Goal: Task Accomplishment & Management: Manage account settings

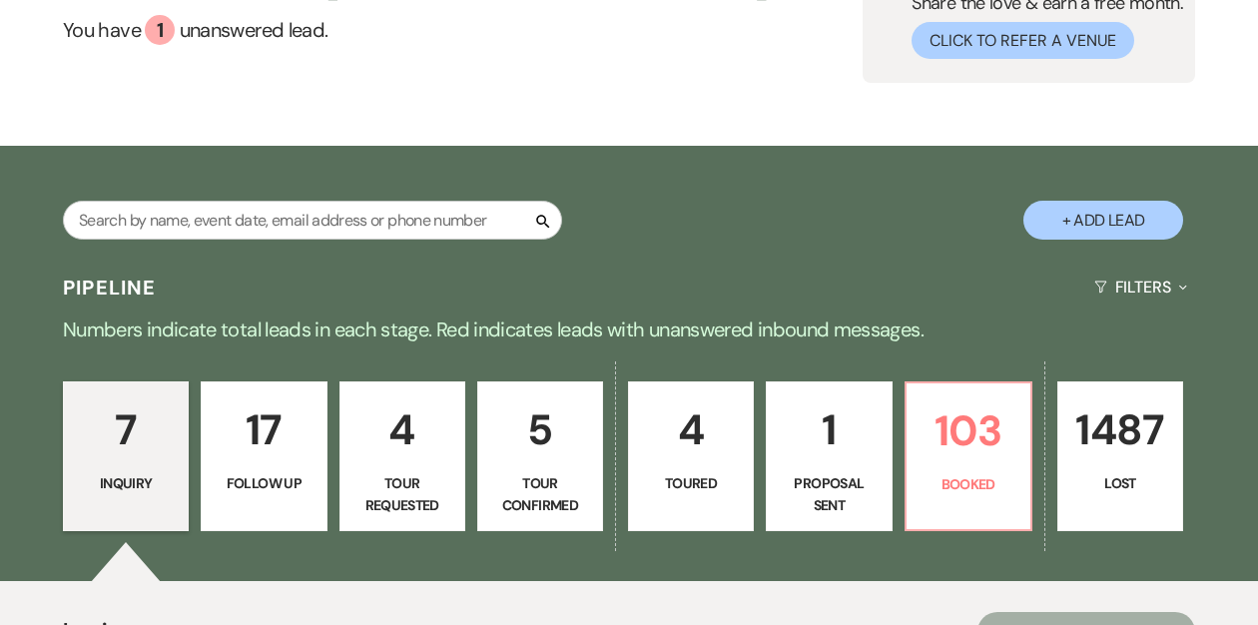
scroll to position [263, 0]
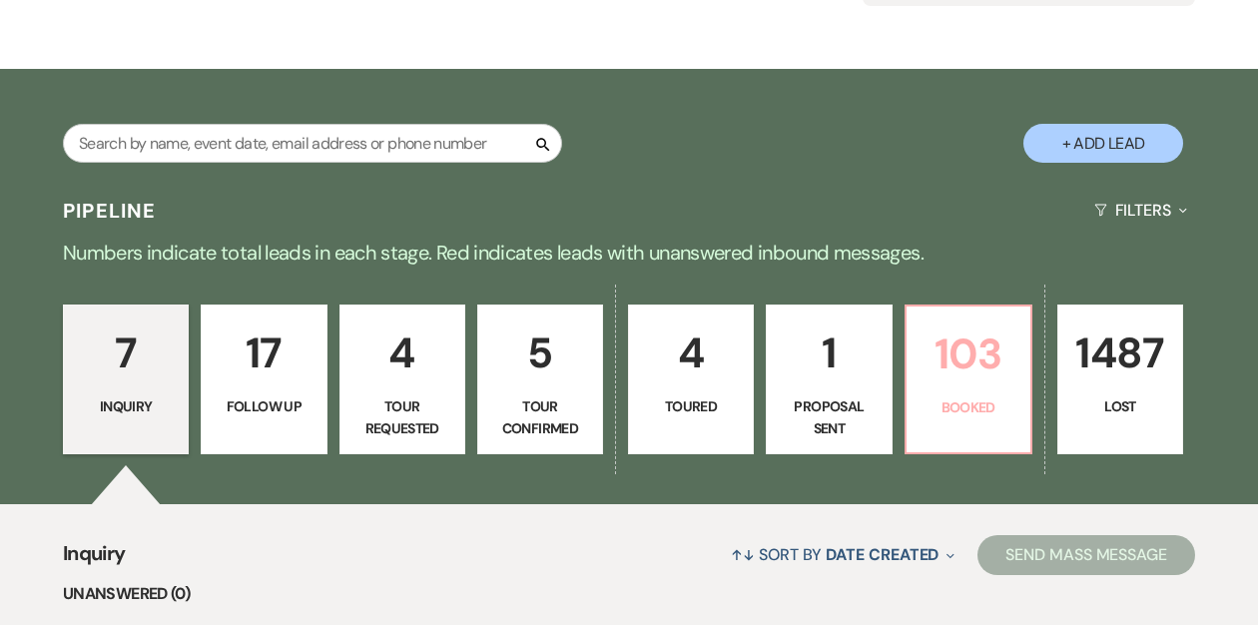
click at [949, 351] on p "103" at bounding box center [969, 354] width 100 height 67
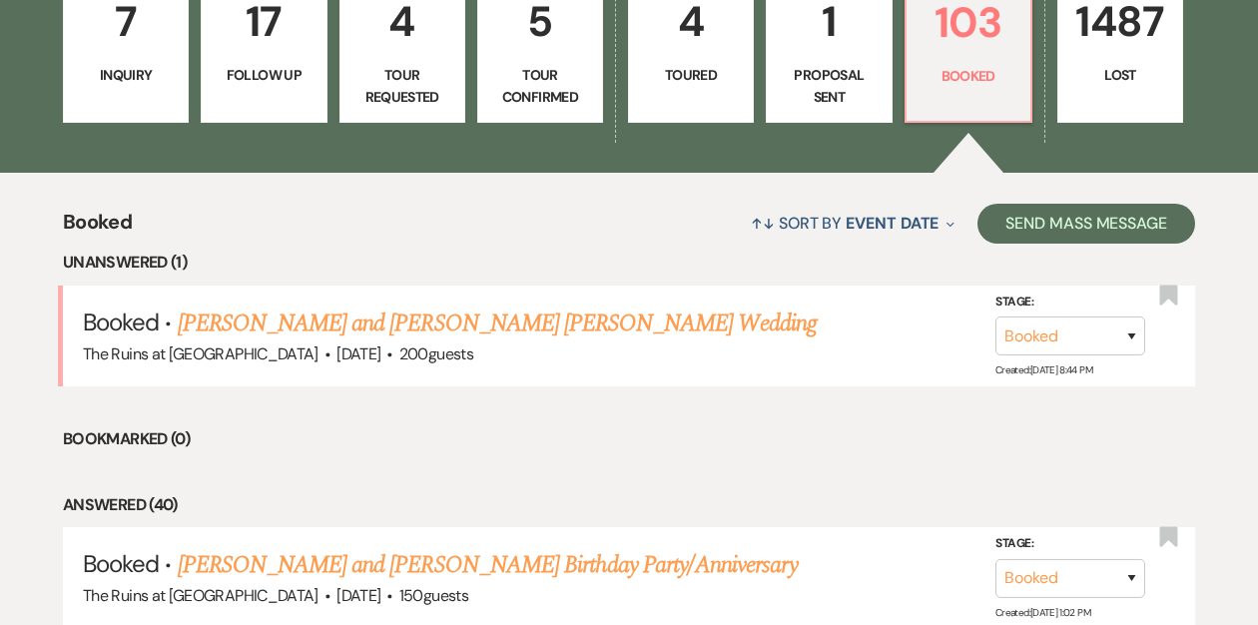
scroll to position [621, 0]
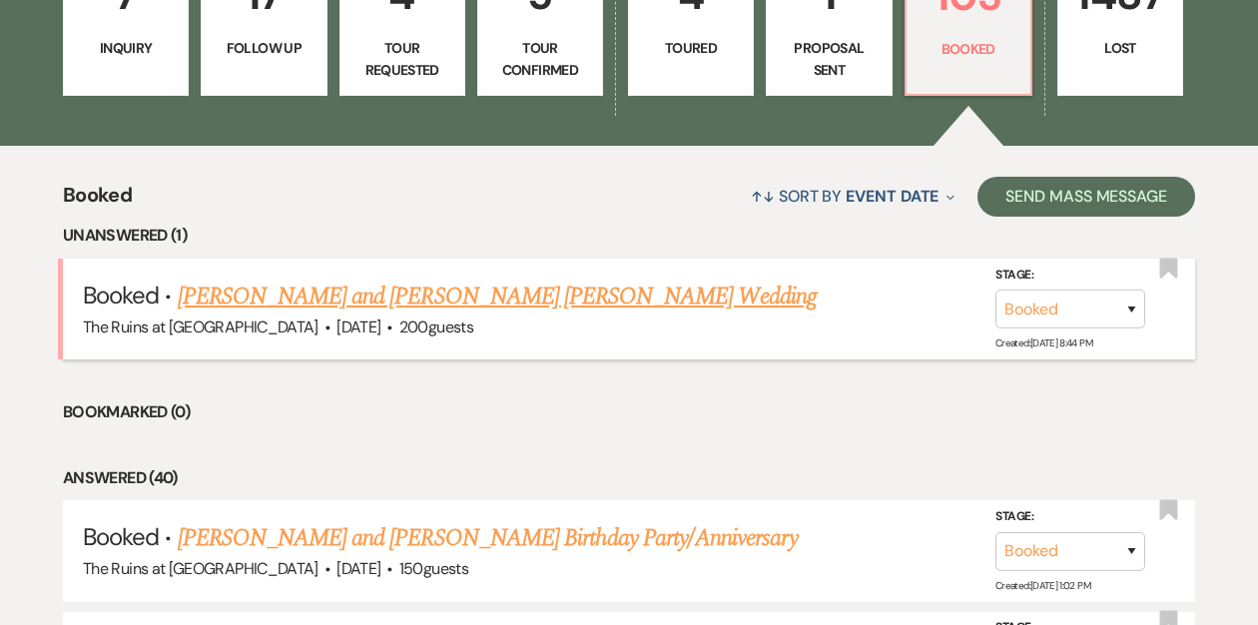
click at [454, 295] on link "[PERSON_NAME] and [PERSON_NAME] [PERSON_NAME] Wedding" at bounding box center [497, 297] width 639 height 36
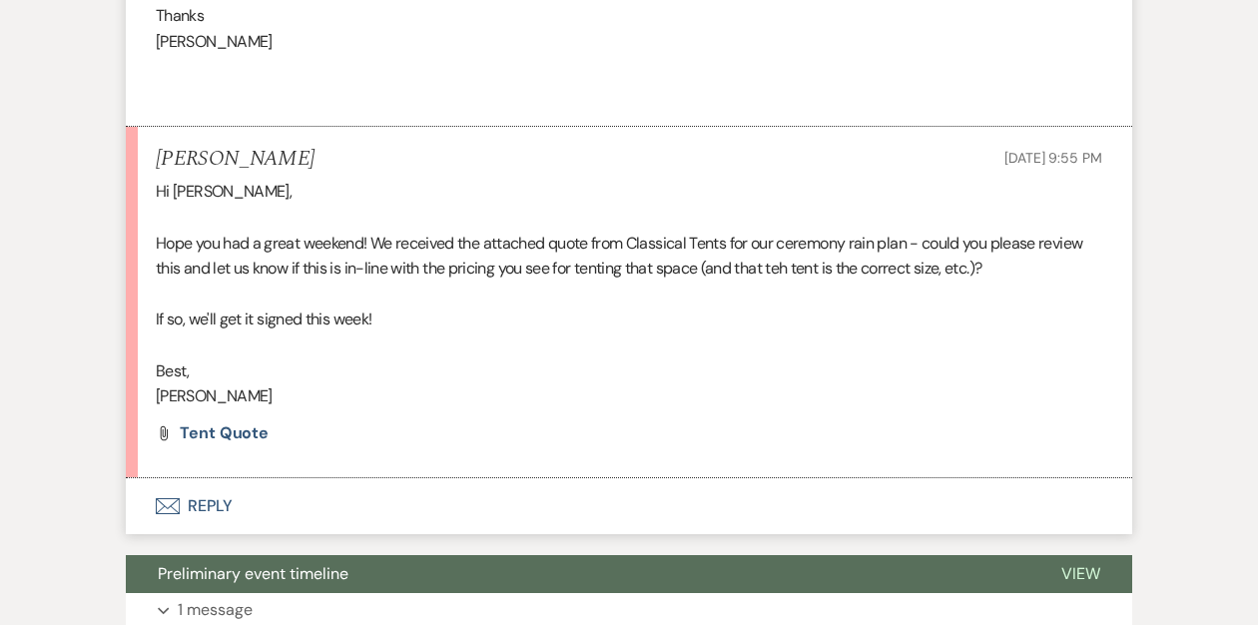
scroll to position [1046, 0]
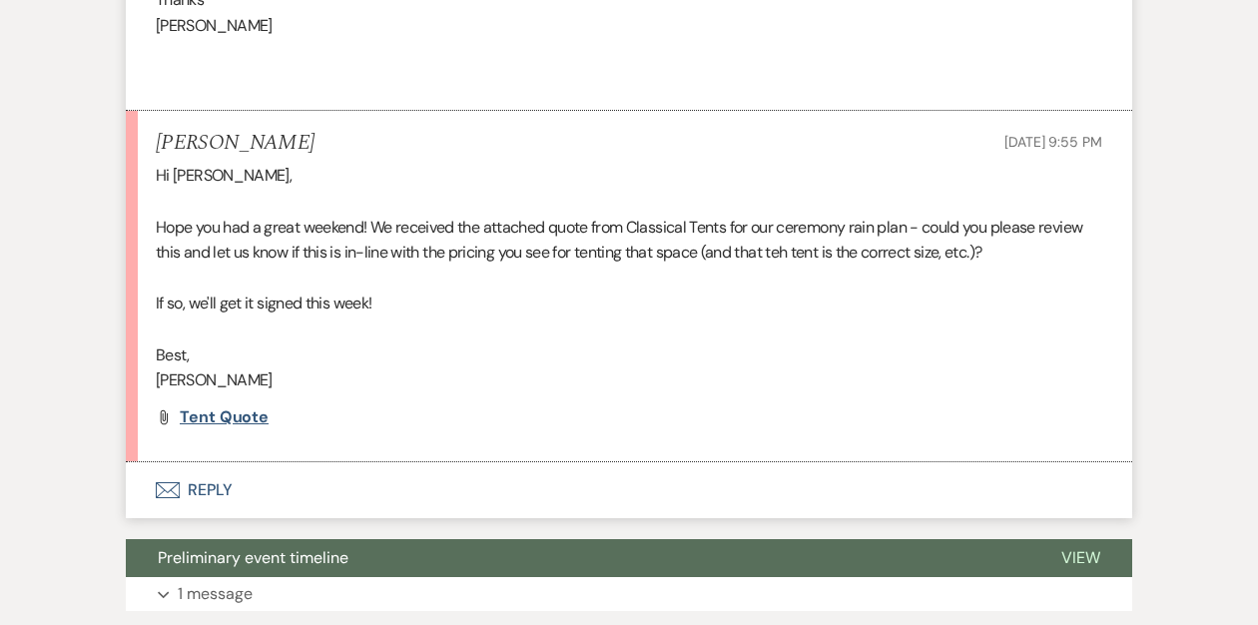
click at [213, 406] on span "Tent Quote" at bounding box center [224, 416] width 89 height 21
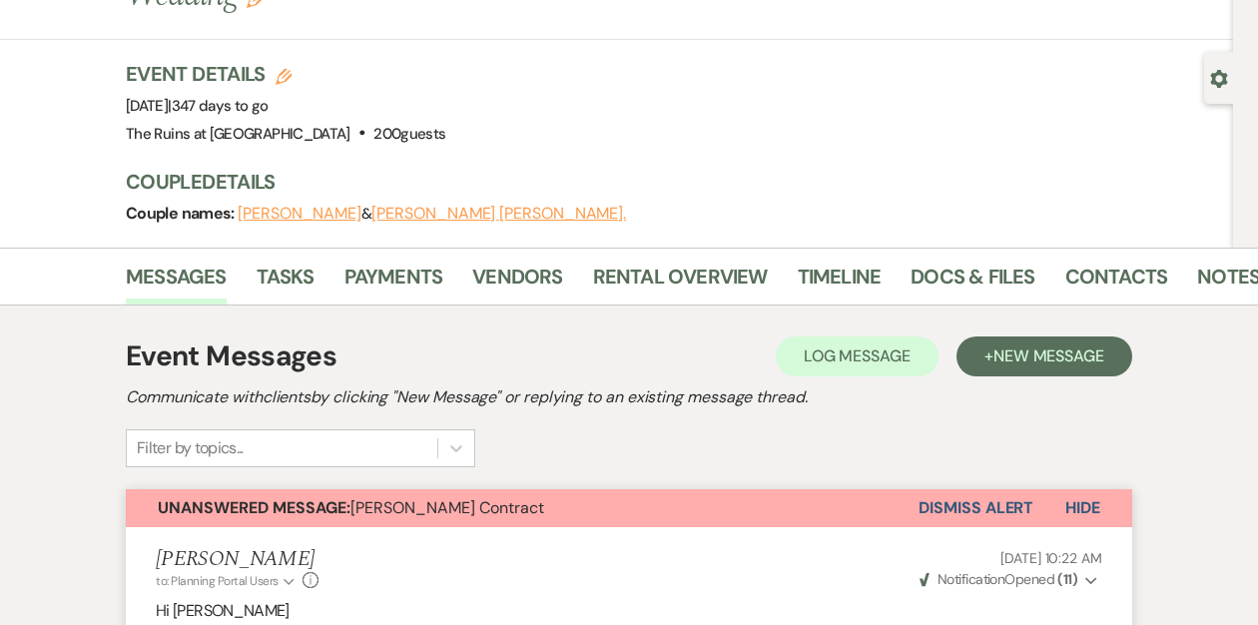
scroll to position [0, 0]
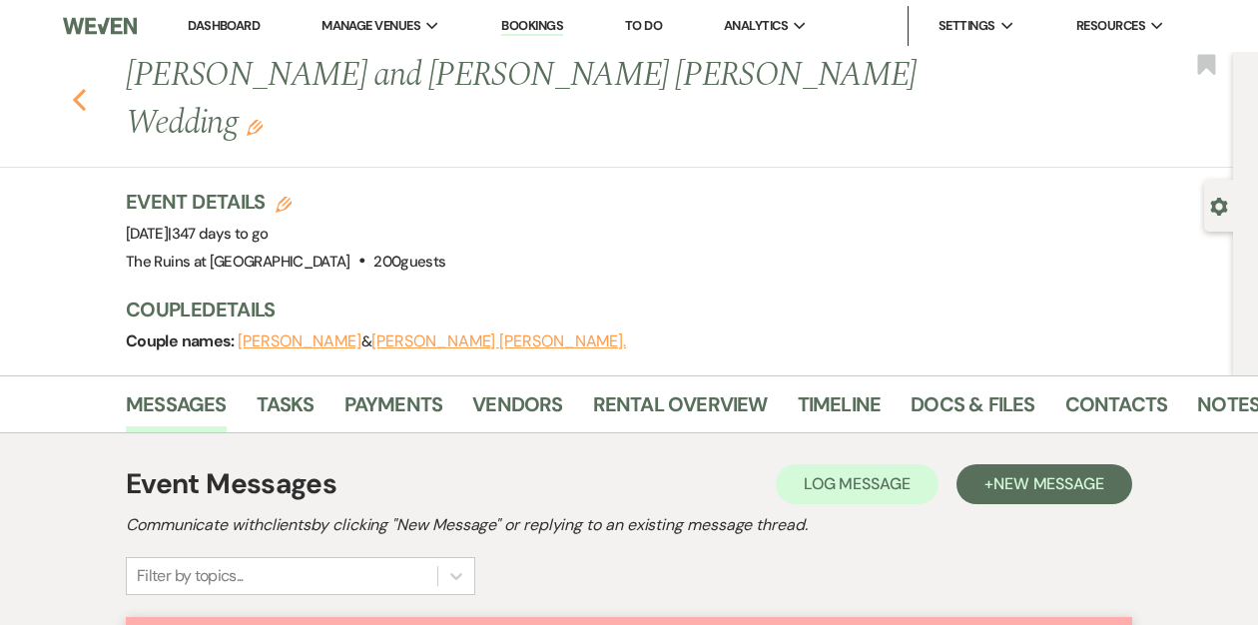
click at [76, 89] on use "button" at bounding box center [79, 100] width 13 height 22
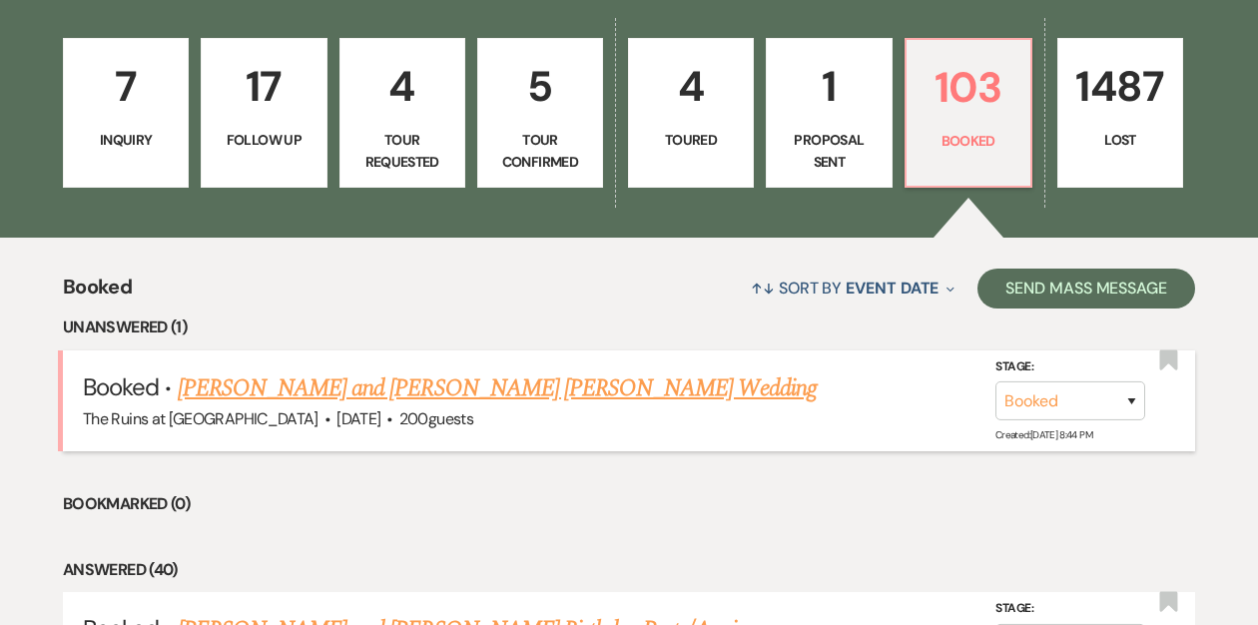
scroll to position [501, 0]
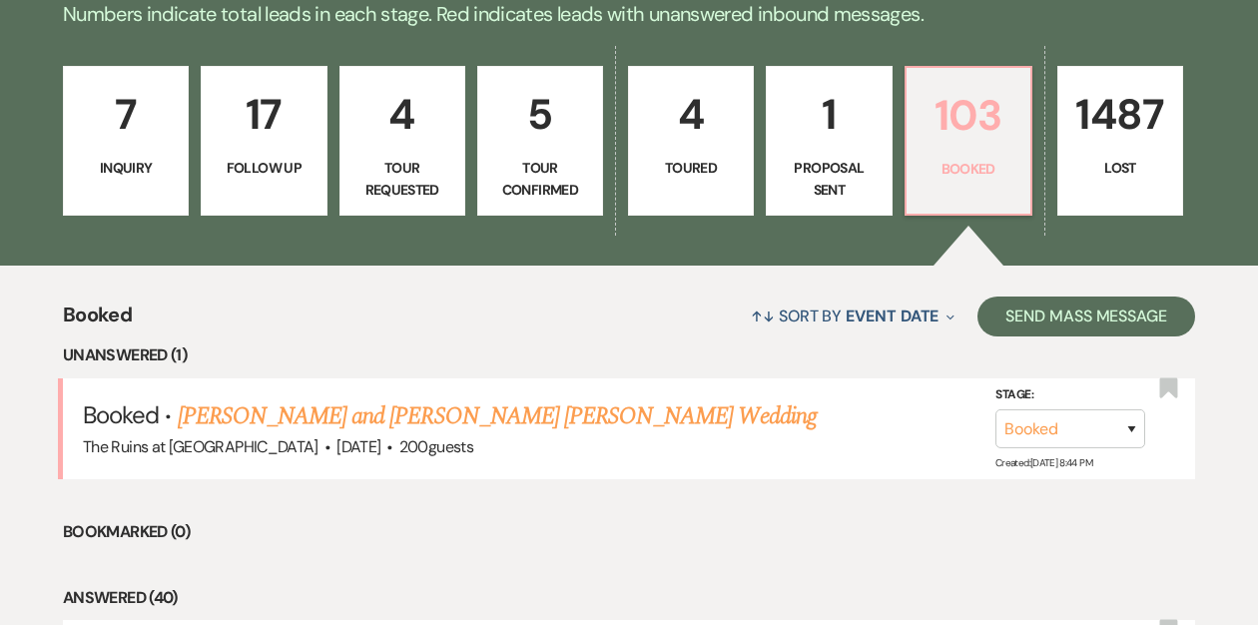
click at [925, 154] on link "103 Booked" at bounding box center [969, 141] width 128 height 150
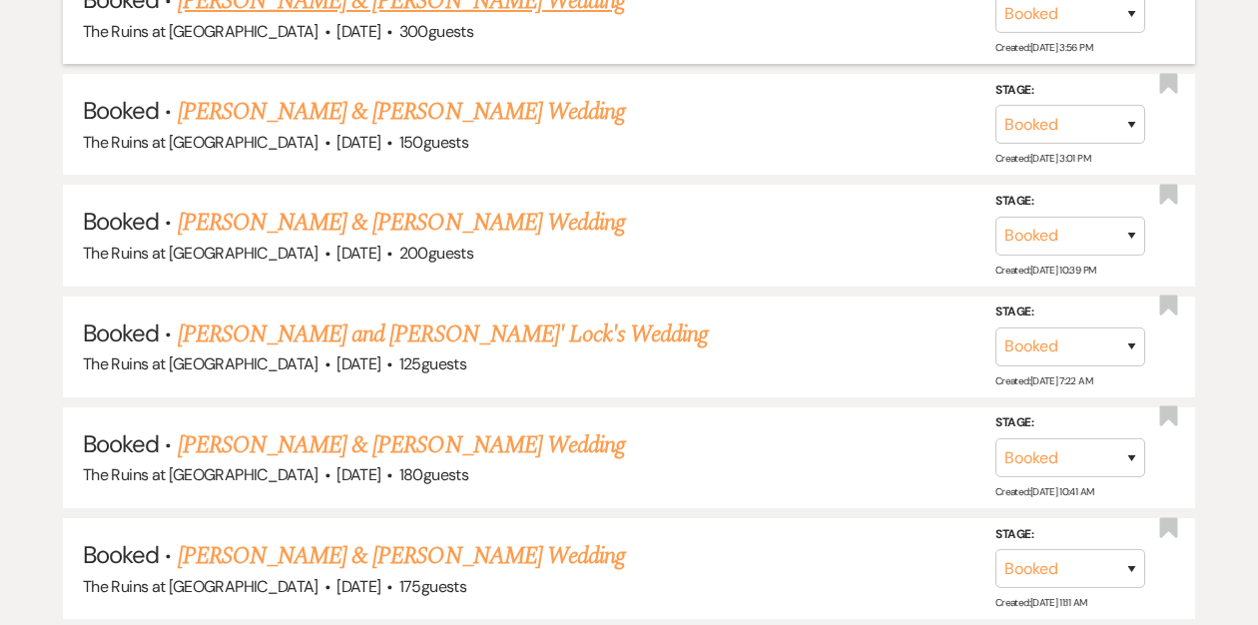
scroll to position [1474, 0]
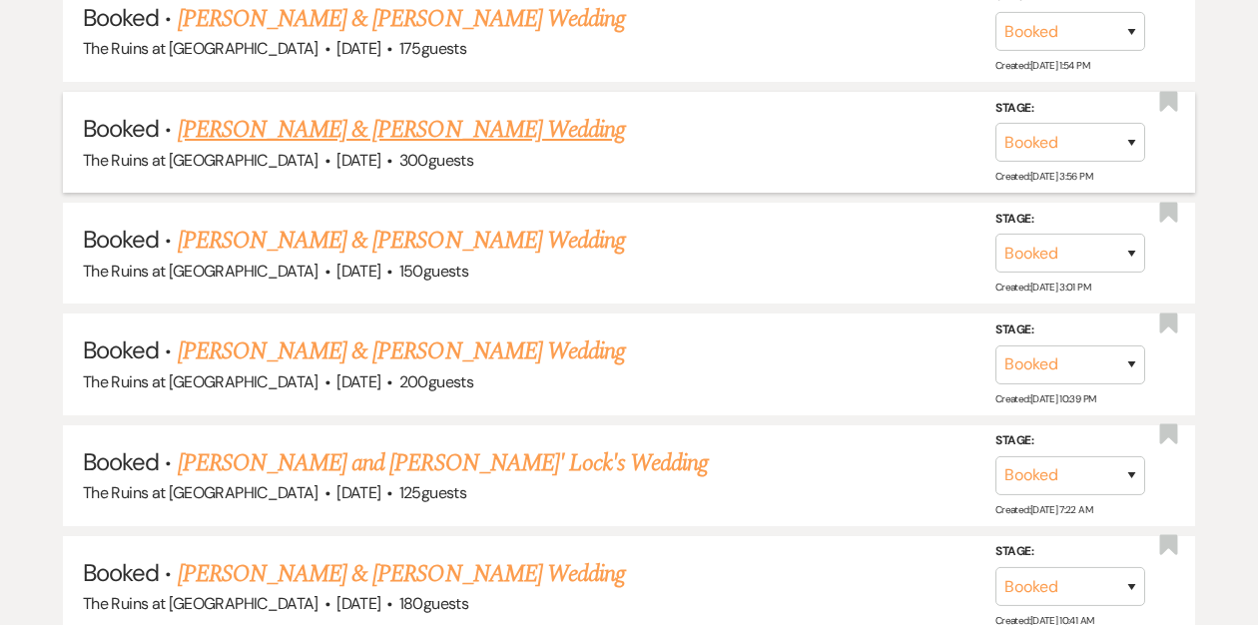
click at [301, 122] on link "[PERSON_NAME] & [PERSON_NAME] Wedding" at bounding box center [401, 130] width 447 height 36
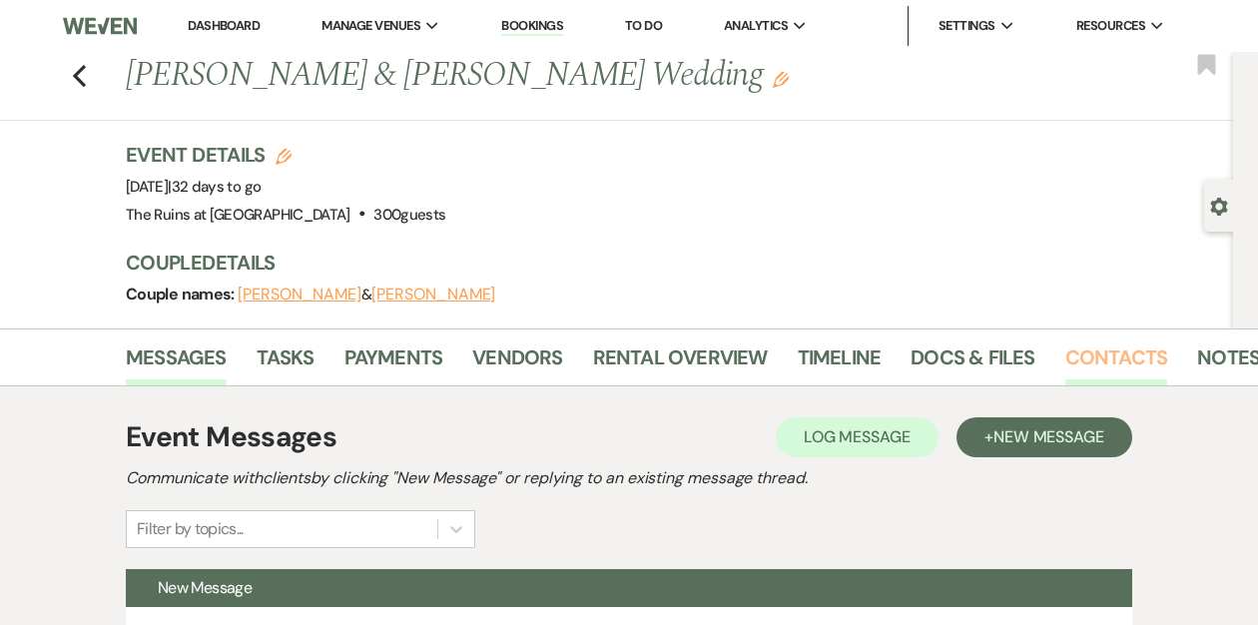
click at [1098, 355] on link "Contacts" at bounding box center [1117, 364] width 103 height 44
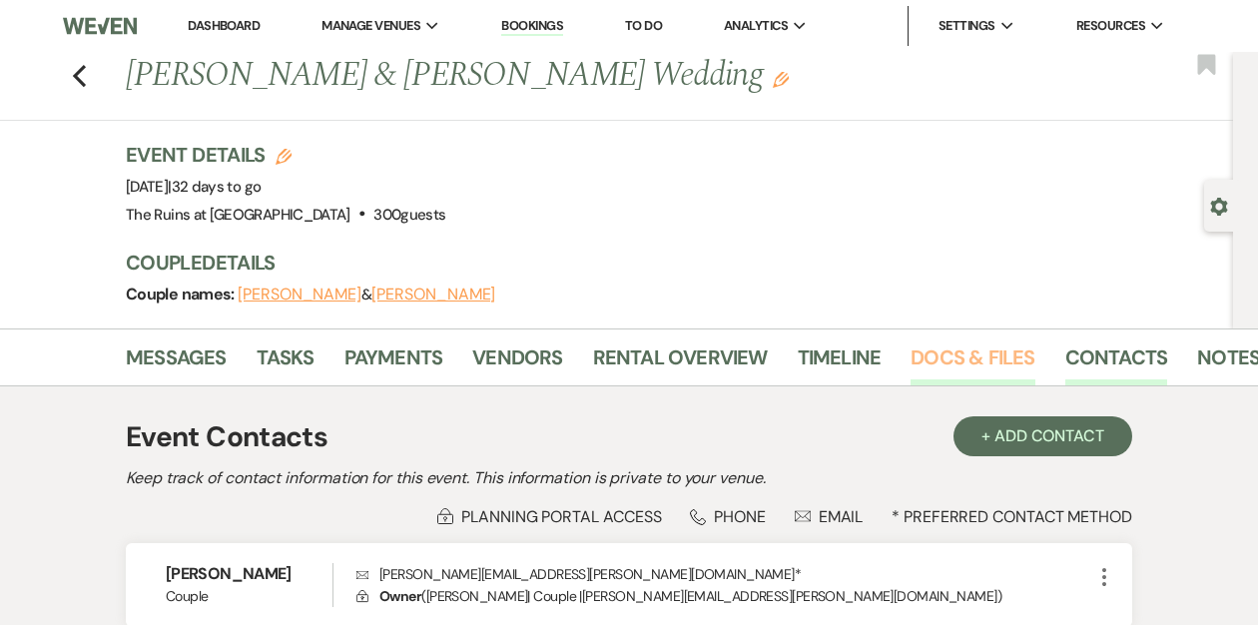
click at [930, 358] on link "Docs & Files" at bounding box center [973, 364] width 124 height 44
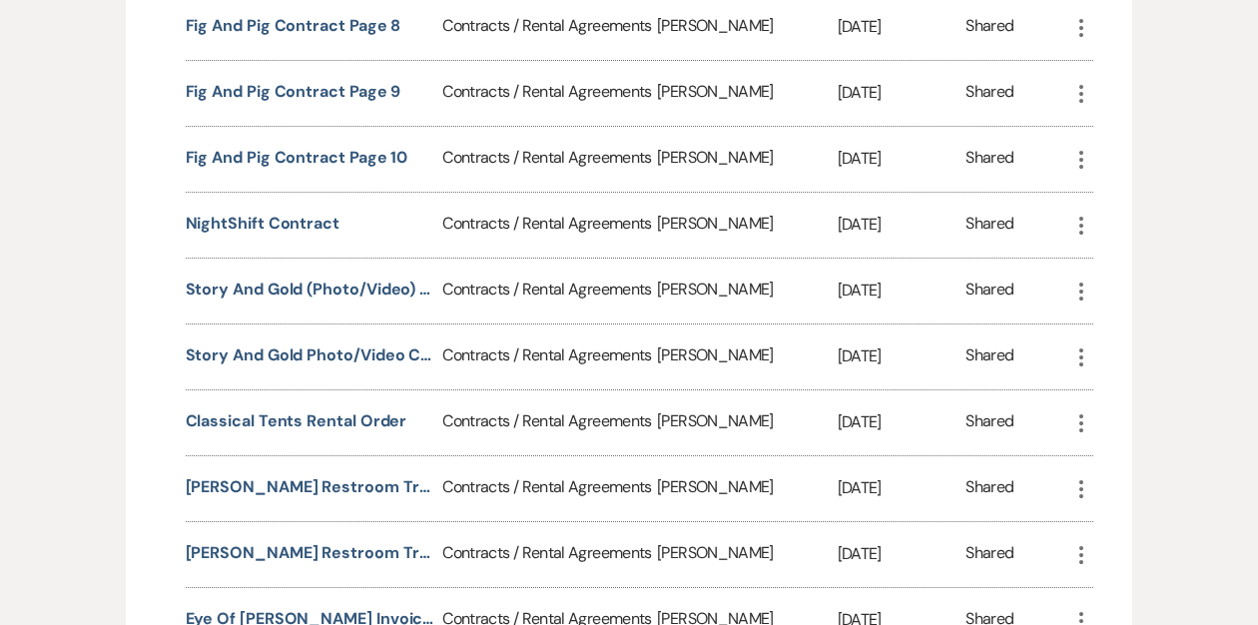
scroll to position [2195, 0]
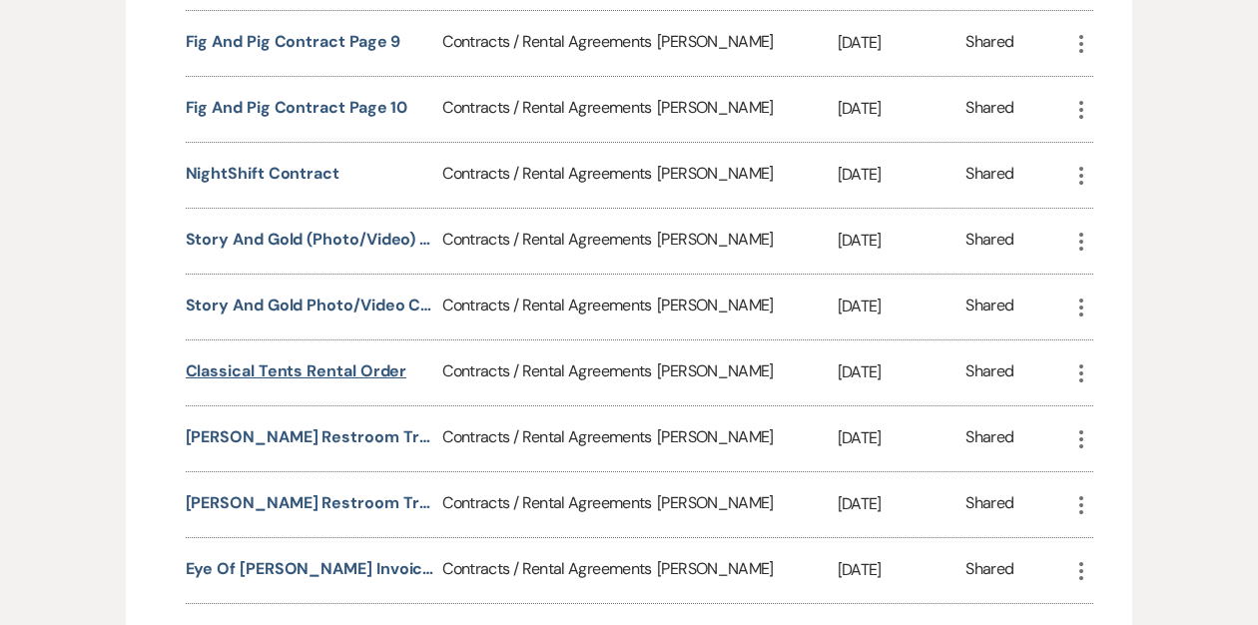
click at [301, 363] on button "Classical Tents Rental Order" at bounding box center [297, 372] width 222 height 24
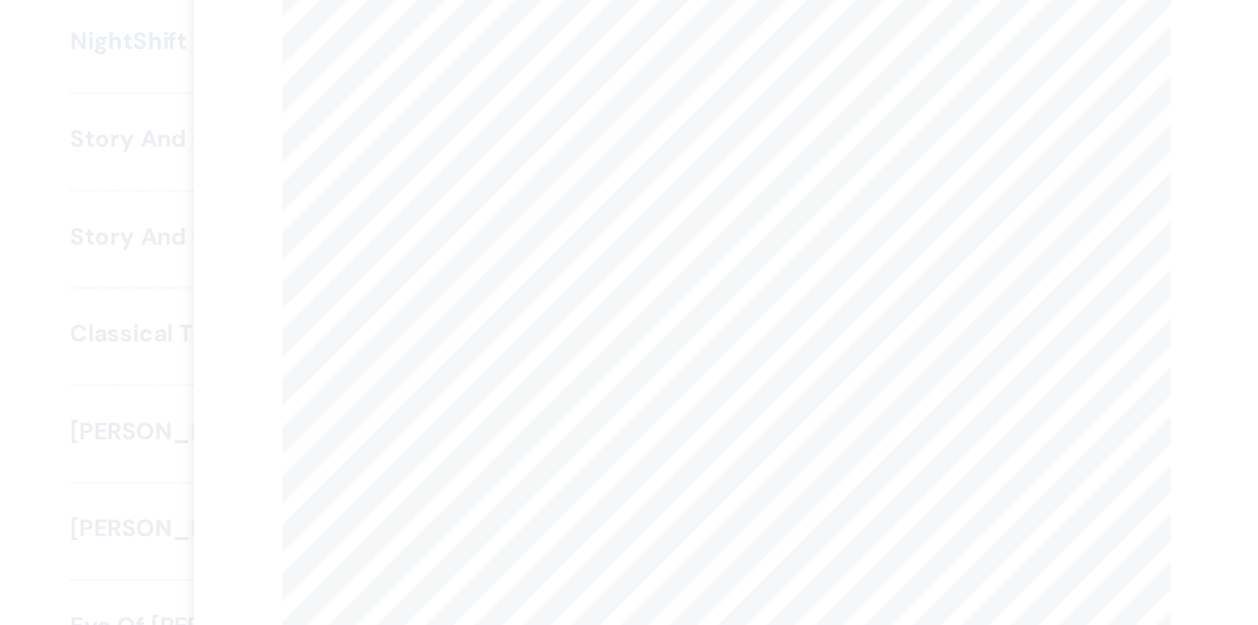
scroll to position [0, 0]
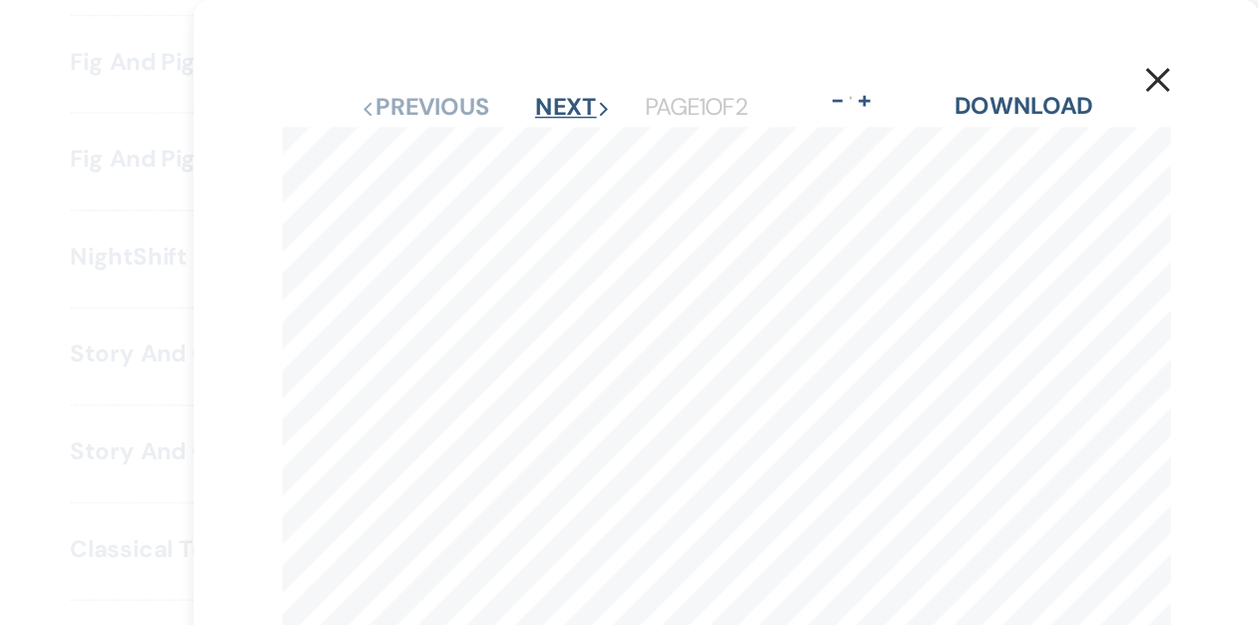
click at [520, 75] on button "Next Next" at bounding box center [525, 73] width 52 height 16
click at [444, 70] on button "Previous Previous" at bounding box center [424, 73] width 87 height 16
click at [535, 72] on button "Next Next" at bounding box center [525, 73] width 52 height 16
click at [923, 56] on use "button" at bounding box center [921, 54] width 16 height 16
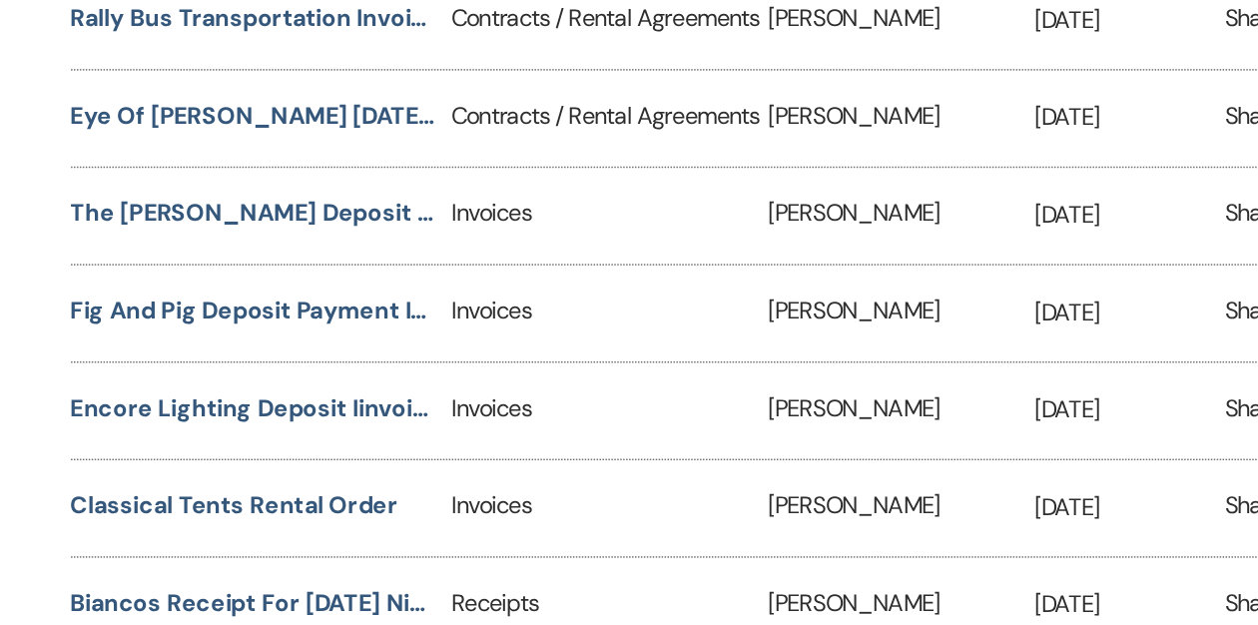
scroll to position [3374, 0]
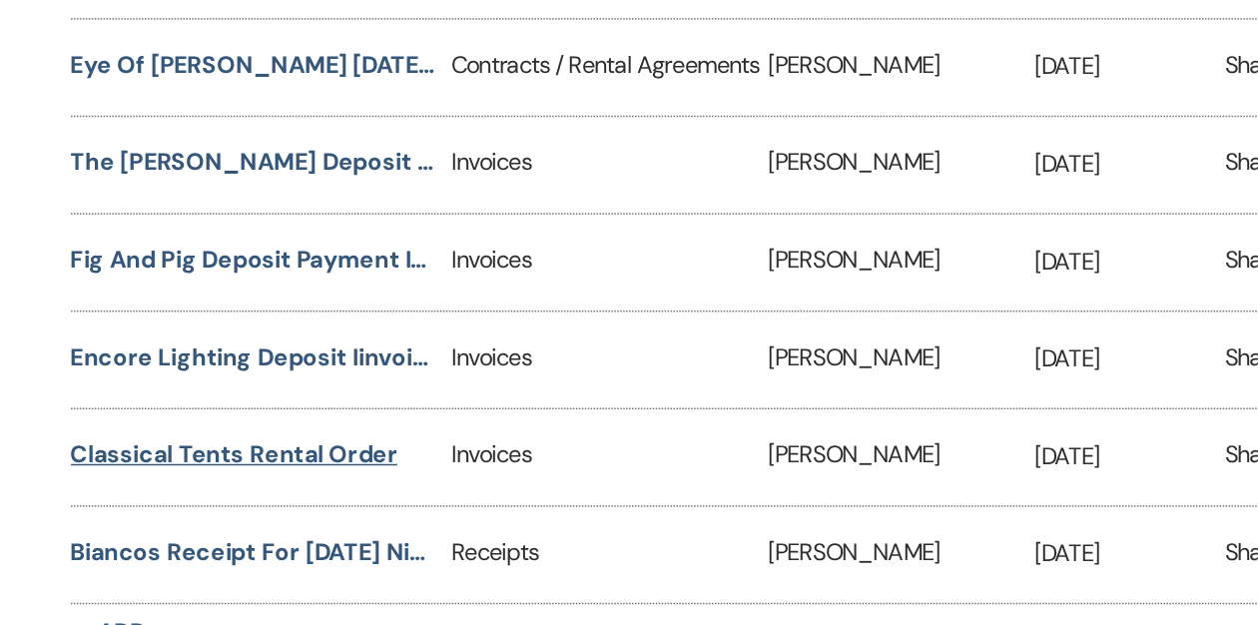
click at [237, 498] on button "Classical Tents Rental Order" at bounding box center [297, 510] width 222 height 24
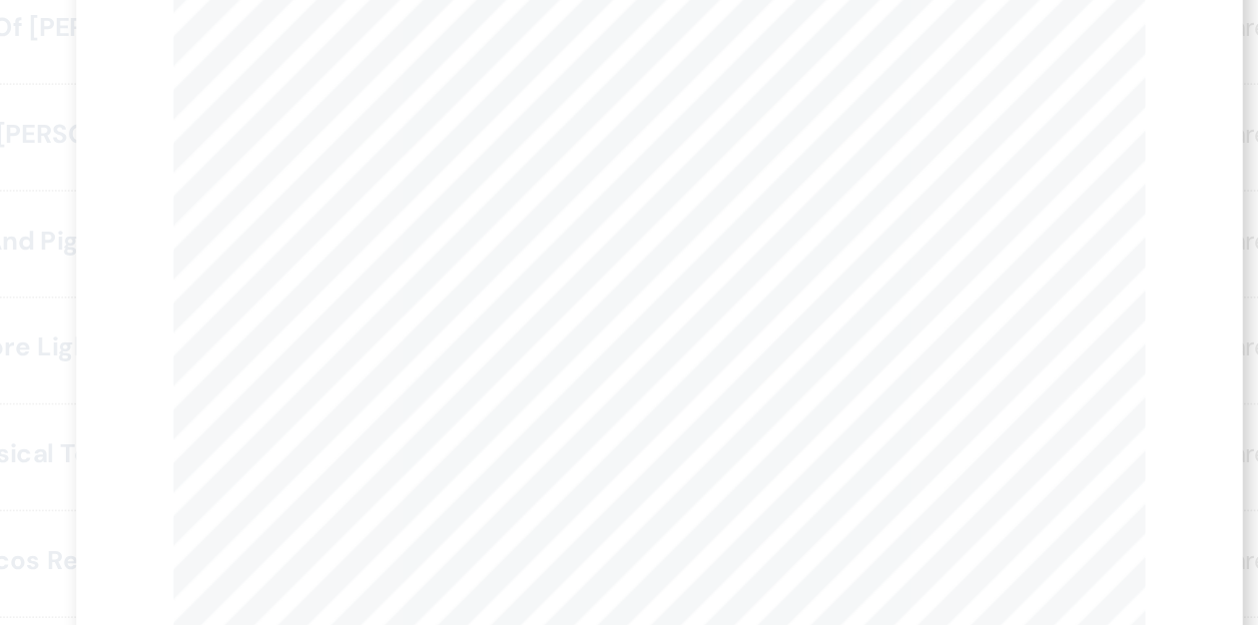
scroll to position [0, 0]
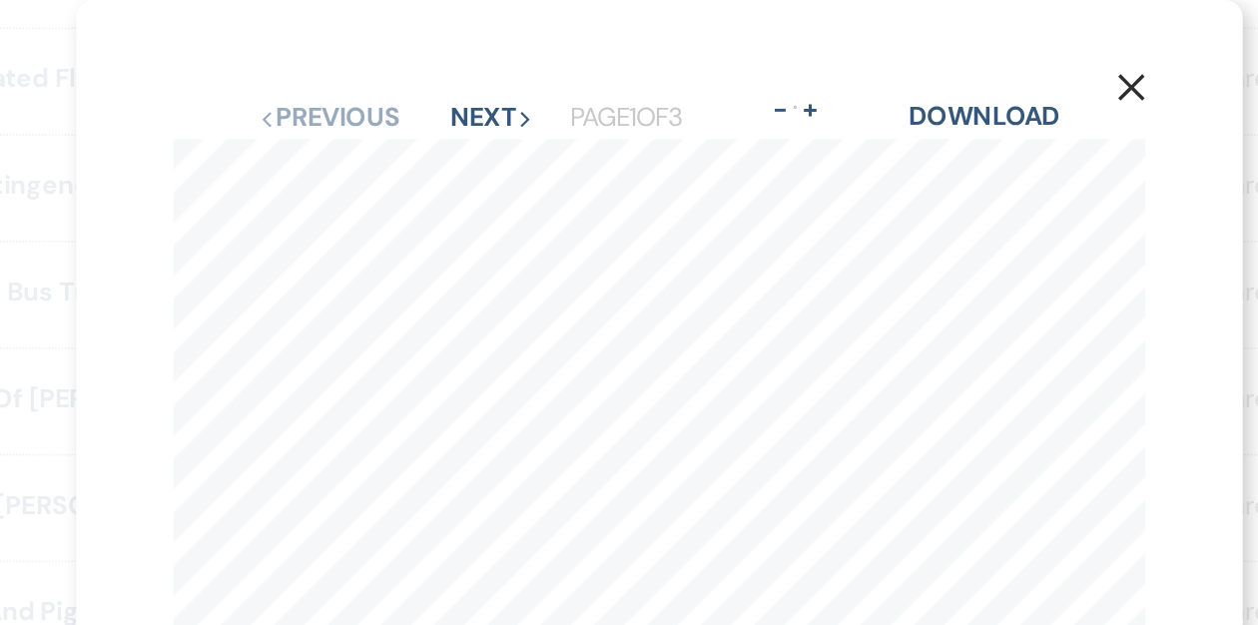
click at [921, 53] on icon "X" at bounding box center [921, 54] width 18 height 18
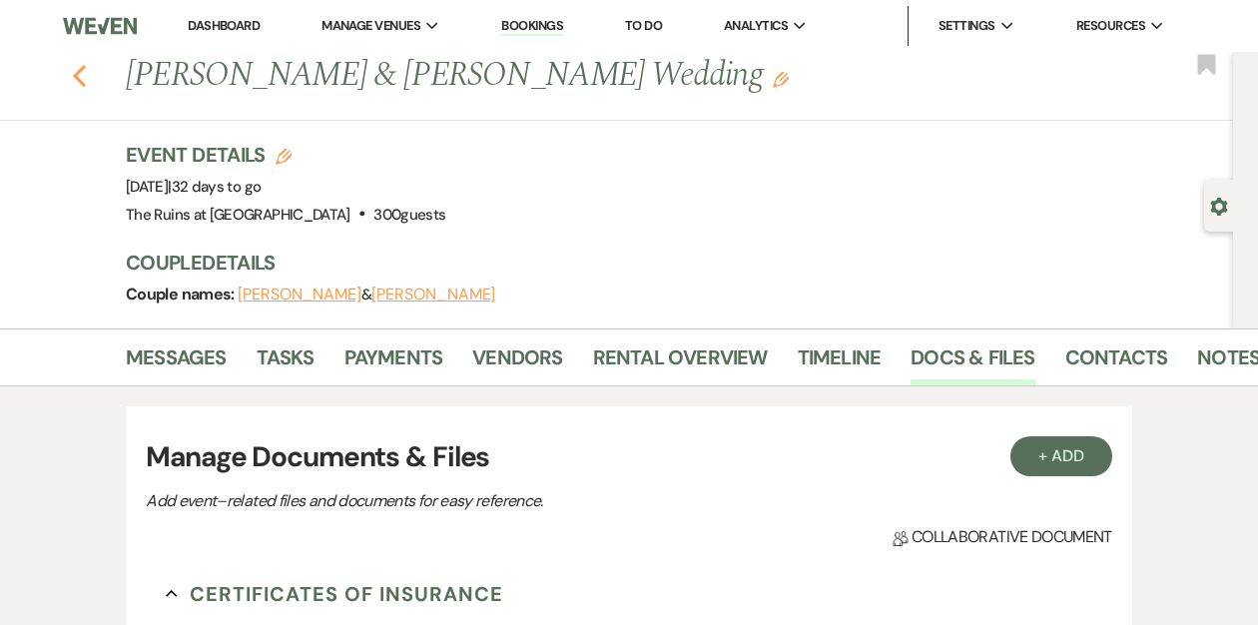
click at [76, 79] on use "button" at bounding box center [79, 76] width 13 height 22
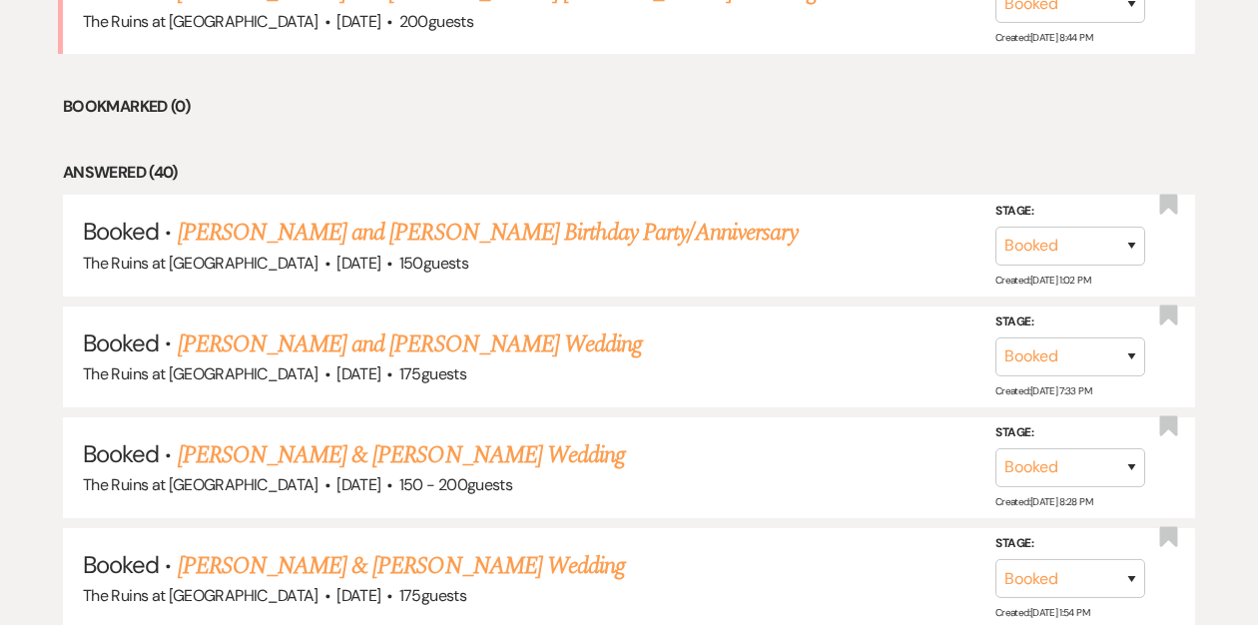
scroll to position [889, 0]
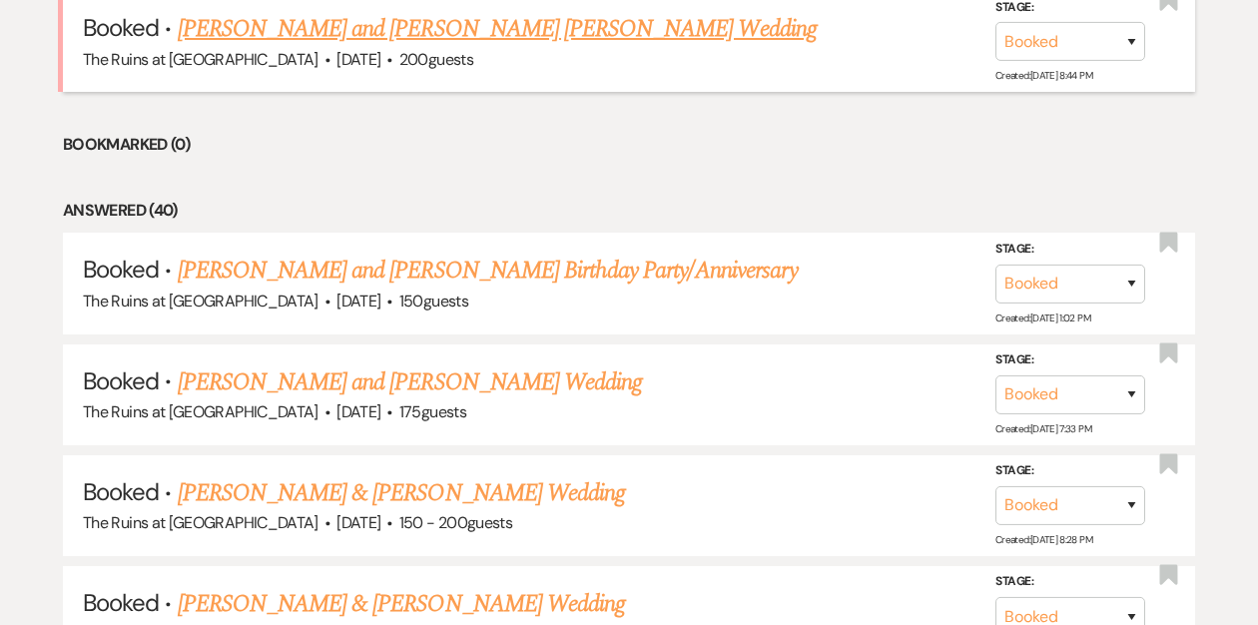
click at [277, 39] on link "[PERSON_NAME] and [PERSON_NAME] [PERSON_NAME] Wedding" at bounding box center [497, 29] width 639 height 36
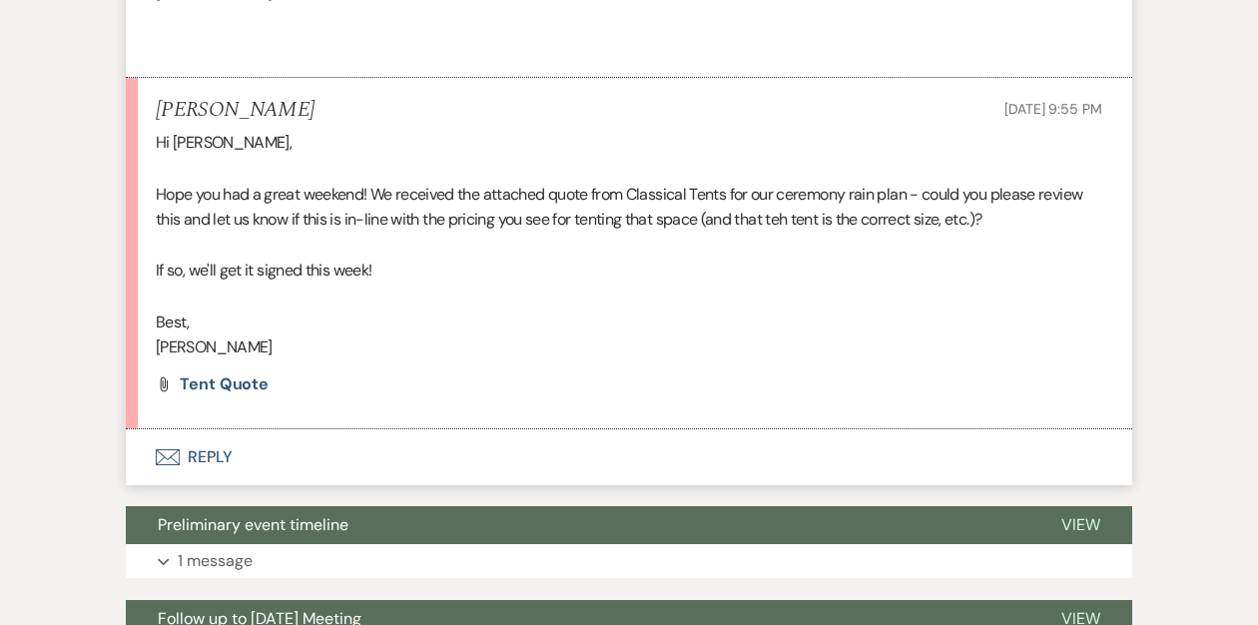
scroll to position [1083, 0]
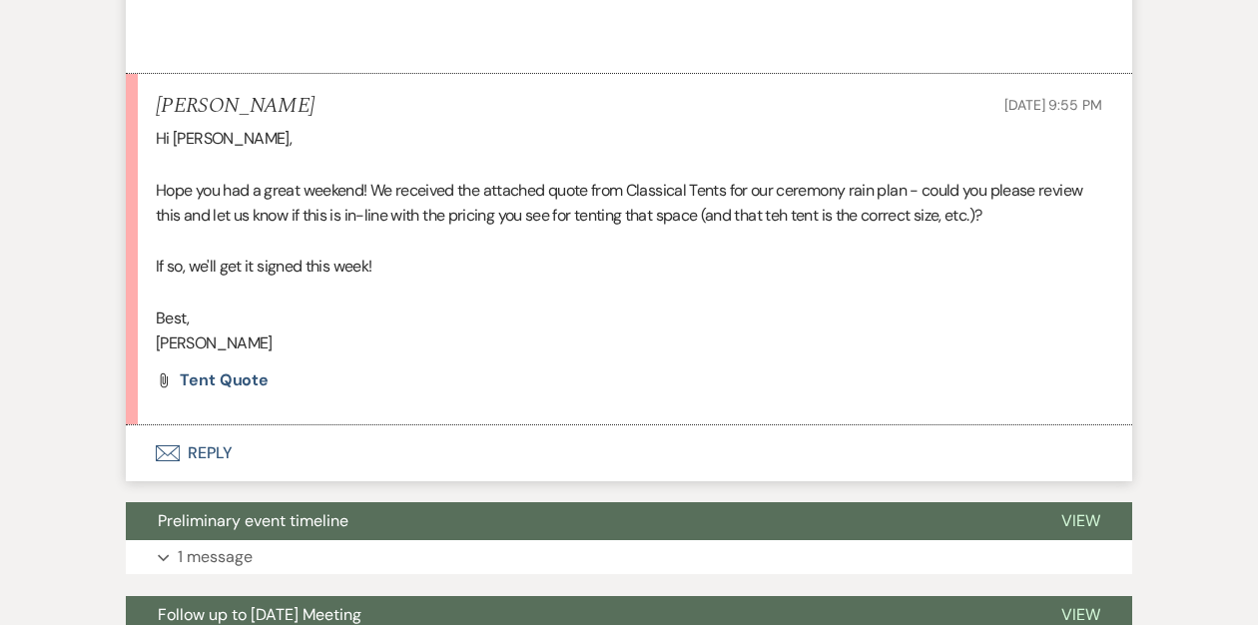
click at [206, 425] on button "Envelope Reply" at bounding box center [629, 453] width 1007 height 56
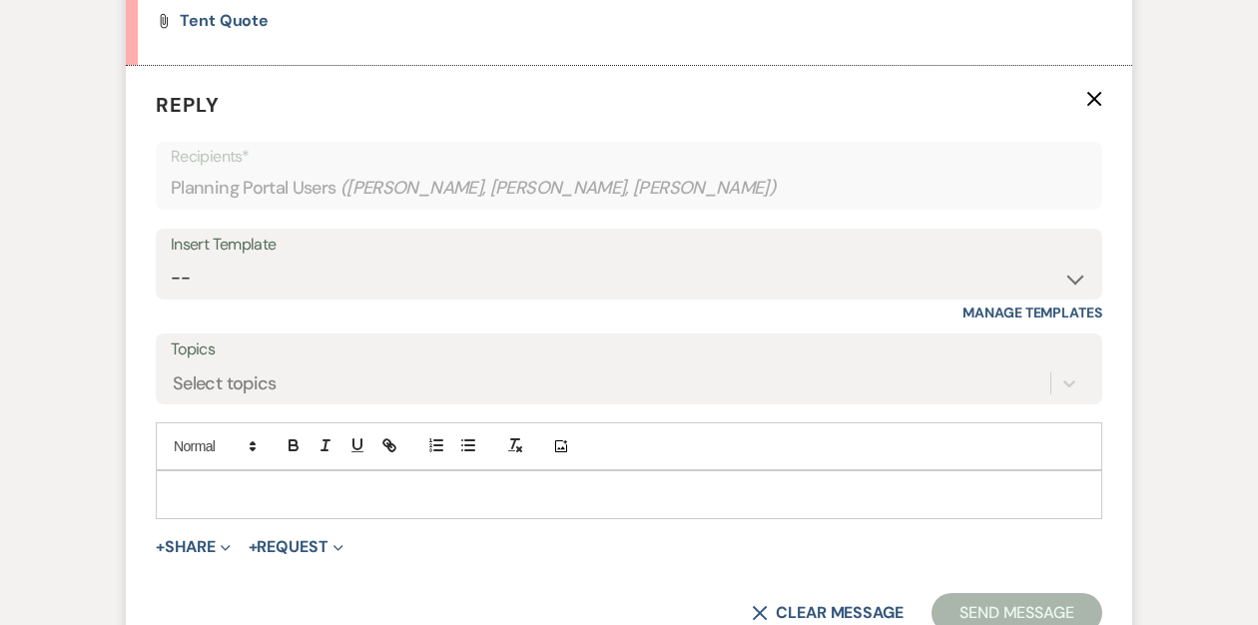
scroll to position [1443, 0]
click at [232, 482] on p at bounding box center [629, 493] width 915 height 22
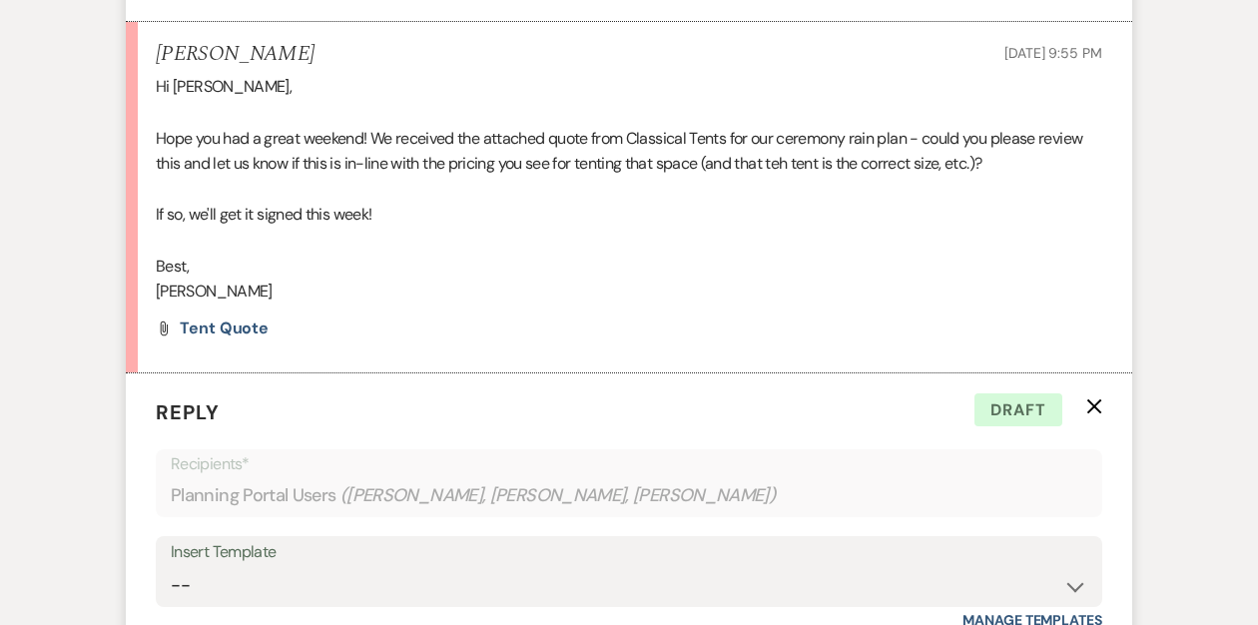
scroll to position [945, 0]
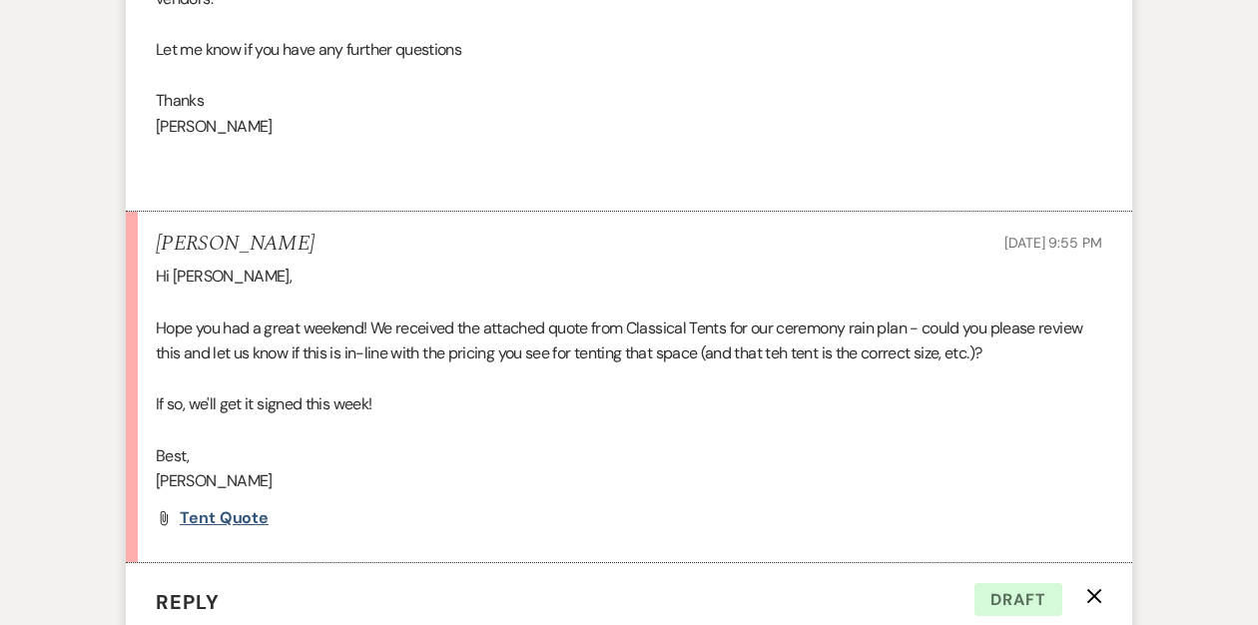
click at [197, 507] on span "Tent Quote" at bounding box center [224, 517] width 89 height 21
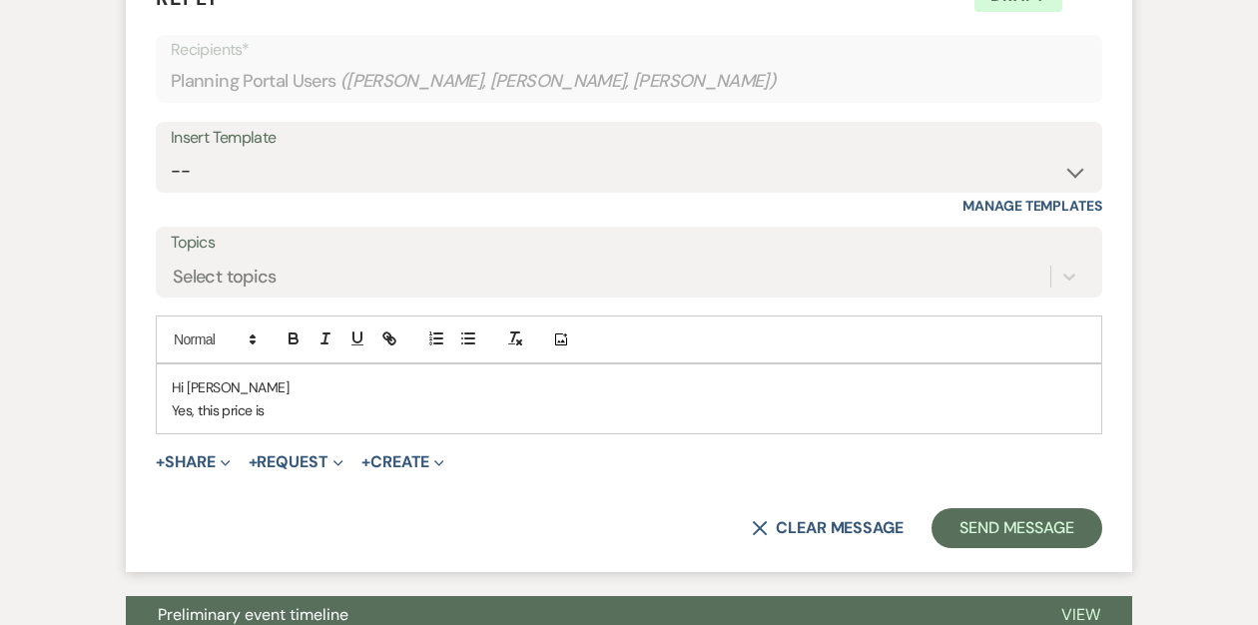
scroll to position [1551, 0]
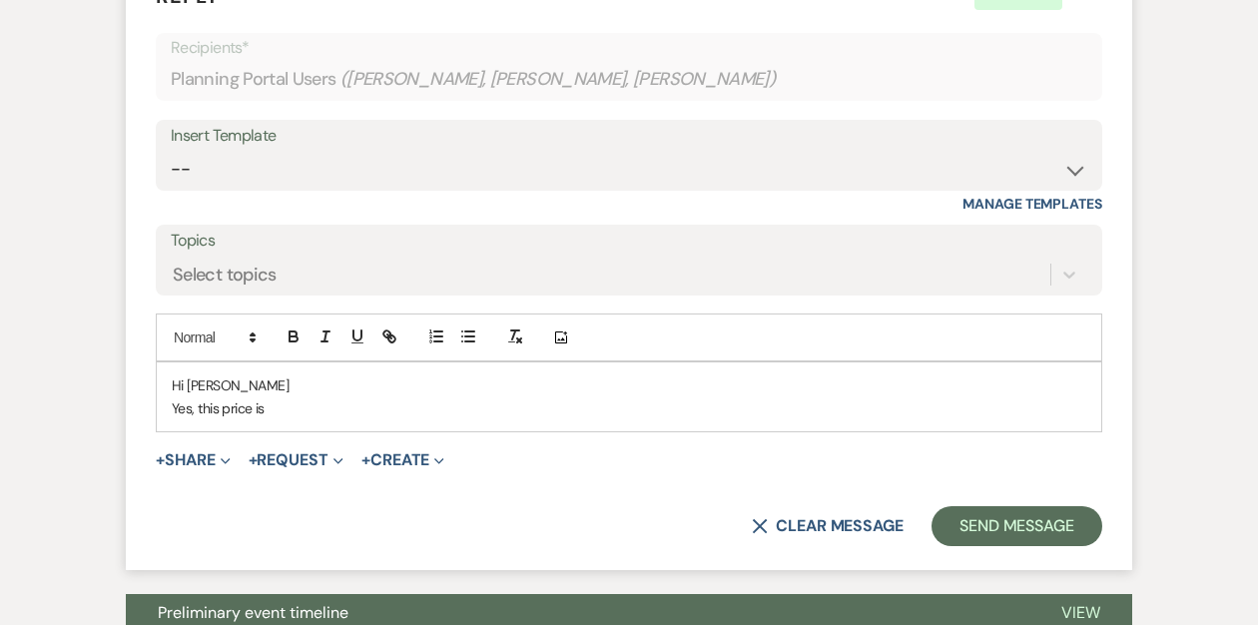
click at [291, 397] on p "Yes, this price is" at bounding box center [629, 408] width 915 height 22
click at [219, 397] on p "Yes, this price is accurate for this size tent. Everything looks good but I" at bounding box center [629, 408] width 915 height 22
click at [607, 397] on p "Yes, the price is accurate for this size tent. Everything looks good but I" at bounding box center [629, 408] width 915 height 22
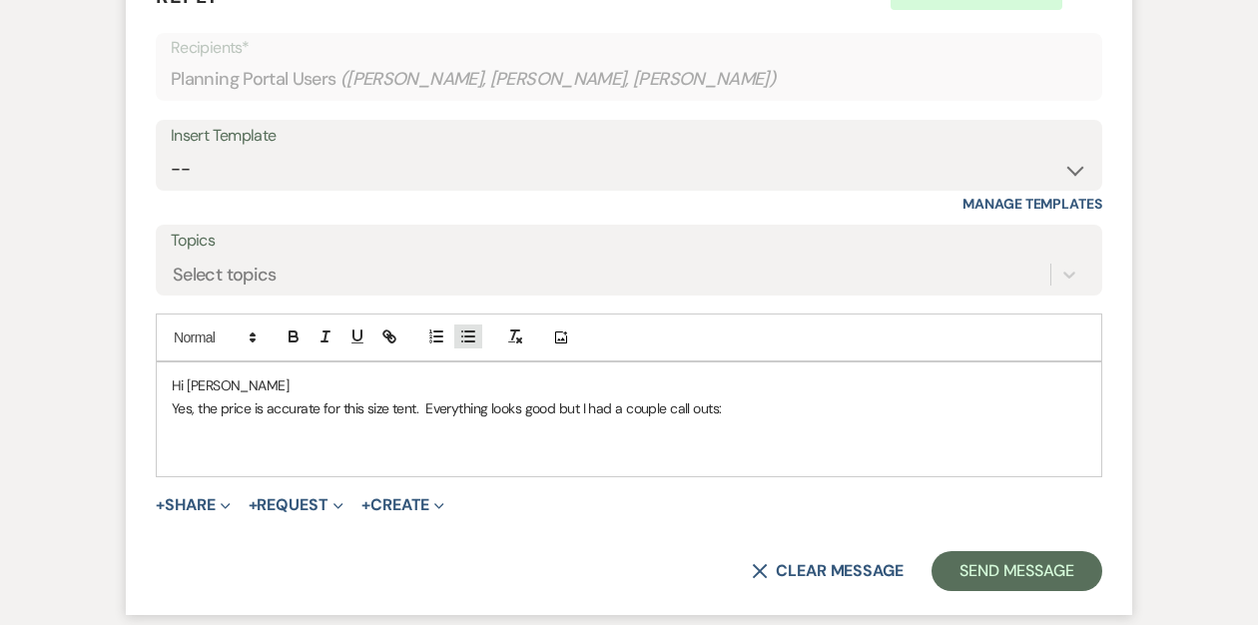
click at [469, 328] on icon "button" at bounding box center [468, 337] width 18 height 18
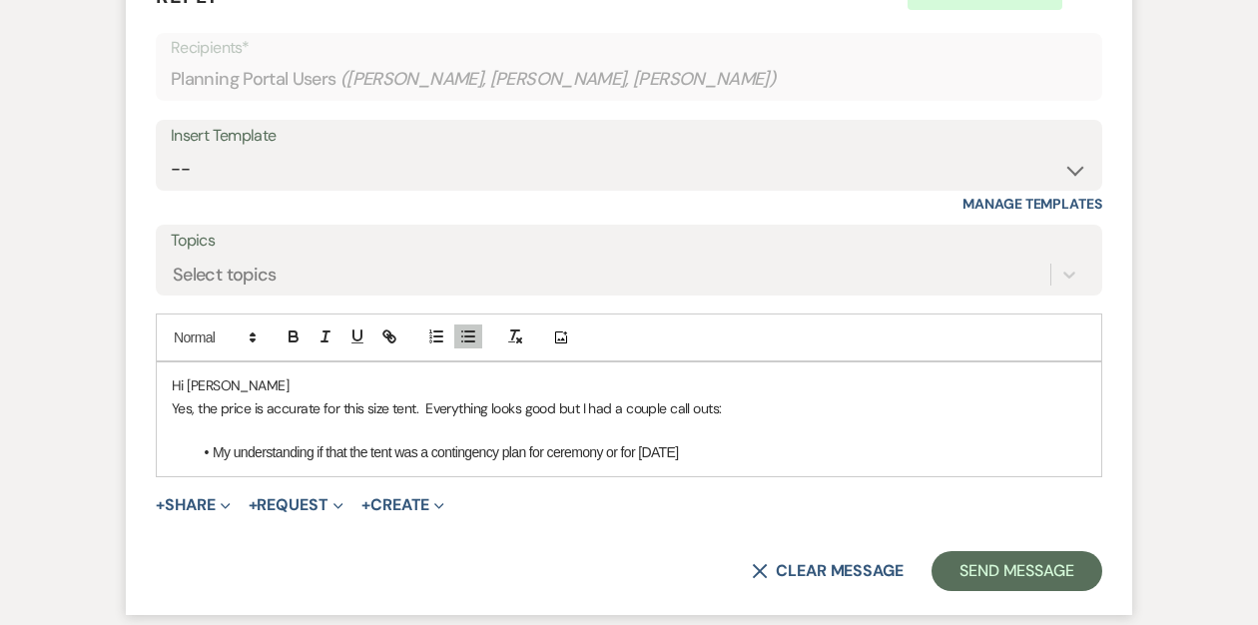
drag, startPoint x: 693, startPoint y: 400, endPoint x: 632, endPoint y: 393, distance: 61.3
click at [632, 441] on li "My understanding if that the tent was a contingency plan for ceremony or for Fr…" at bounding box center [639, 452] width 895 height 22
click at [433, 441] on li "My understanding if that the tent was a contingency plan for ceremony and cockt…" at bounding box center [639, 452] width 895 height 22
click at [760, 441] on li "My understanding if that the tent was a rain contingency plan for ceremony and …" at bounding box center [639, 452] width 895 height 22
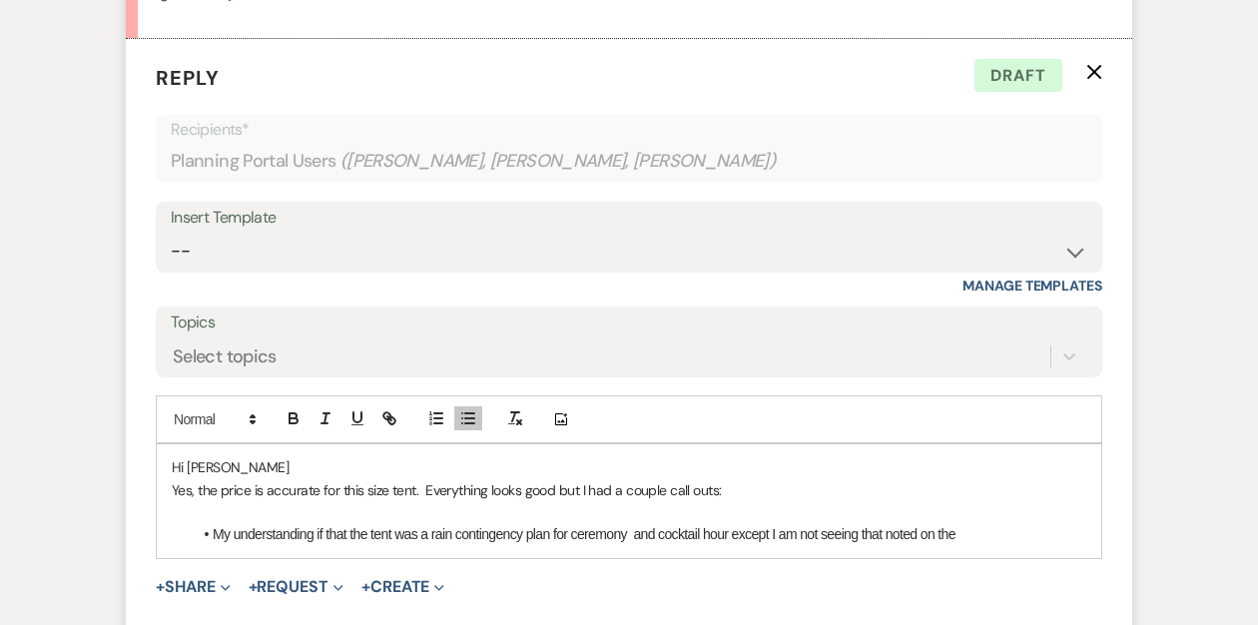
scroll to position [1473, 0]
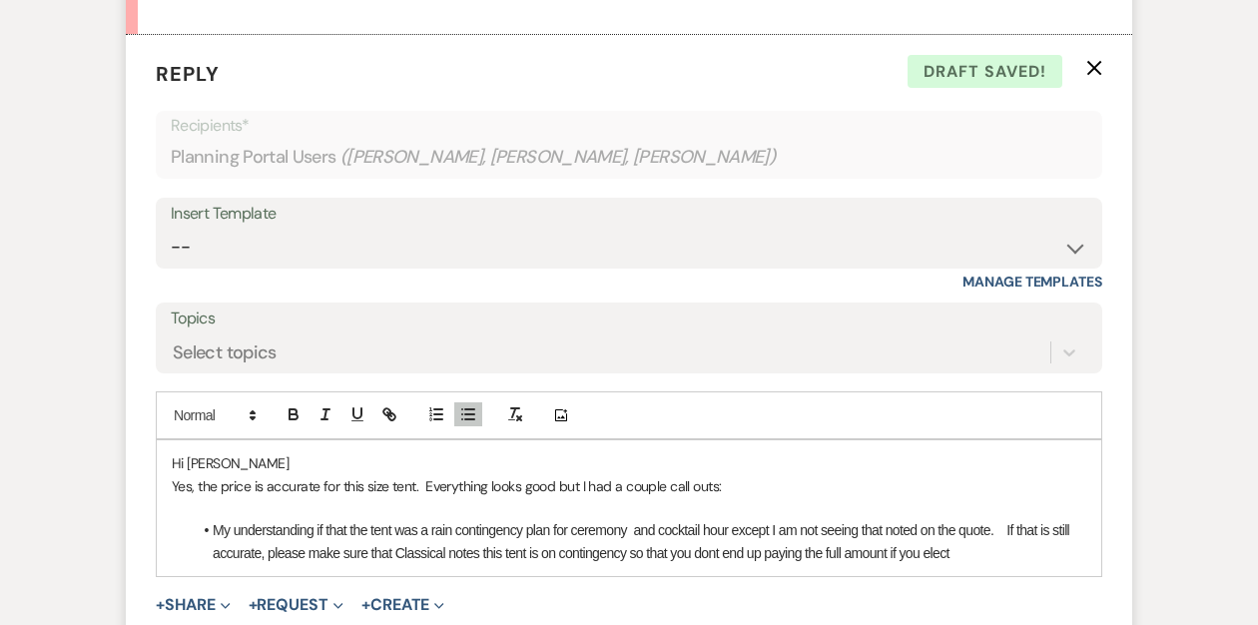
click at [325, 519] on li "My understanding if that the tent was a rain contingency plan for ceremony and …" at bounding box center [639, 541] width 895 height 45
click at [771, 519] on li "My understanding is that the tent was a rain contingency plan for ceremony and …" at bounding box center [639, 541] width 895 height 45
click at [938, 519] on li "My understanding is that the tent was a rain contingency plan for ceremony and …" at bounding box center [639, 541] width 895 height 45
drag, startPoint x: 981, startPoint y: 500, endPoint x: 953, endPoint y: 500, distance: 28.0
click at [953, 519] on li "My understanding is that the tent was a rain contingency plan for ceremony and …" at bounding box center [639, 541] width 895 height 45
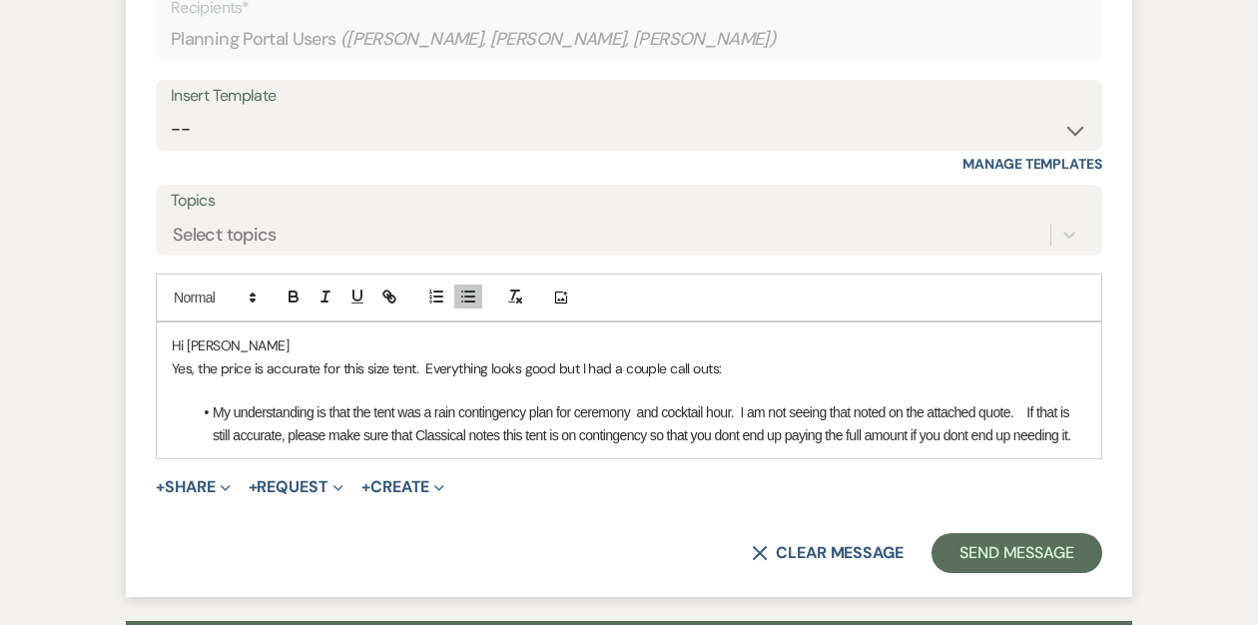
scroll to position [1595, 0]
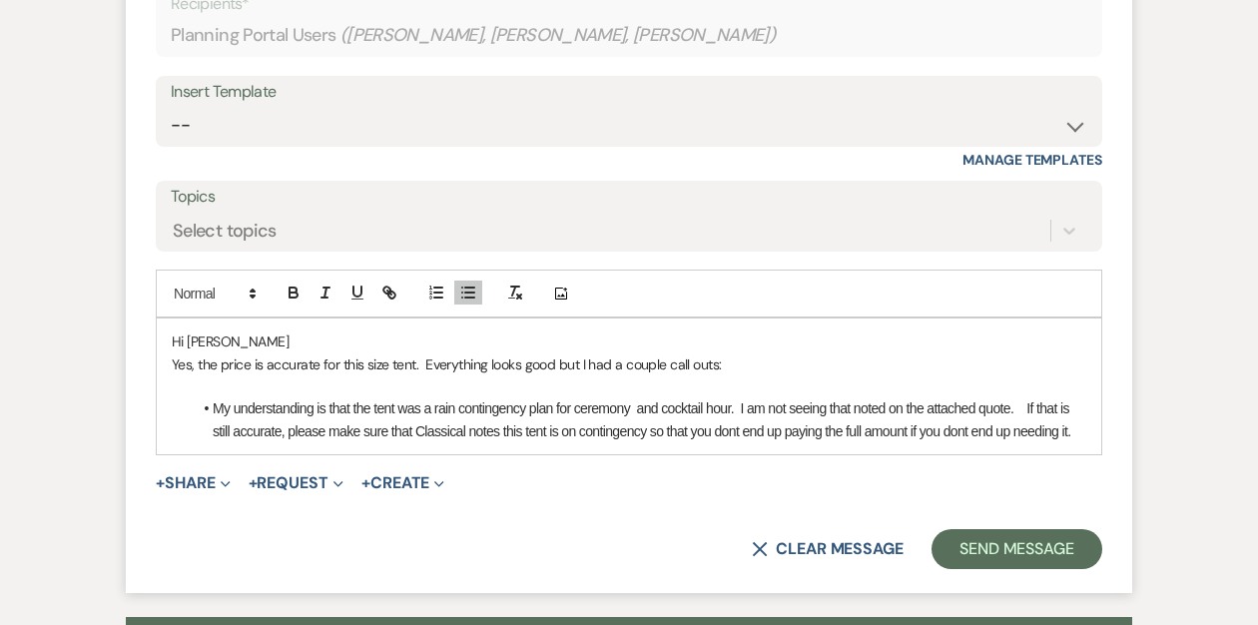
click at [747, 397] on li "My understanding is that the tent was a rain contingency plan for ceremony and …" at bounding box center [639, 419] width 895 height 45
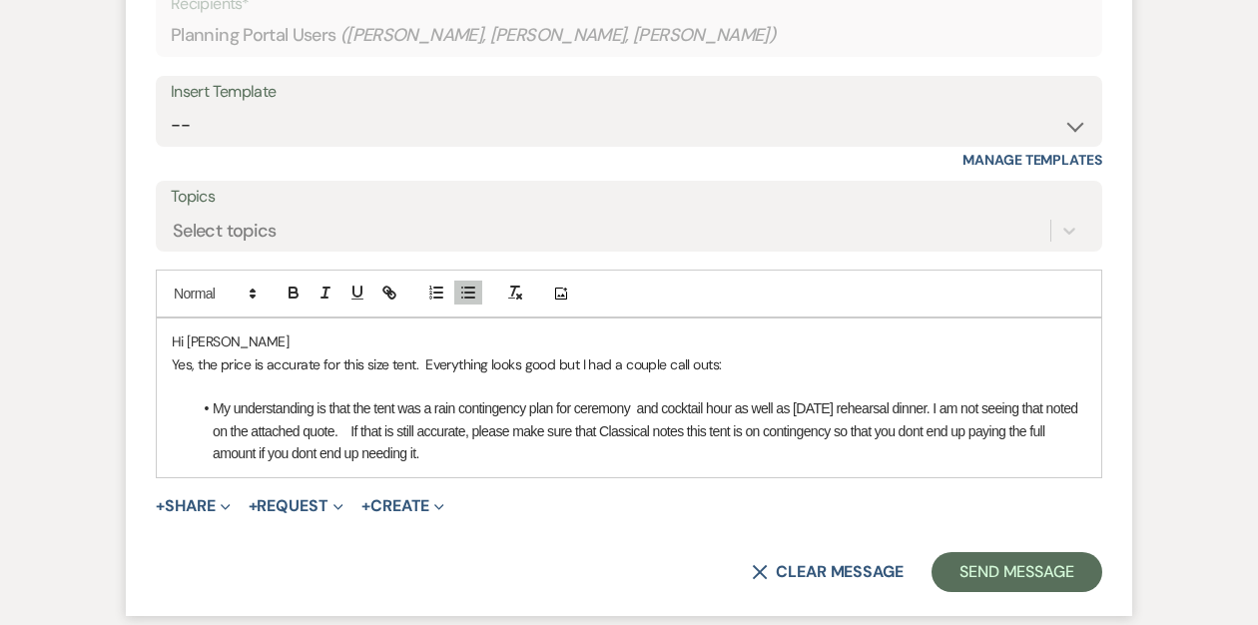
drag, startPoint x: 438, startPoint y: 410, endPoint x: 347, endPoint y: 408, distance: 91.9
click at [347, 408] on li "My understanding is that the tent was a rain contingency plan for ceremony and …" at bounding box center [639, 430] width 895 height 67
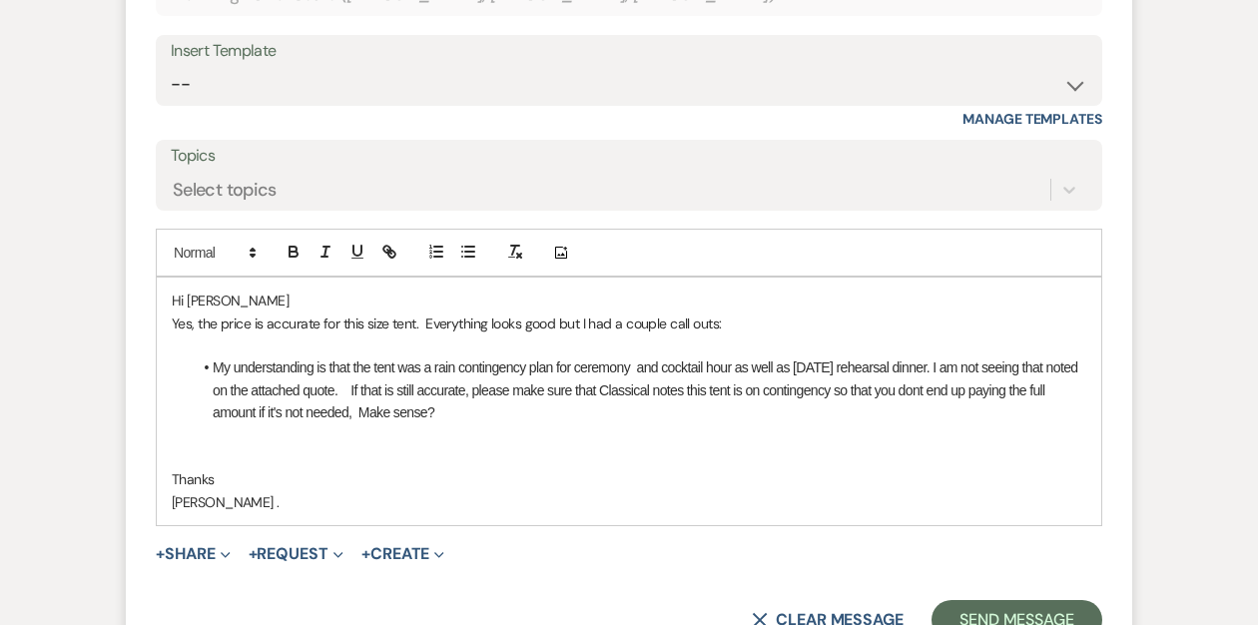
scroll to position [1639, 0]
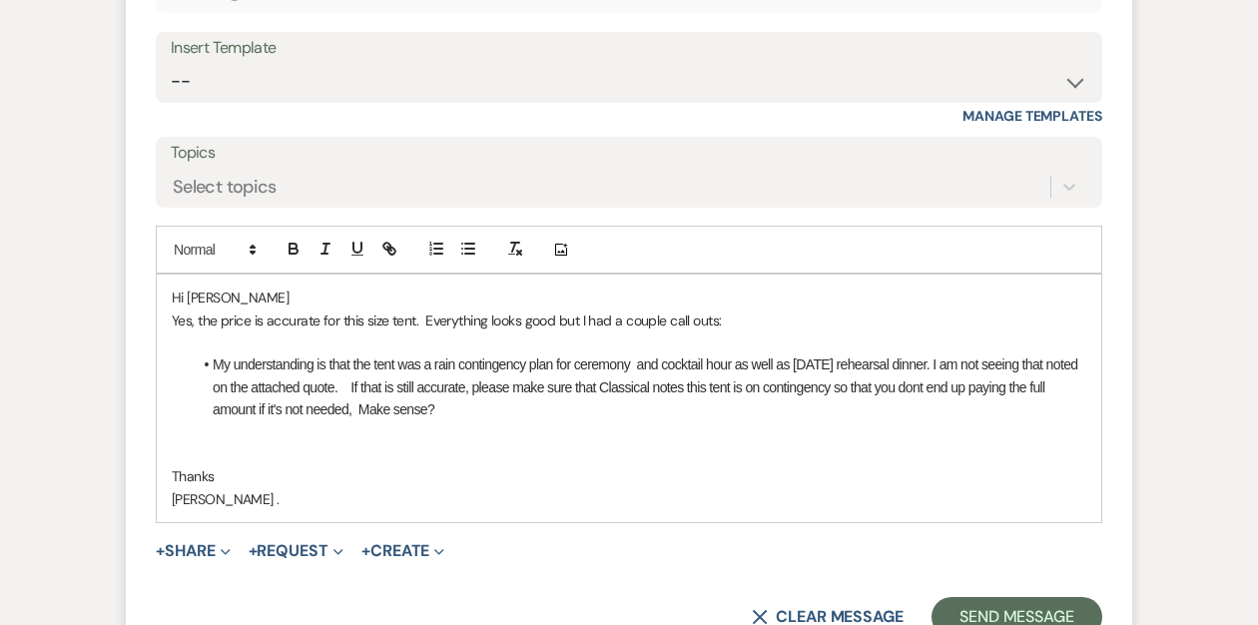
click at [942, 354] on li "My understanding is that the tent was a rain contingency plan for ceremony and …" at bounding box center [639, 387] width 895 height 67
drag, startPoint x: 479, startPoint y: 362, endPoint x: 422, endPoint y: 362, distance: 56.9
click at [422, 362] on li "My understanding is that the tent was a rain contingency plan for ceremony and …" at bounding box center [639, 387] width 895 height 67
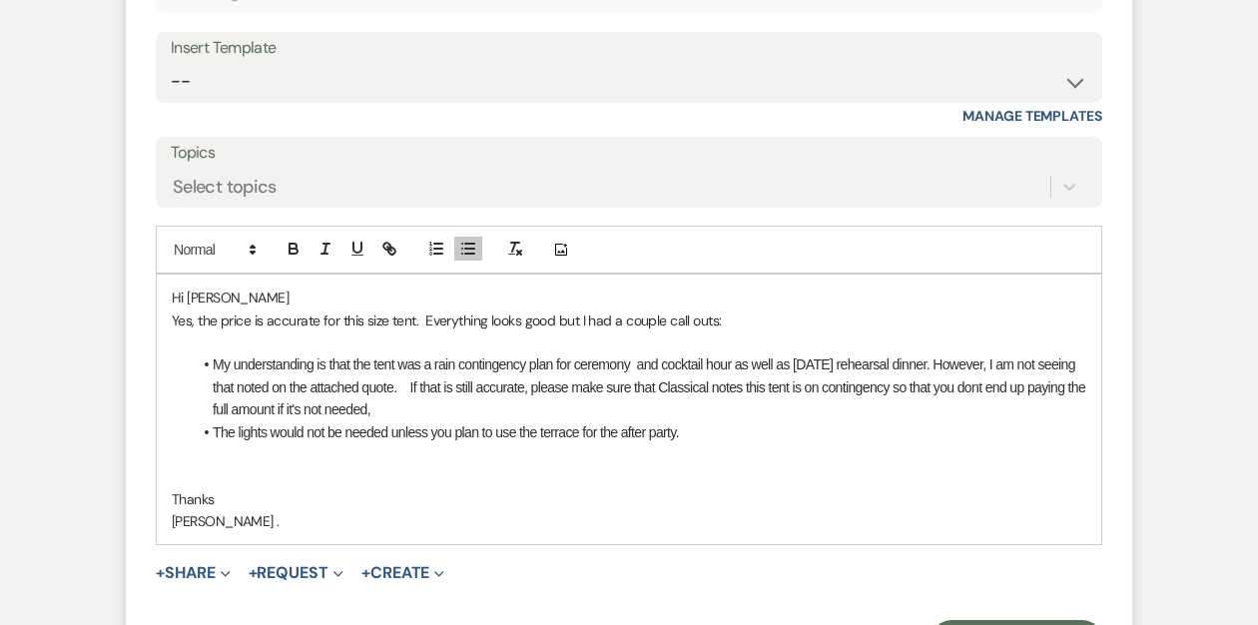
click at [694, 421] on li "The lights would not be needed unless you plan to use the terrace for the after…" at bounding box center [639, 432] width 895 height 22
click at [545, 421] on li "The lights would not be needed unless you plan to use the terrace for the after…" at bounding box center [639, 432] width 895 height 22
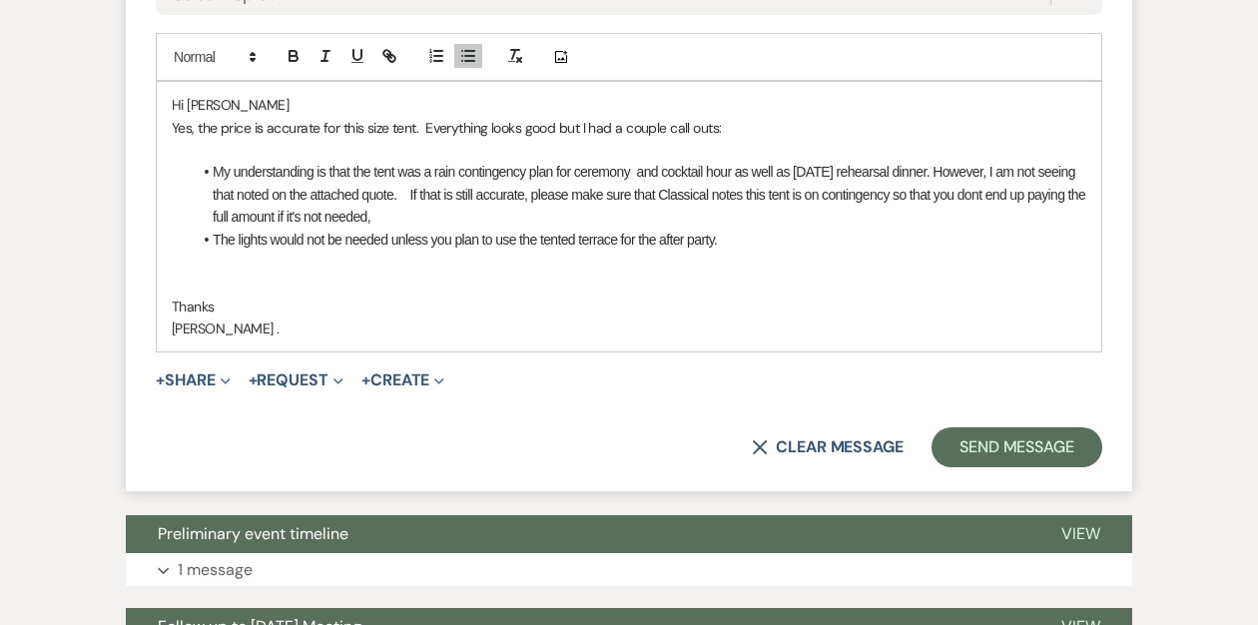
scroll to position [1838, 0]
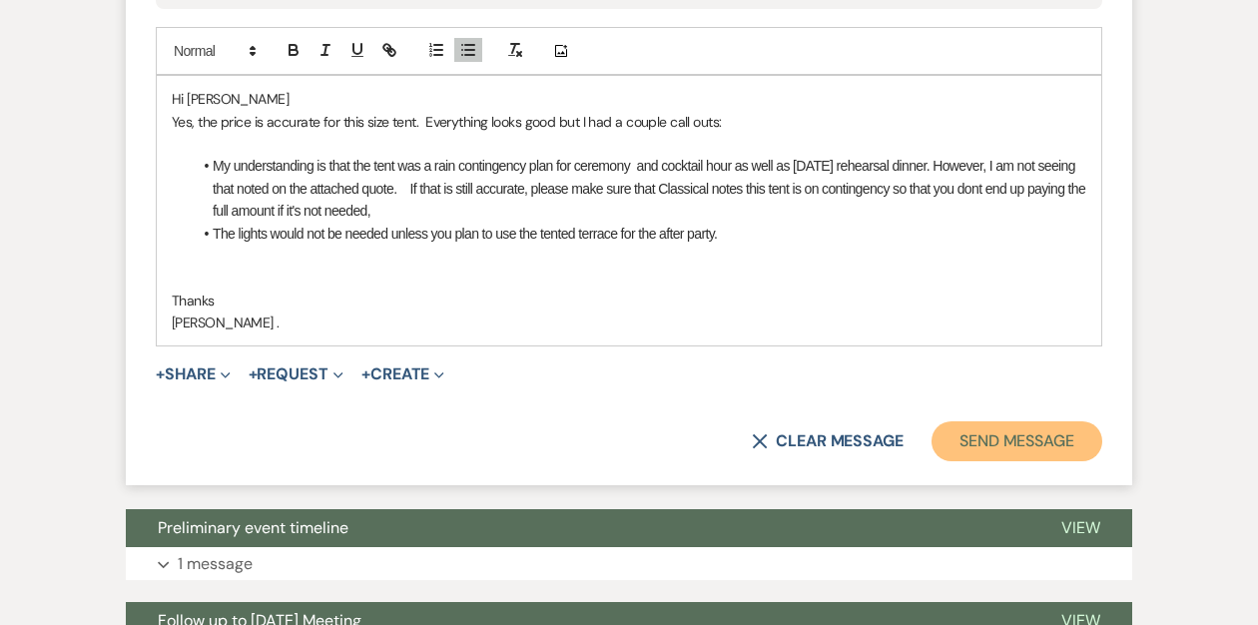
click at [995, 421] on button "Send Message" at bounding box center [1017, 441] width 171 height 40
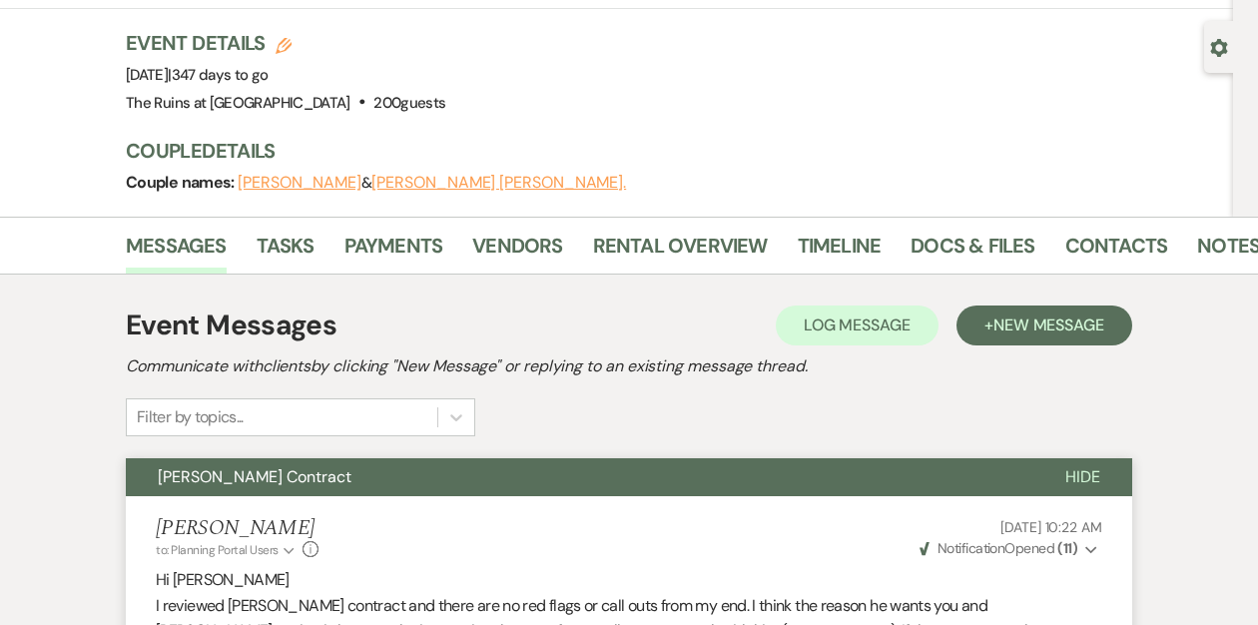
scroll to position [0, 0]
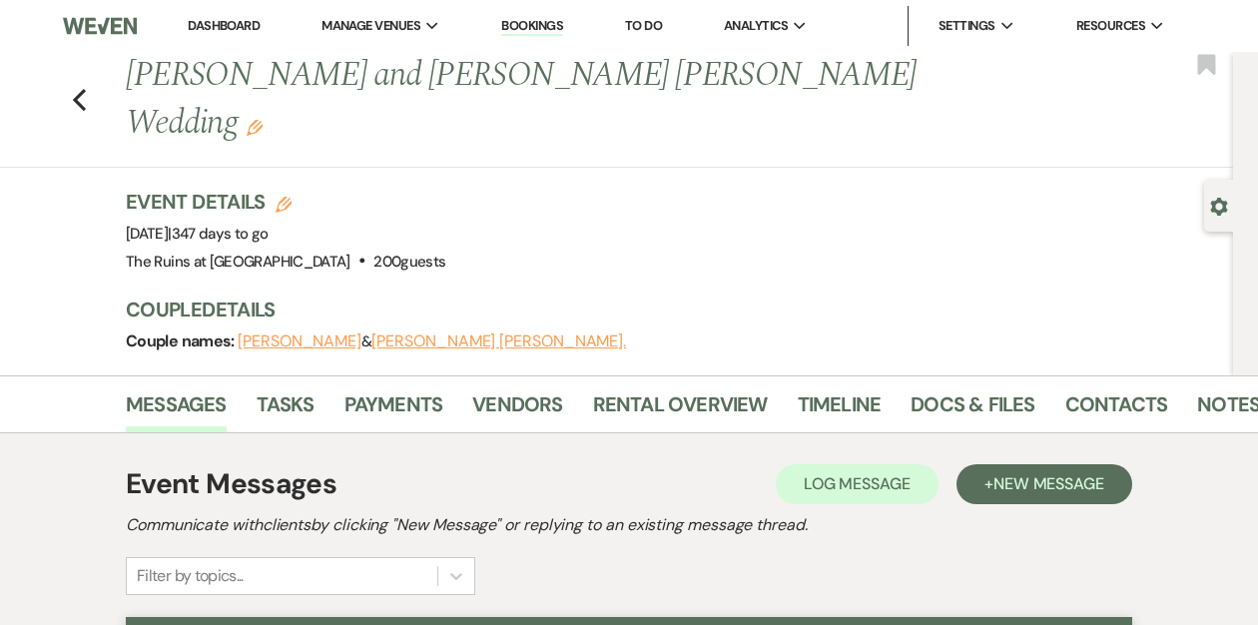
click at [215, 25] on link "Dashboard" at bounding box center [224, 25] width 72 height 17
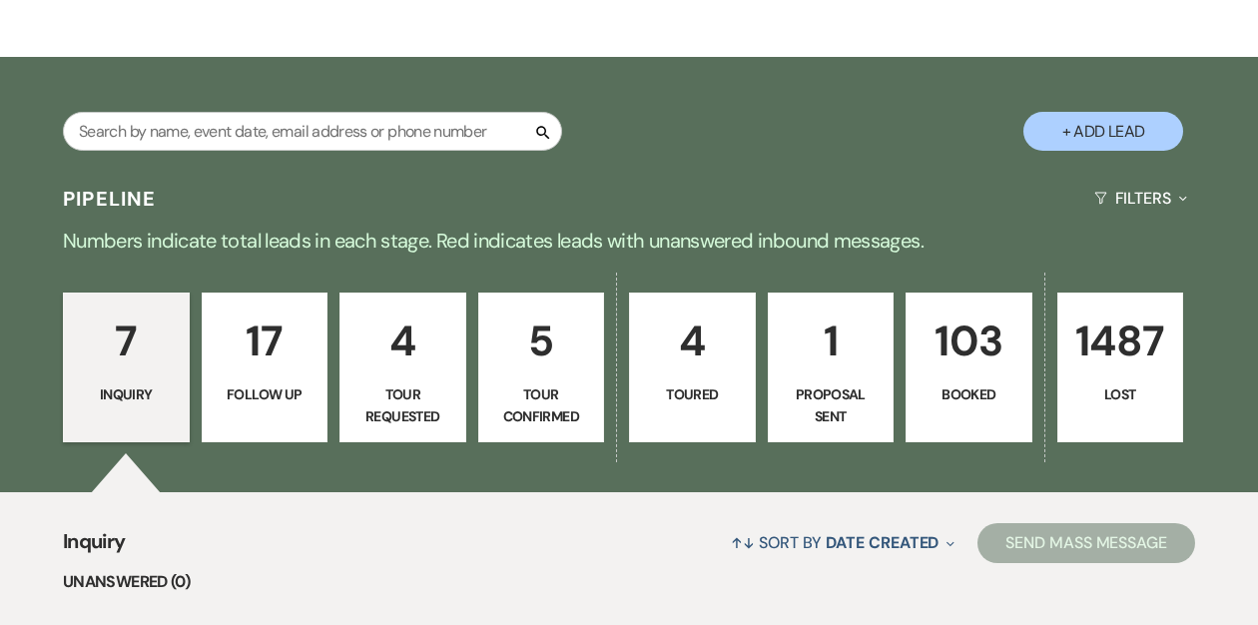
scroll to position [282, 0]
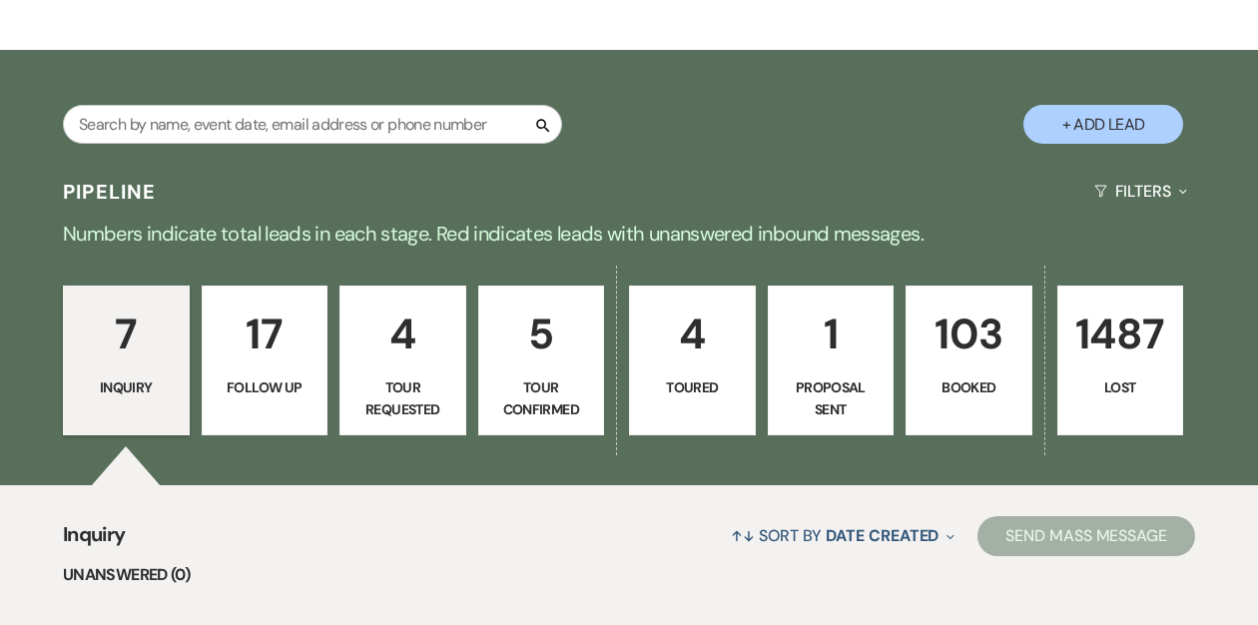
click at [953, 336] on p "103" at bounding box center [969, 334] width 101 height 67
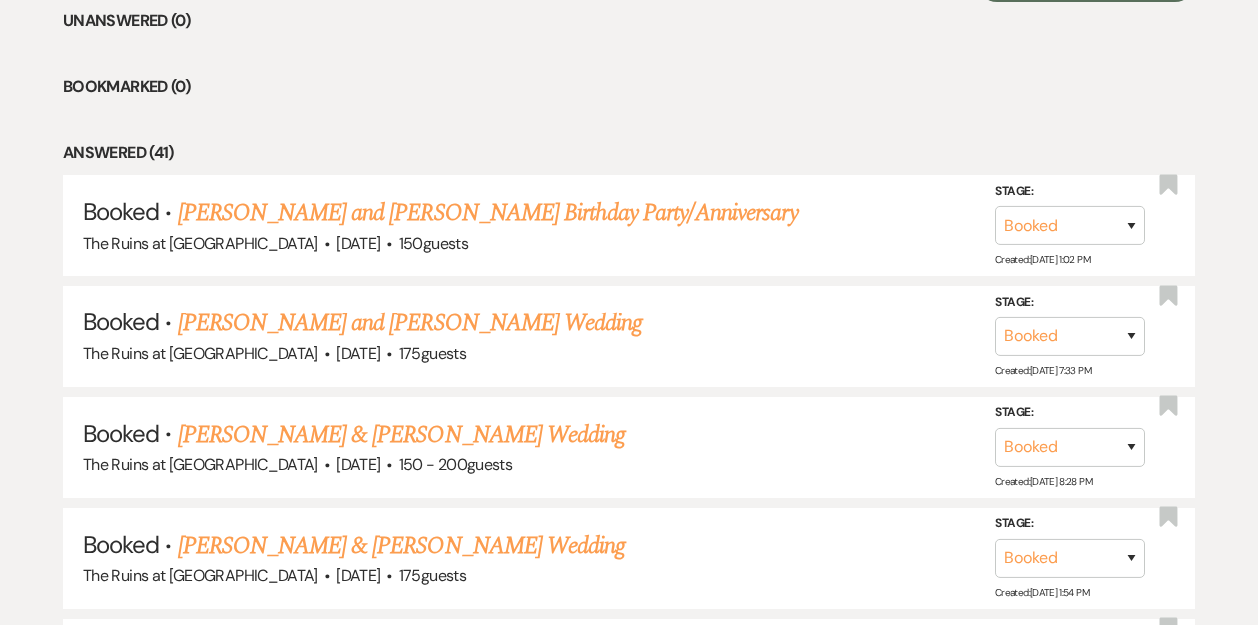
scroll to position [853, 0]
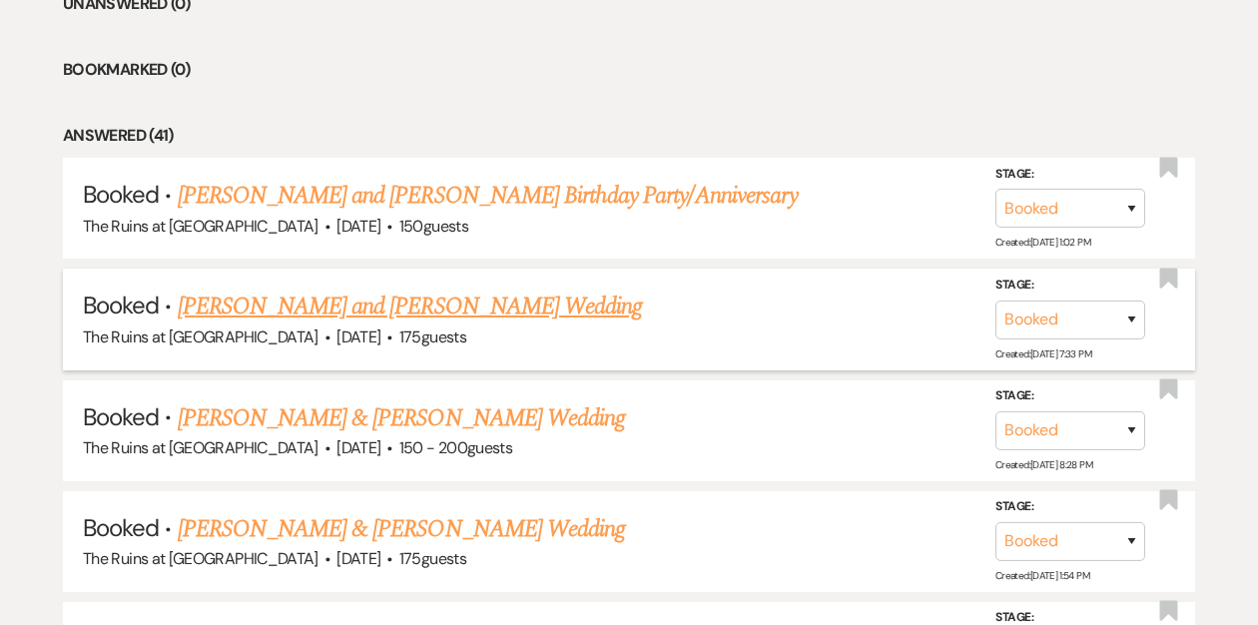
click at [383, 310] on link "[PERSON_NAME] and [PERSON_NAME] Wedding" at bounding box center [410, 307] width 465 height 36
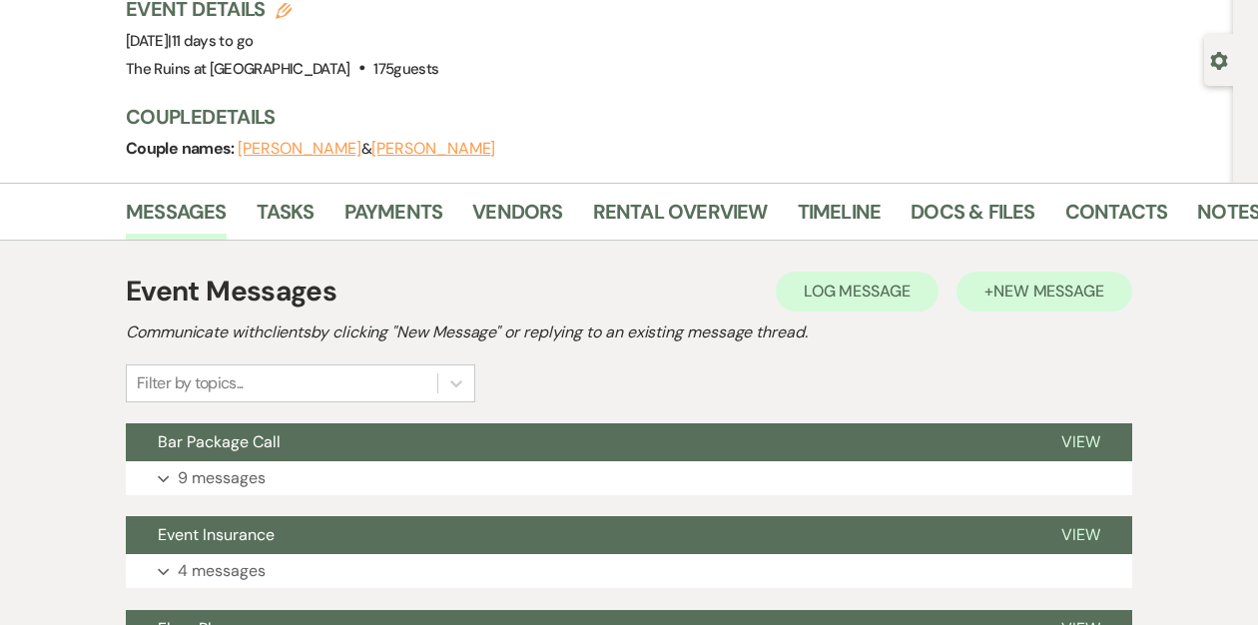
scroll to position [150, 0]
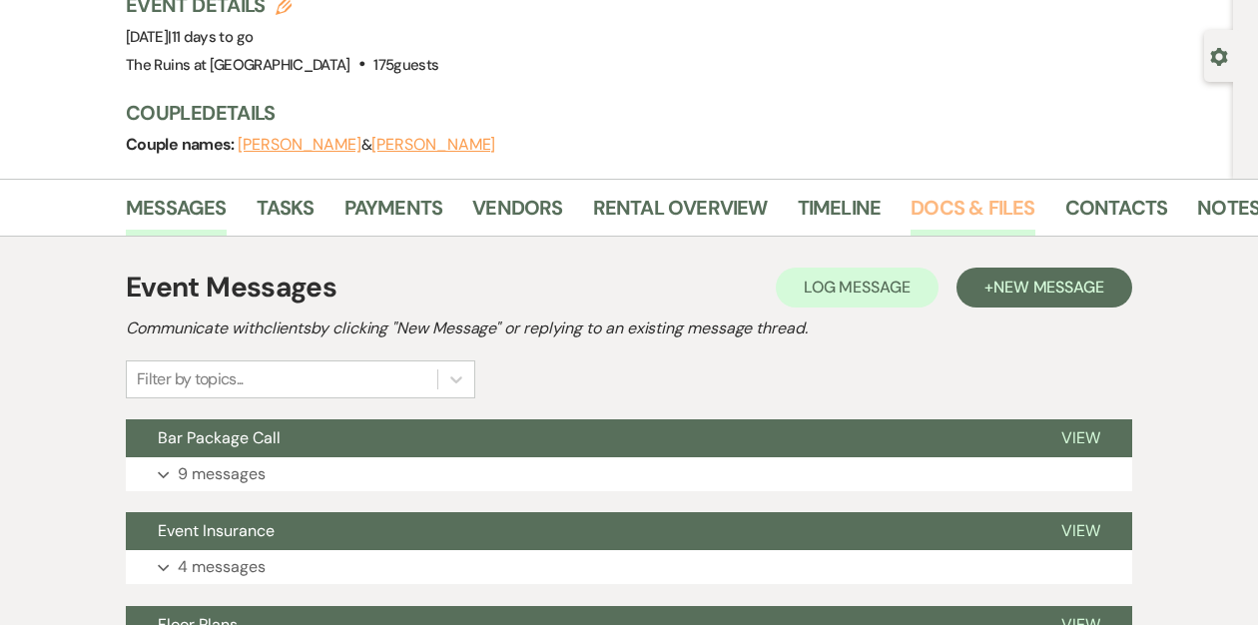
click at [948, 212] on link "Docs & Files" at bounding box center [973, 214] width 124 height 44
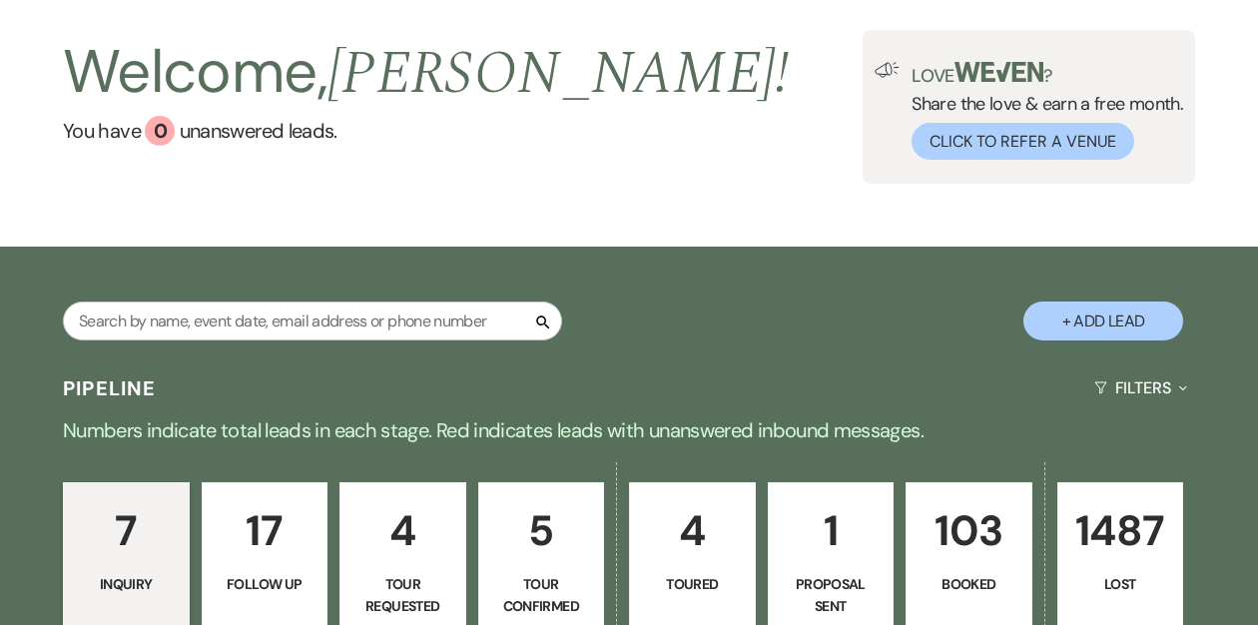
scroll to position [143, 0]
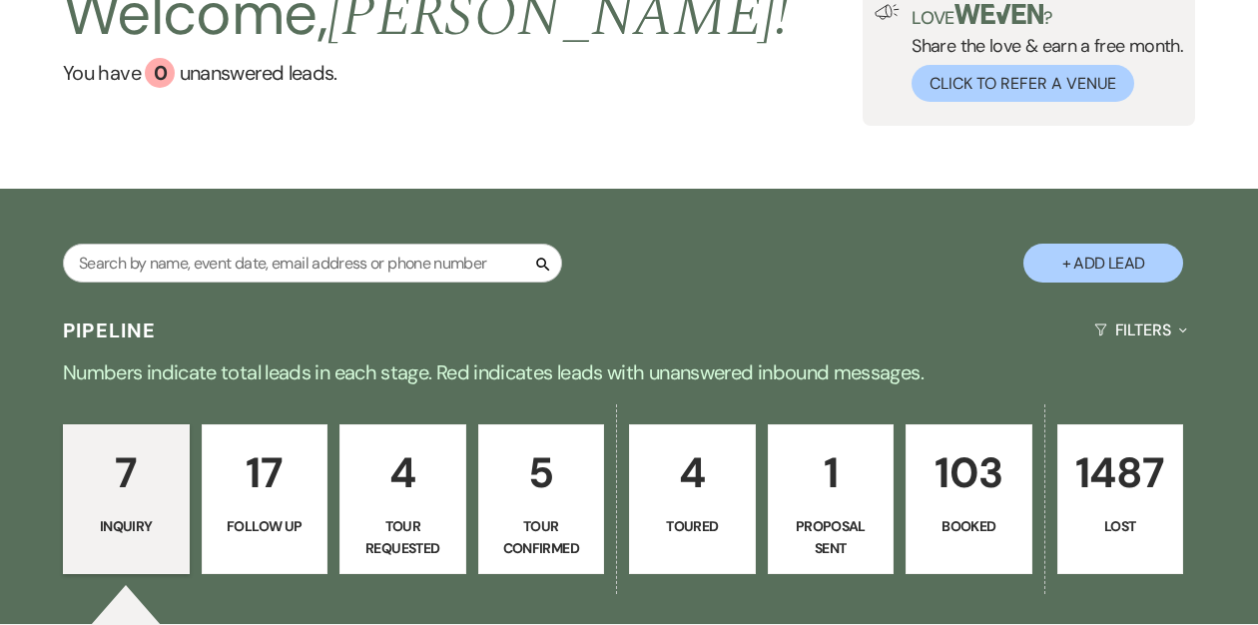
click at [956, 474] on p "103" at bounding box center [969, 472] width 101 height 67
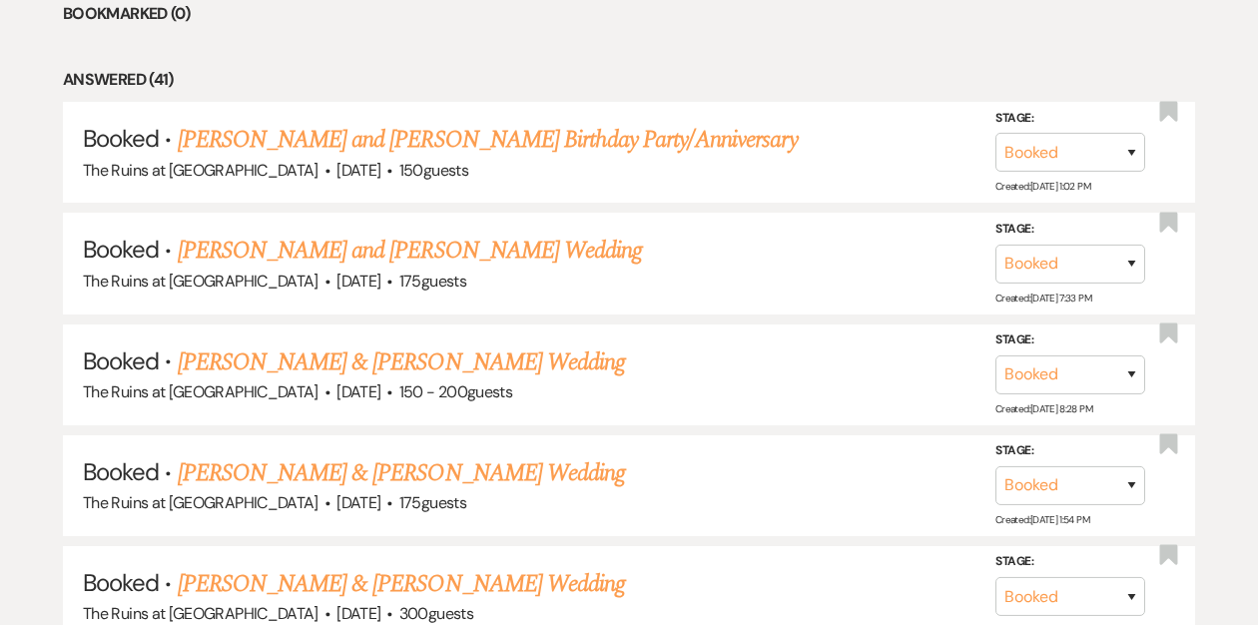
scroll to position [976, 0]
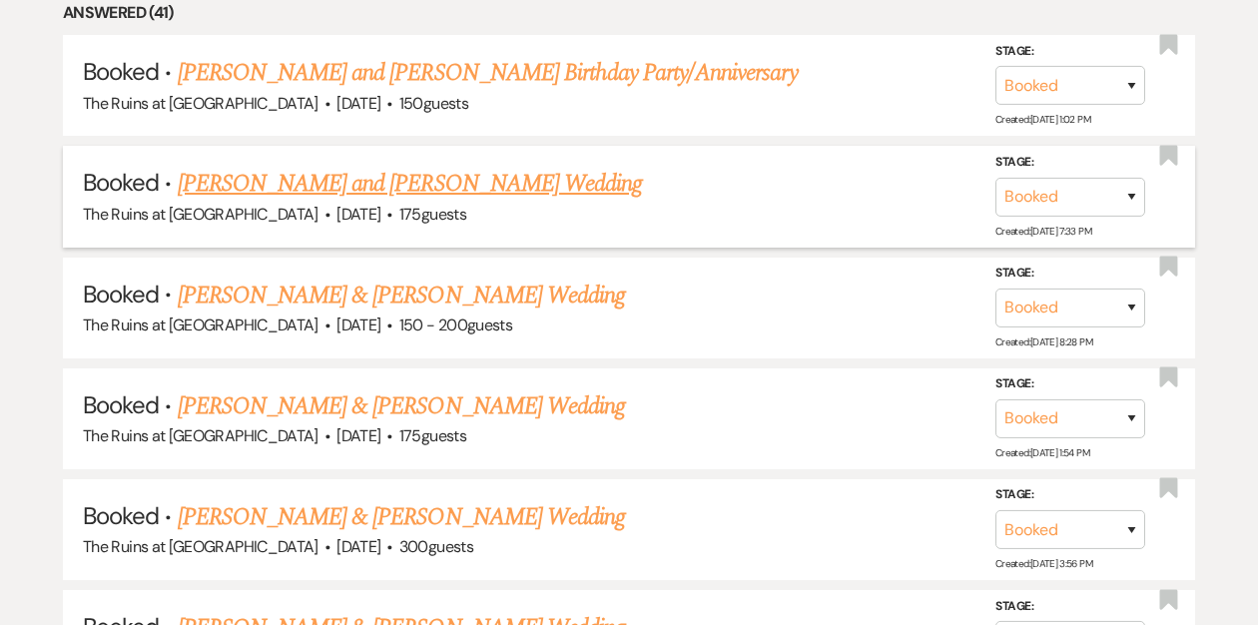
click at [398, 184] on link "[PERSON_NAME] and [PERSON_NAME] Wedding" at bounding box center [410, 184] width 465 height 36
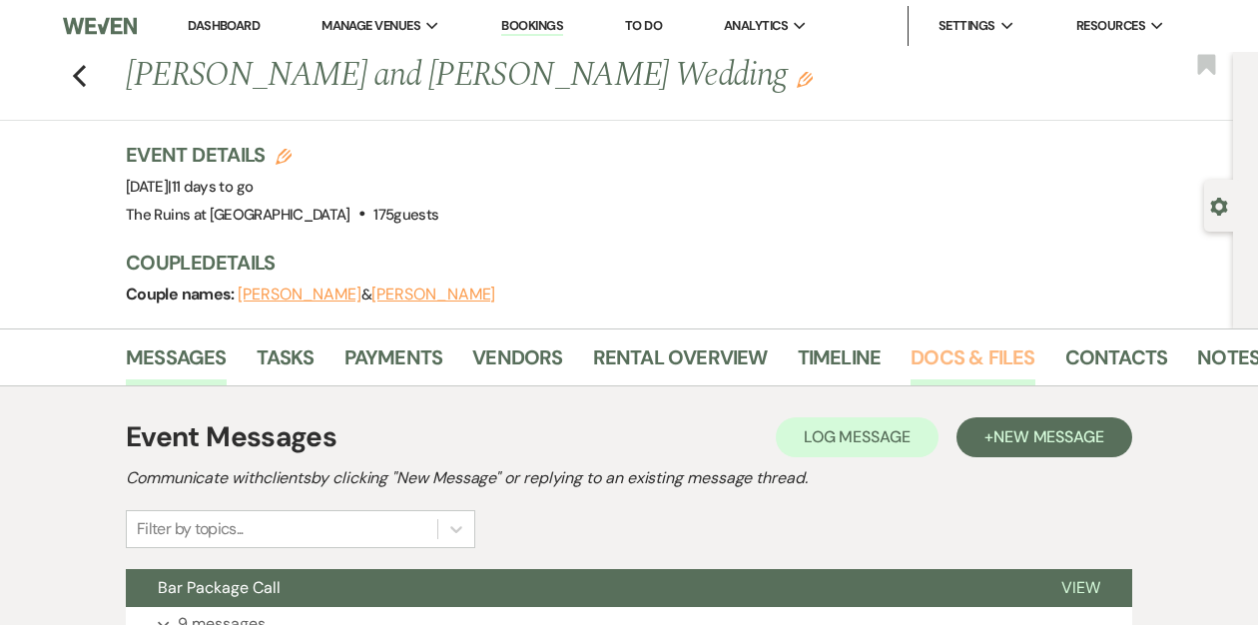
click at [974, 364] on link "Docs & Files" at bounding box center [973, 364] width 124 height 44
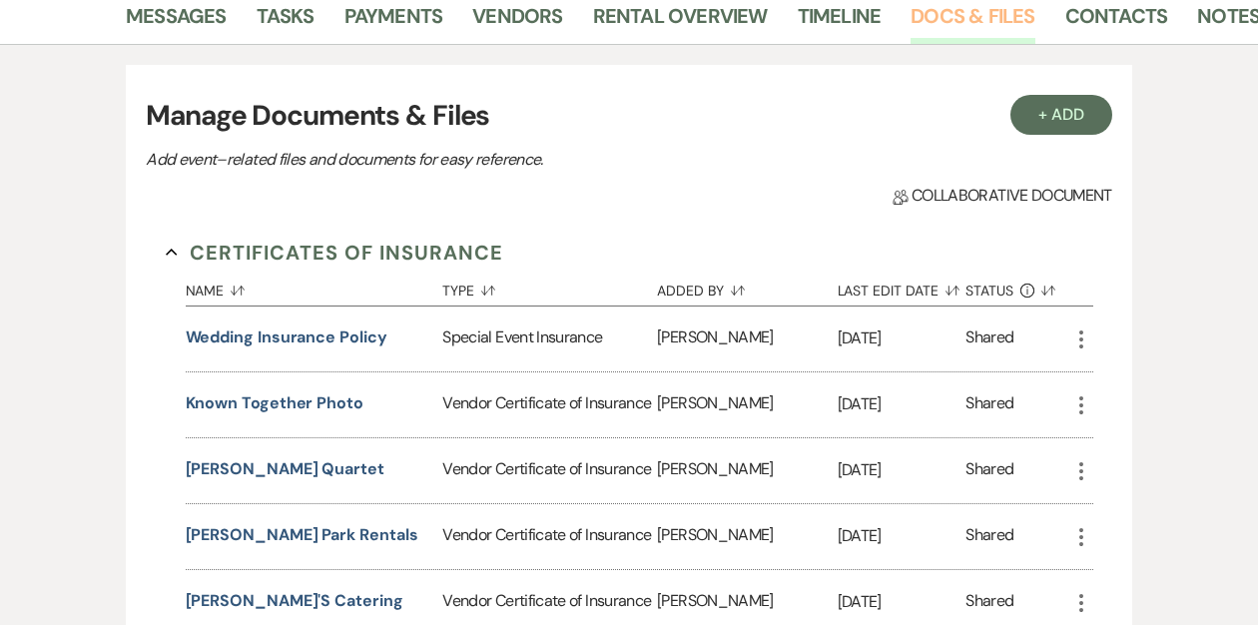
scroll to position [367, 0]
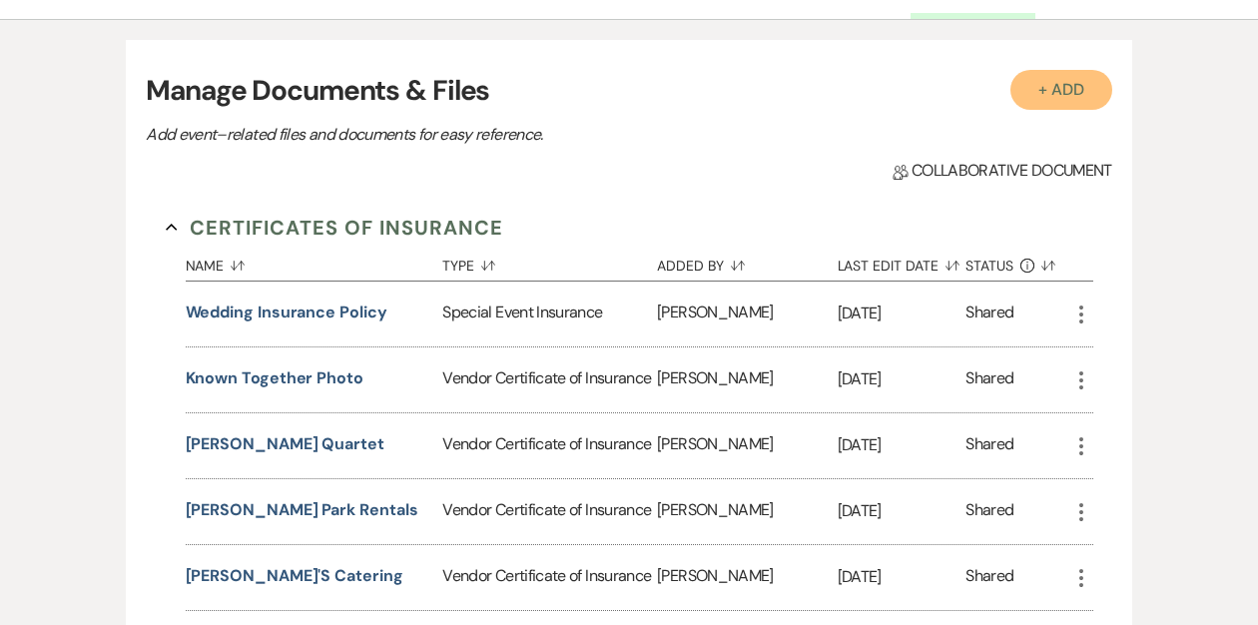
click at [1058, 89] on button "+ Add" at bounding box center [1062, 90] width 102 height 40
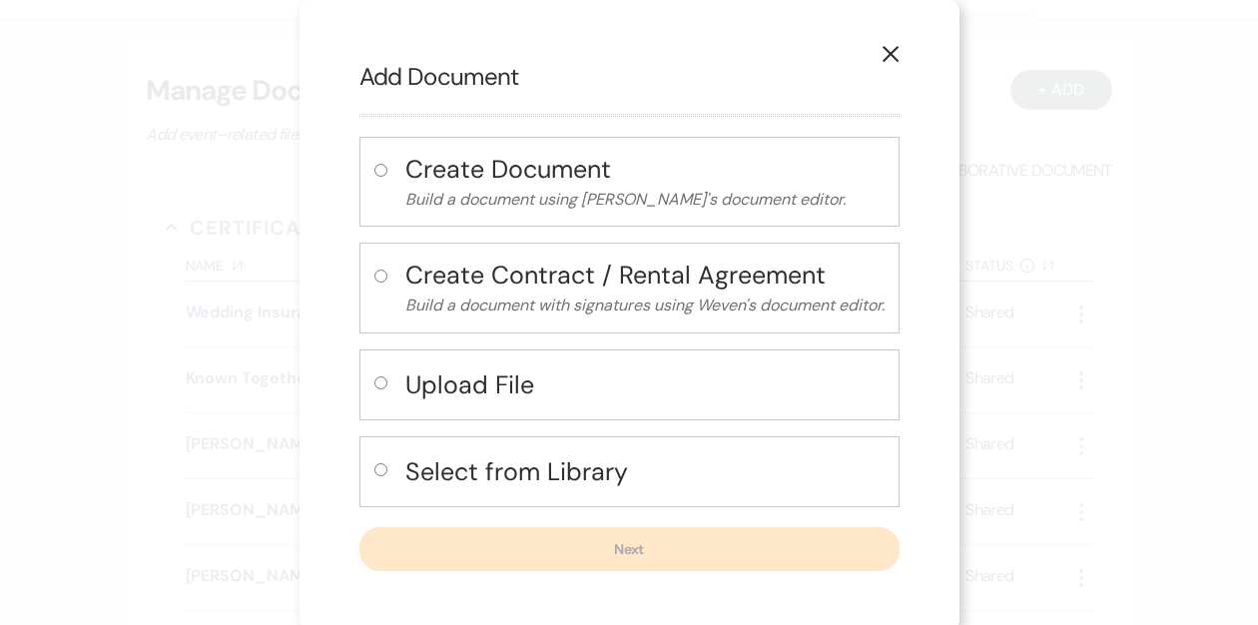
click at [377, 383] on input "radio" at bounding box center [380, 382] width 13 height 13
radio input "true"
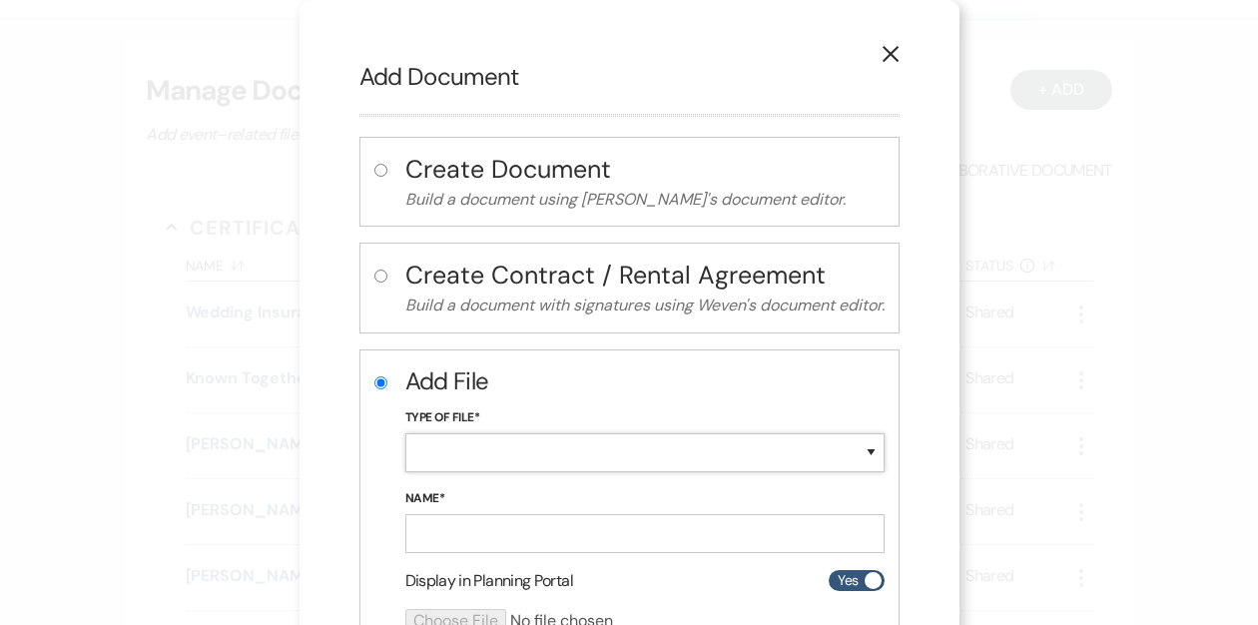
click at [433, 452] on select "Special Event Insurance Vendor Certificate of Insurance Contracts / Rental Agre…" at bounding box center [644, 452] width 479 height 39
select select "14"
click at [480, 536] on input "Name*" at bounding box center [644, 533] width 479 height 39
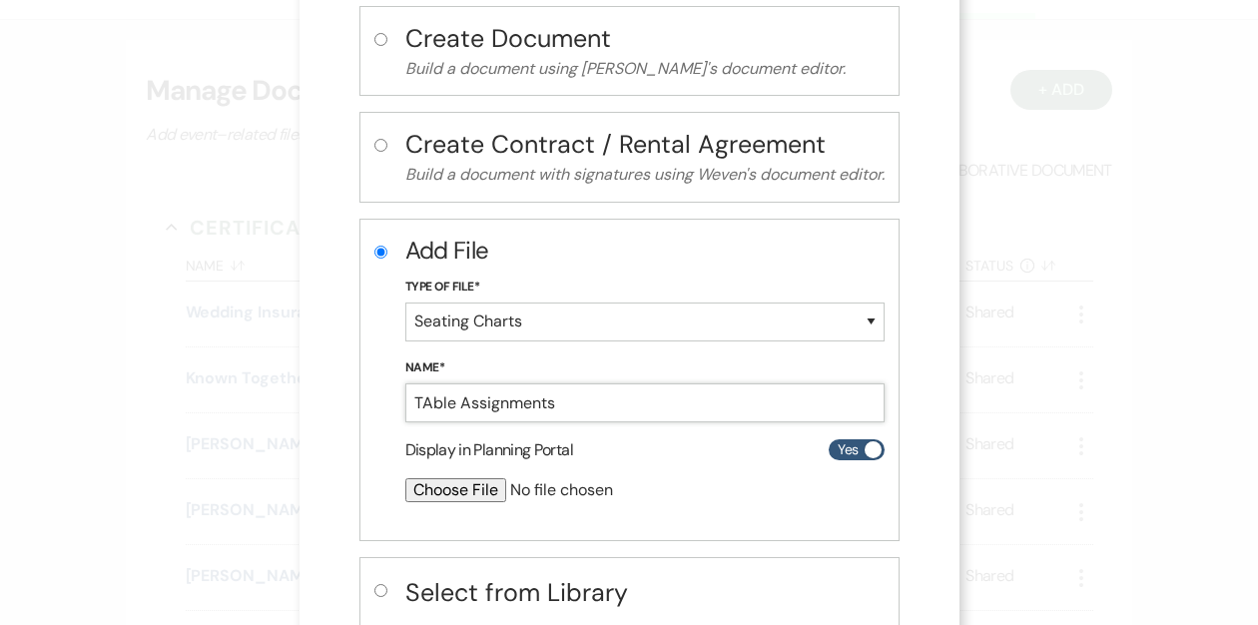
type input "TAble Assignments"
click at [464, 492] on input "file" at bounding box center [591, 490] width 373 height 24
type input "C:\fakepath\Reception Seating Assignments (1).pdf"
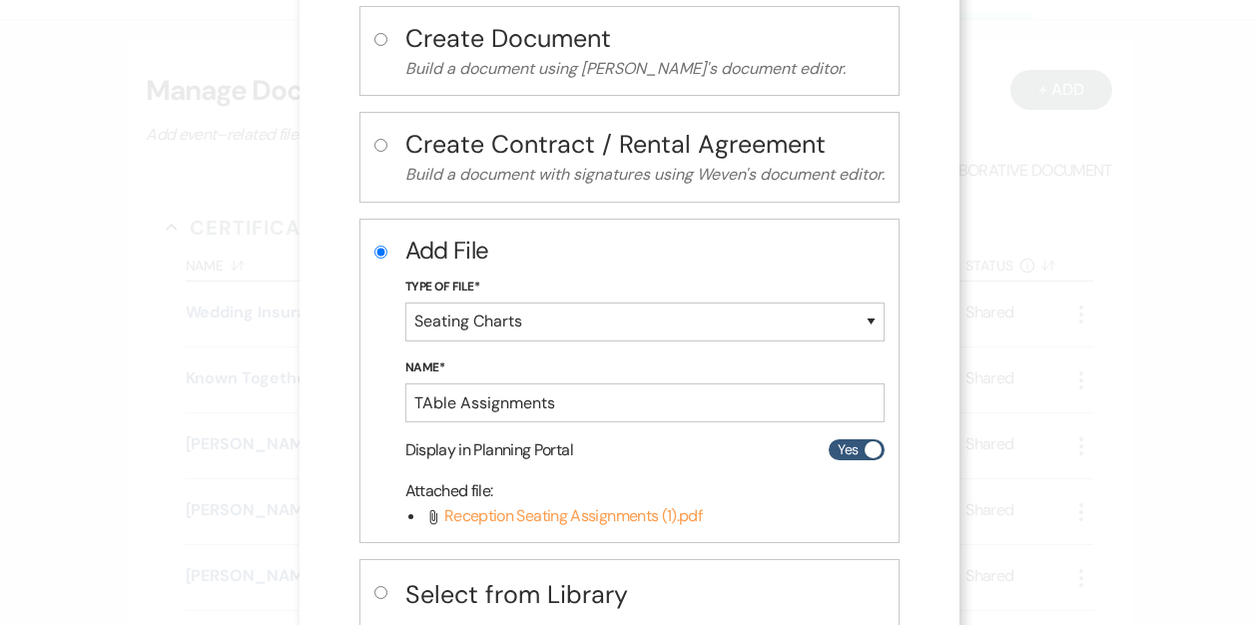
scroll to position [259, 0]
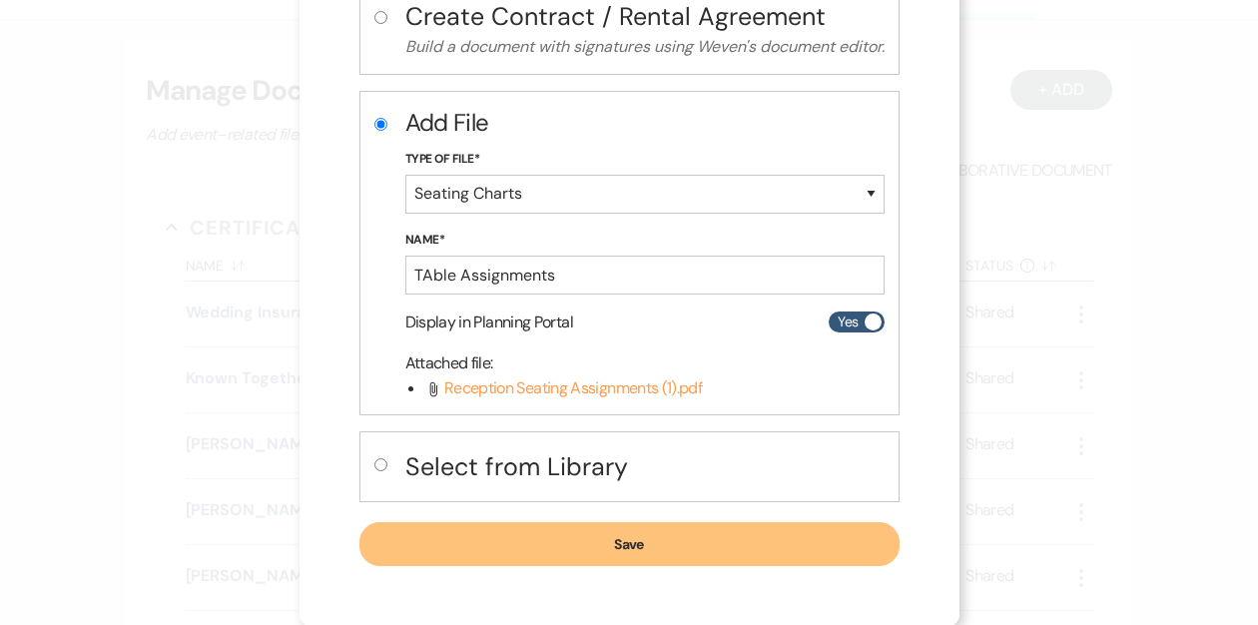
click at [510, 540] on button "Save" at bounding box center [630, 544] width 540 height 44
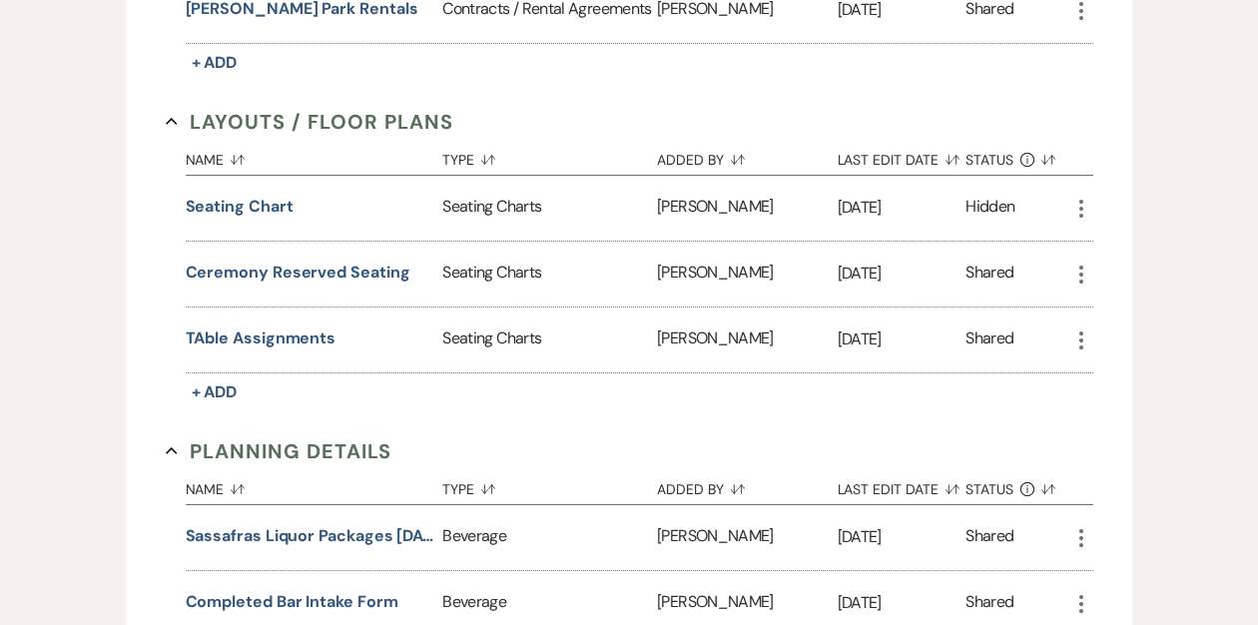
scroll to position [1750, 0]
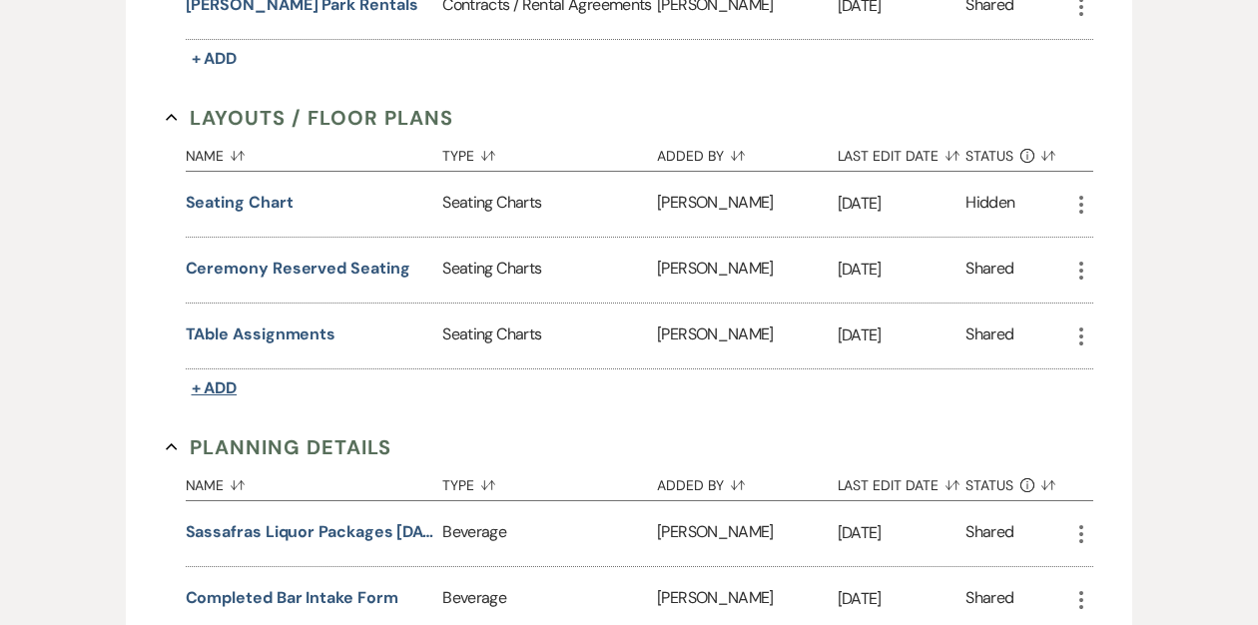
click at [217, 377] on span "+ Add" at bounding box center [215, 387] width 46 height 21
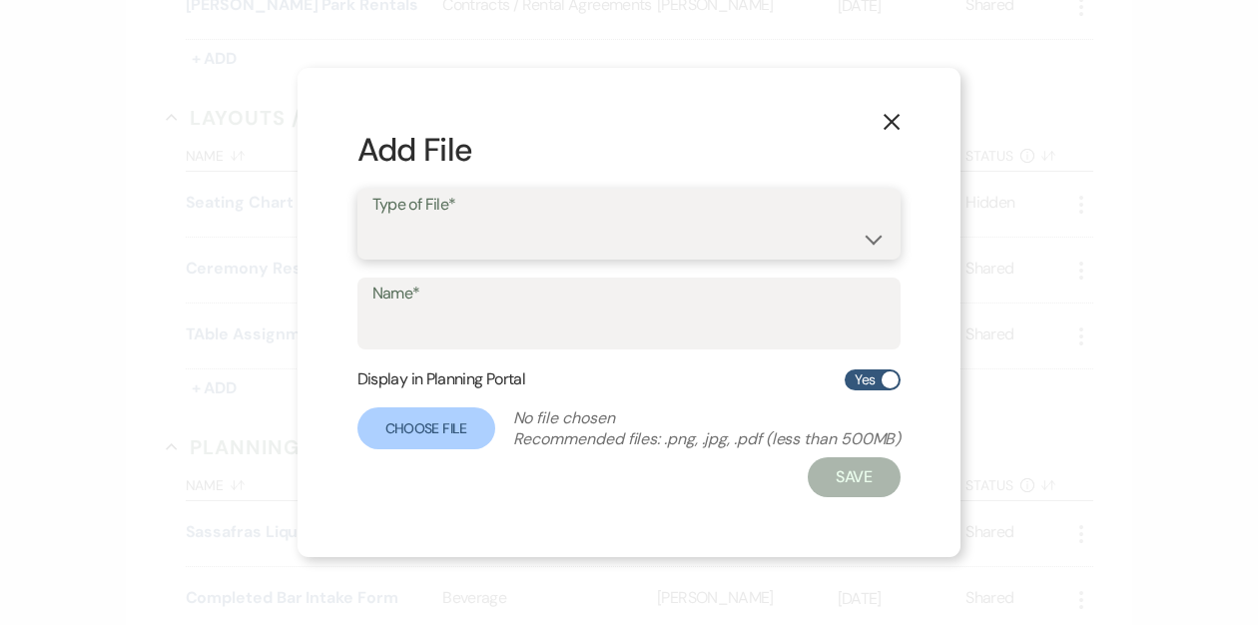
click at [451, 232] on select "Event Maps Floor Plans Rain Plan Seating Charts Venue Layout" at bounding box center [629, 238] width 514 height 39
select select "24"
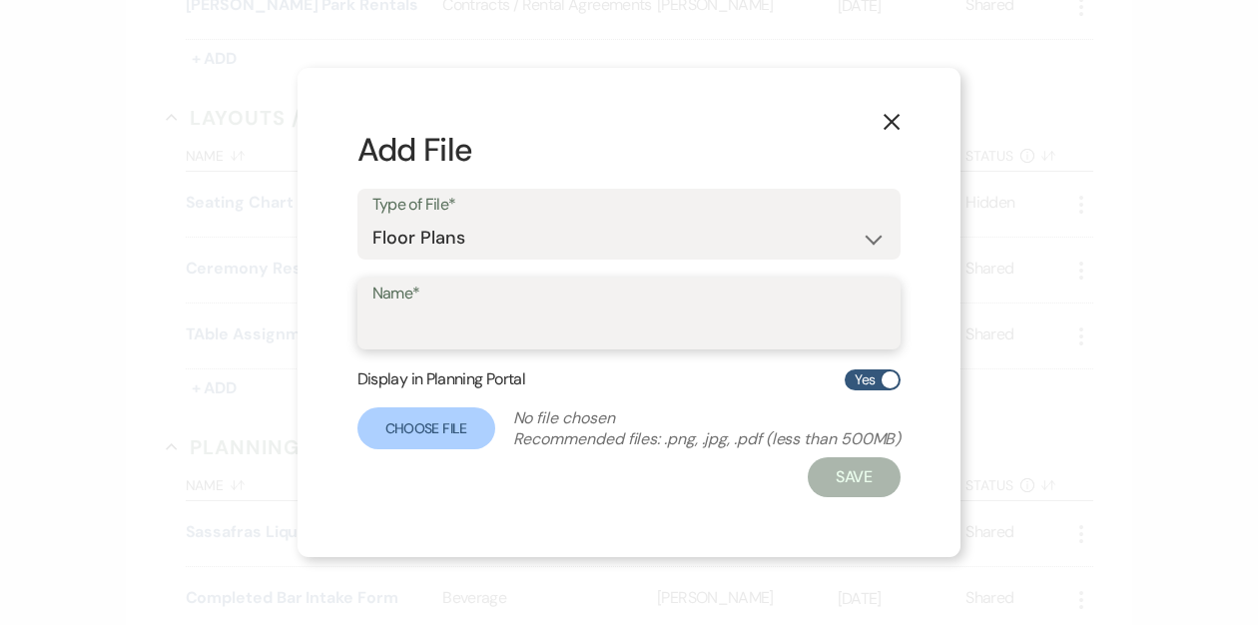
click at [438, 323] on input "Name*" at bounding box center [629, 328] width 514 height 39
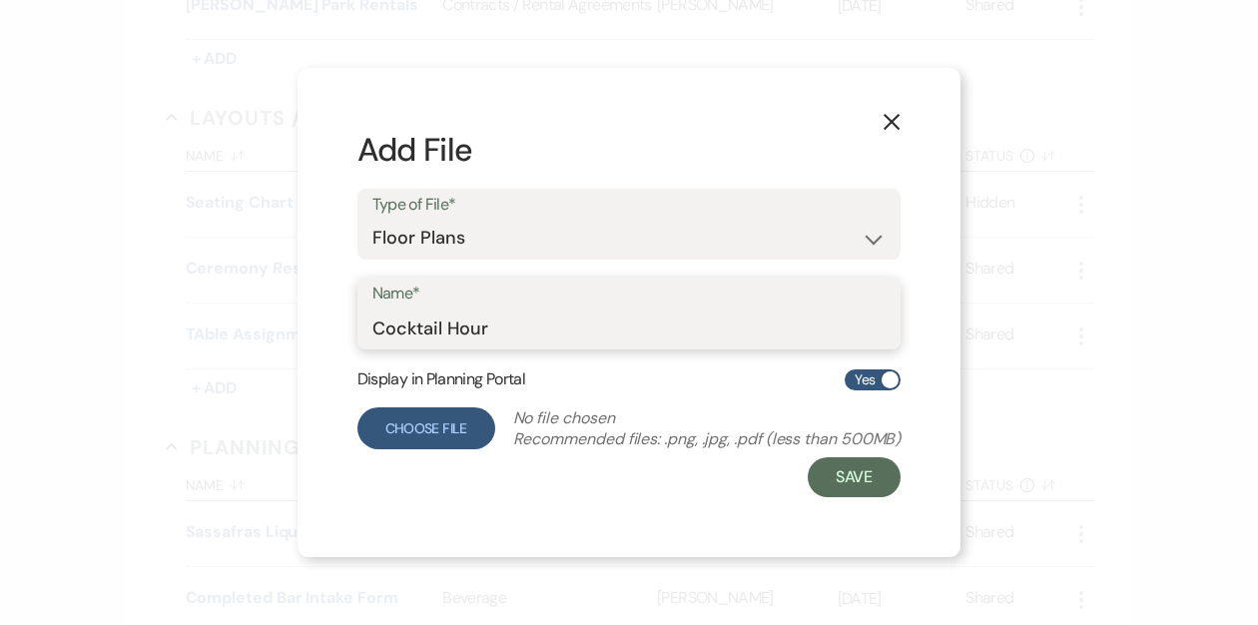
type input "Cocktail Hour"
click at [406, 426] on label "Choose File" at bounding box center [427, 428] width 138 height 42
click at [0, 0] on input "Choose File" at bounding box center [0, 0] width 0 height 0
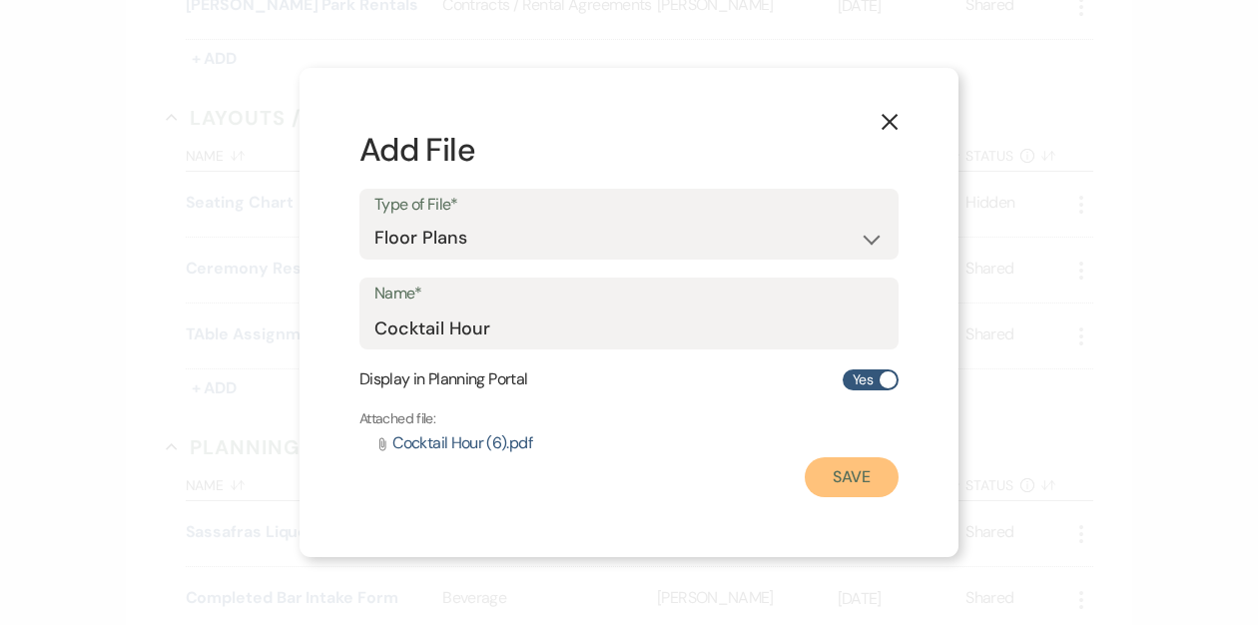
click at [830, 468] on button "Save" at bounding box center [852, 477] width 94 height 40
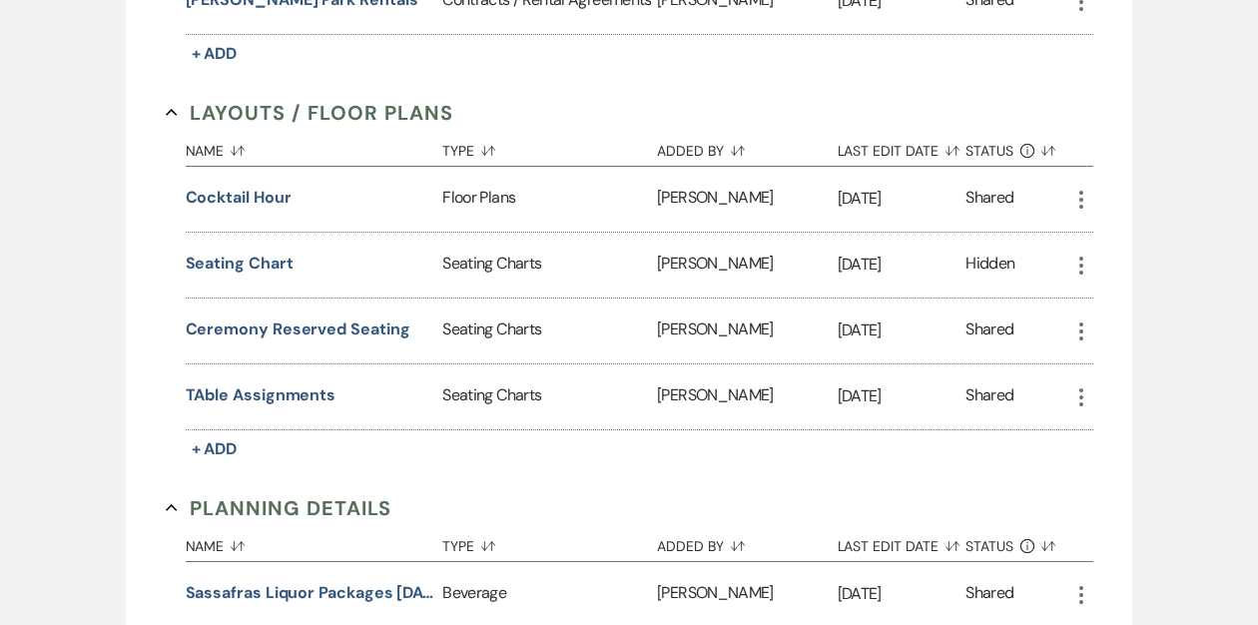
scroll to position [1756, 0]
click at [223, 440] on span "+ Add" at bounding box center [215, 447] width 46 height 21
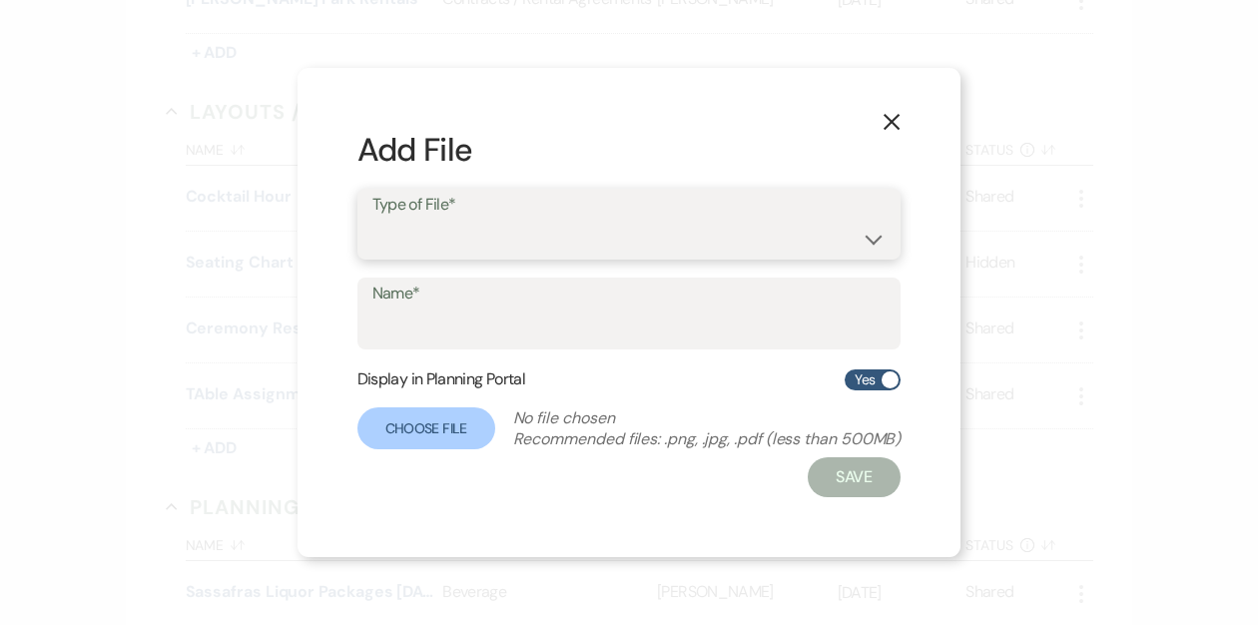
click at [427, 239] on select "Event Maps Floor Plans Rain Plan Seating Charts Venue Layout" at bounding box center [629, 238] width 514 height 39
select select "24"
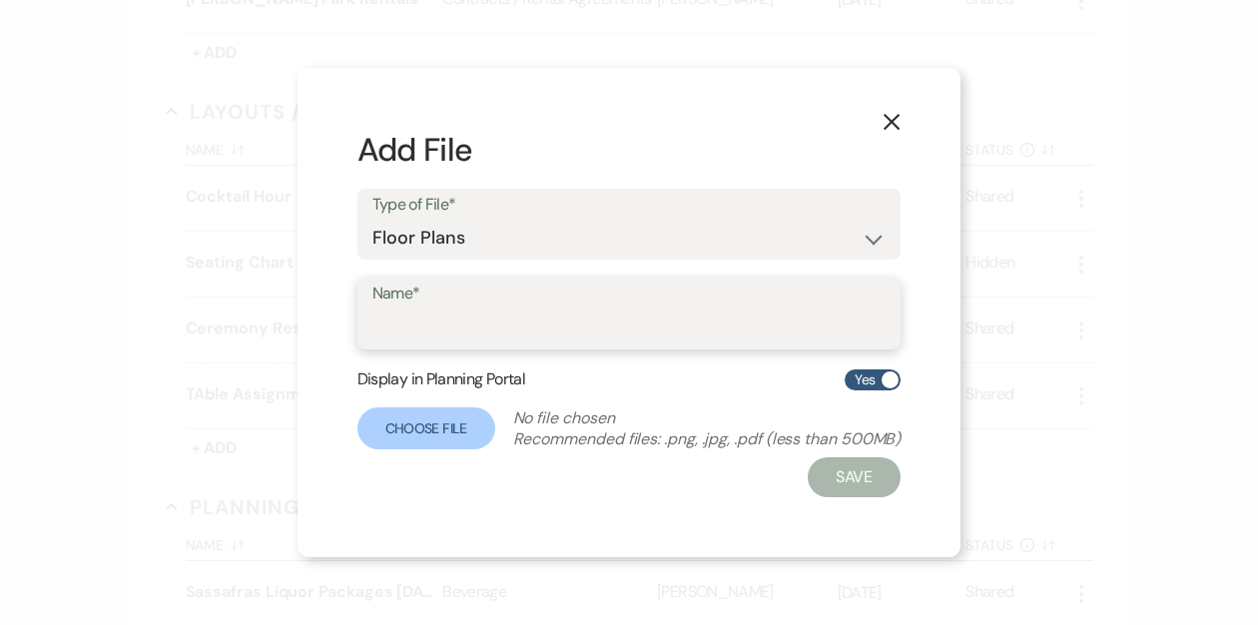
click at [422, 327] on input "Name*" at bounding box center [629, 328] width 514 height 39
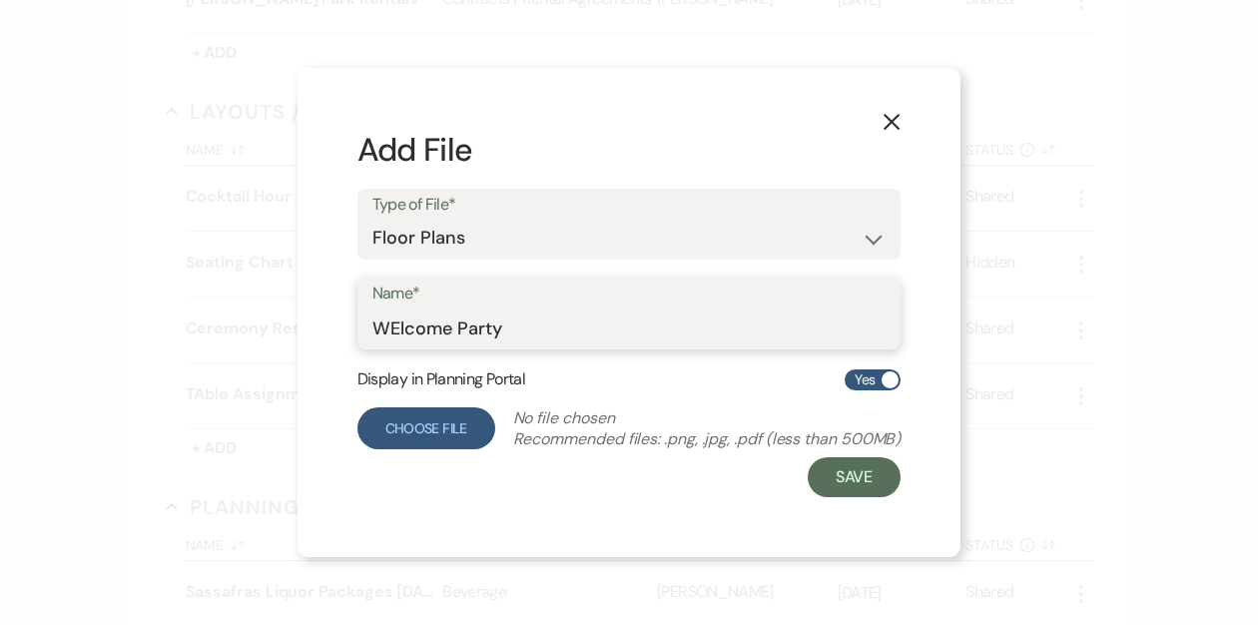
type input "WElcome Party"
click at [399, 426] on label "Choose File" at bounding box center [427, 428] width 138 height 42
click at [0, 0] on input "Choose File" at bounding box center [0, 0] width 0 height 0
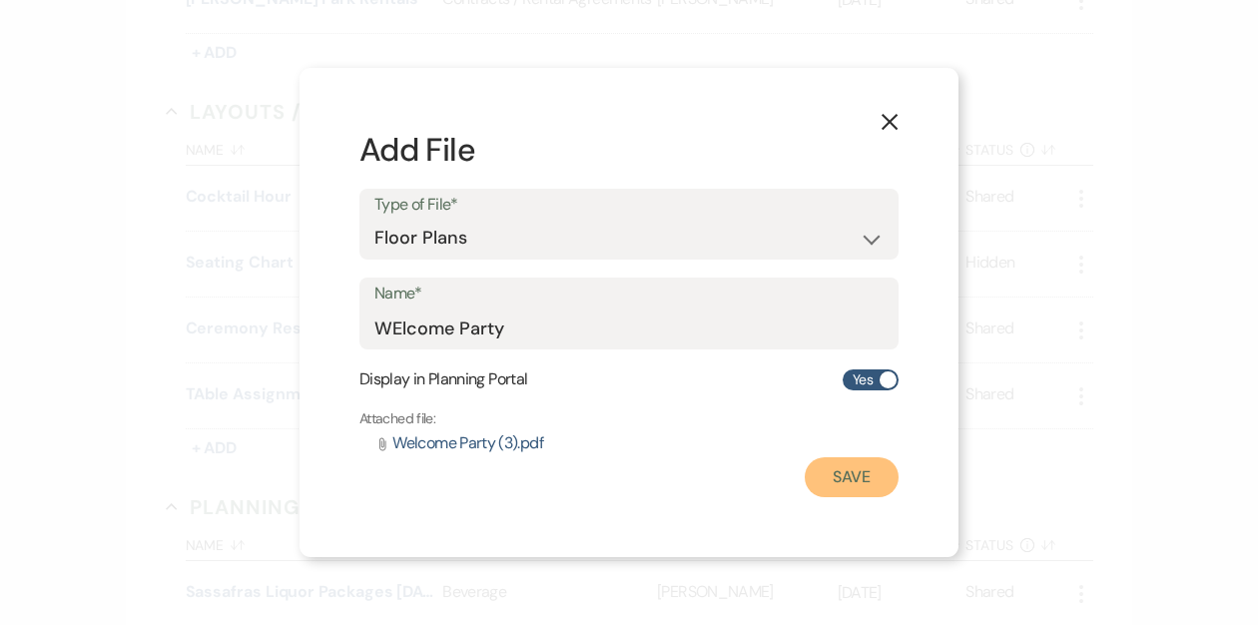
click at [871, 470] on button "Save" at bounding box center [852, 477] width 94 height 40
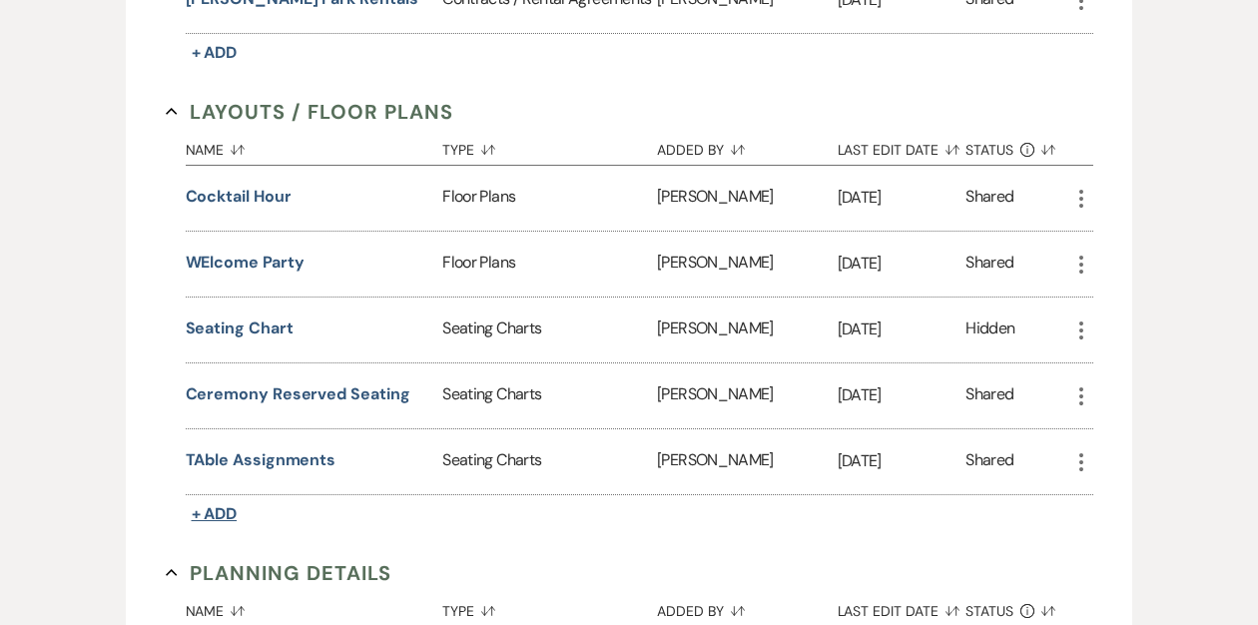
click at [218, 503] on span "+ Add" at bounding box center [215, 513] width 46 height 21
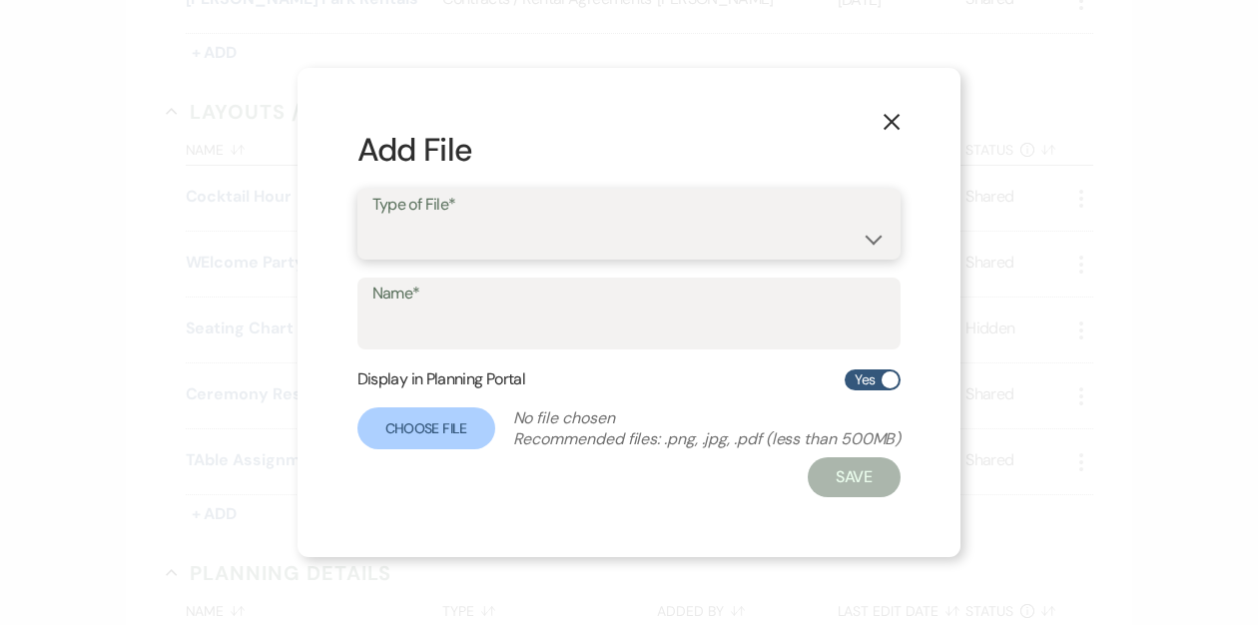
click at [435, 233] on select "Event Maps Floor Plans Rain Plan Seating Charts Venue Layout" at bounding box center [629, 238] width 514 height 39
select select "24"
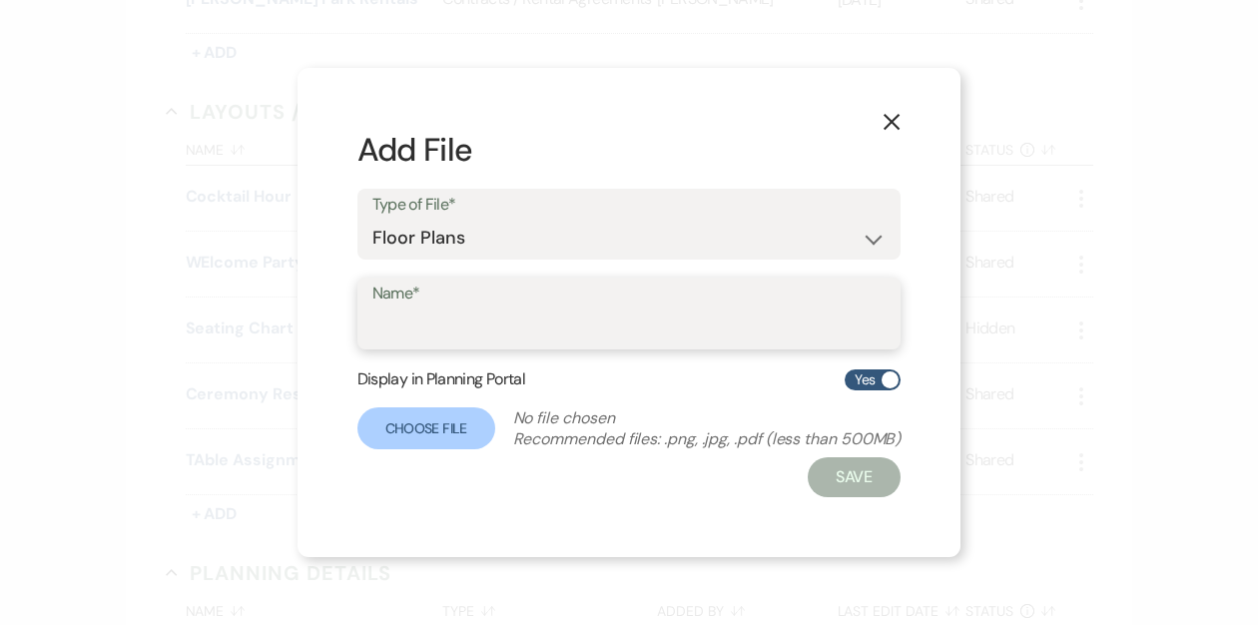
click at [425, 328] on input "Name*" at bounding box center [629, 328] width 514 height 39
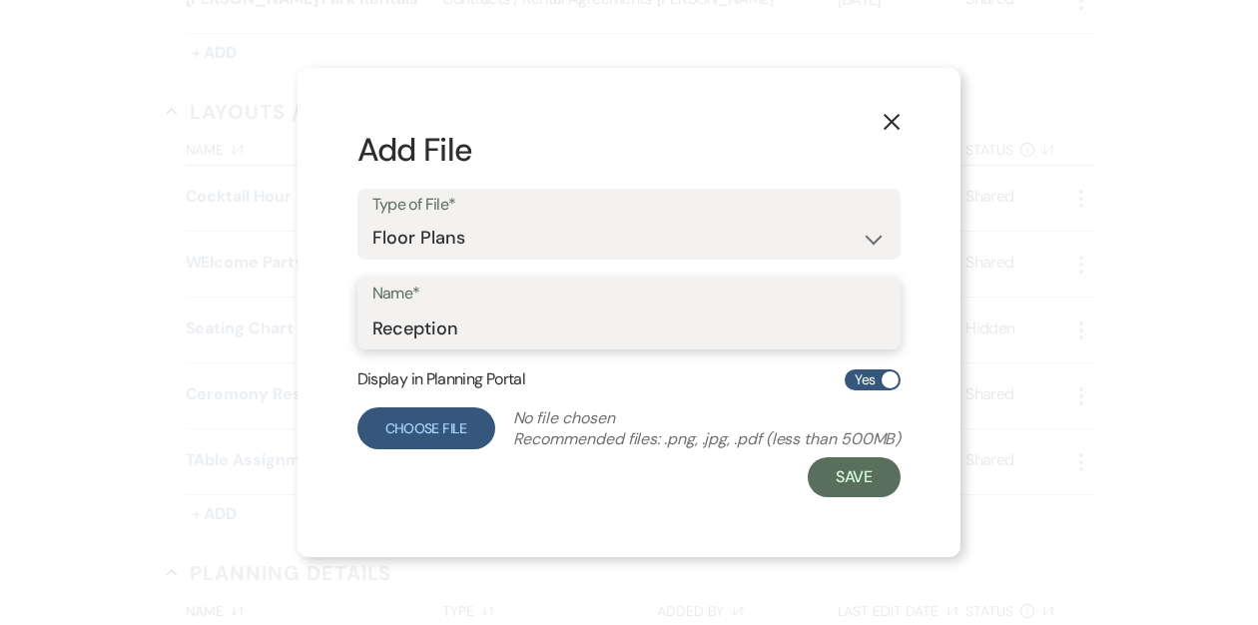
type input "Reception"
click at [391, 426] on label "Choose File" at bounding box center [427, 428] width 138 height 42
click at [0, 0] on input "Choose File" at bounding box center [0, 0] width 0 height 0
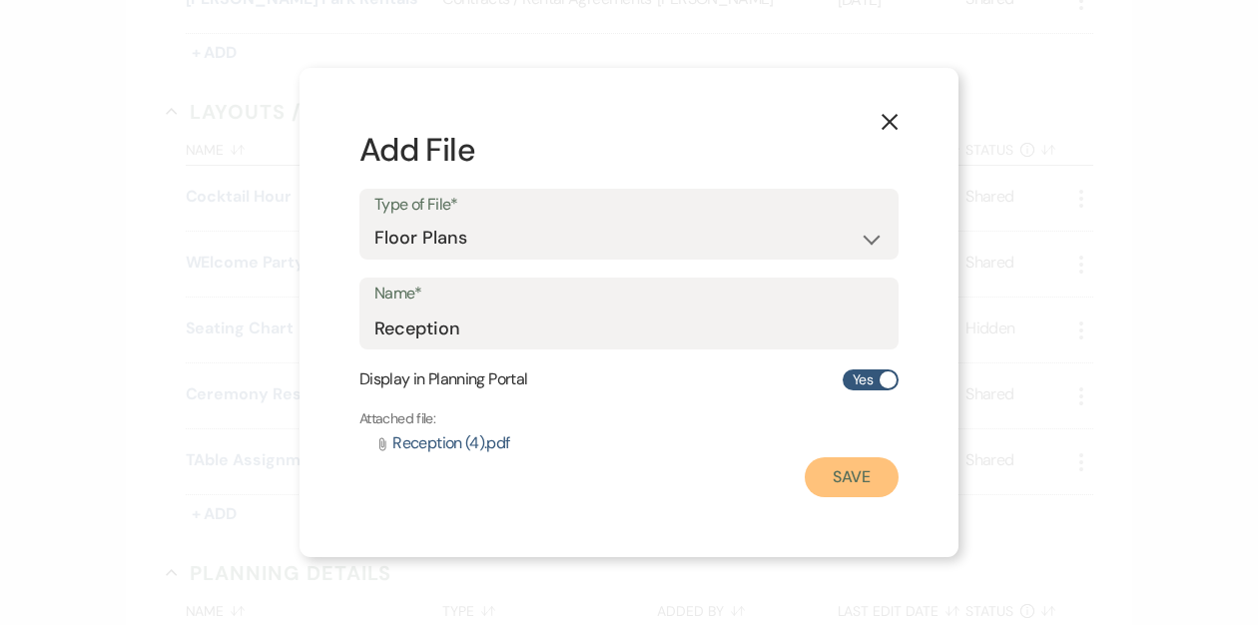
click at [837, 467] on button "Save" at bounding box center [852, 477] width 94 height 40
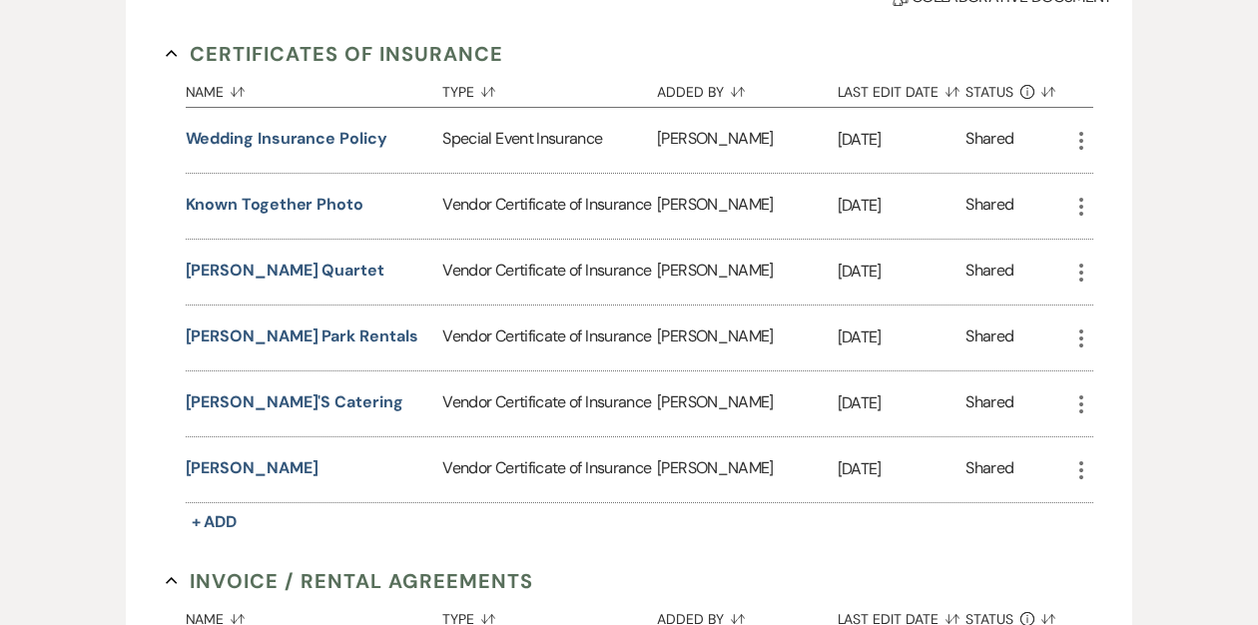
scroll to position [0, 0]
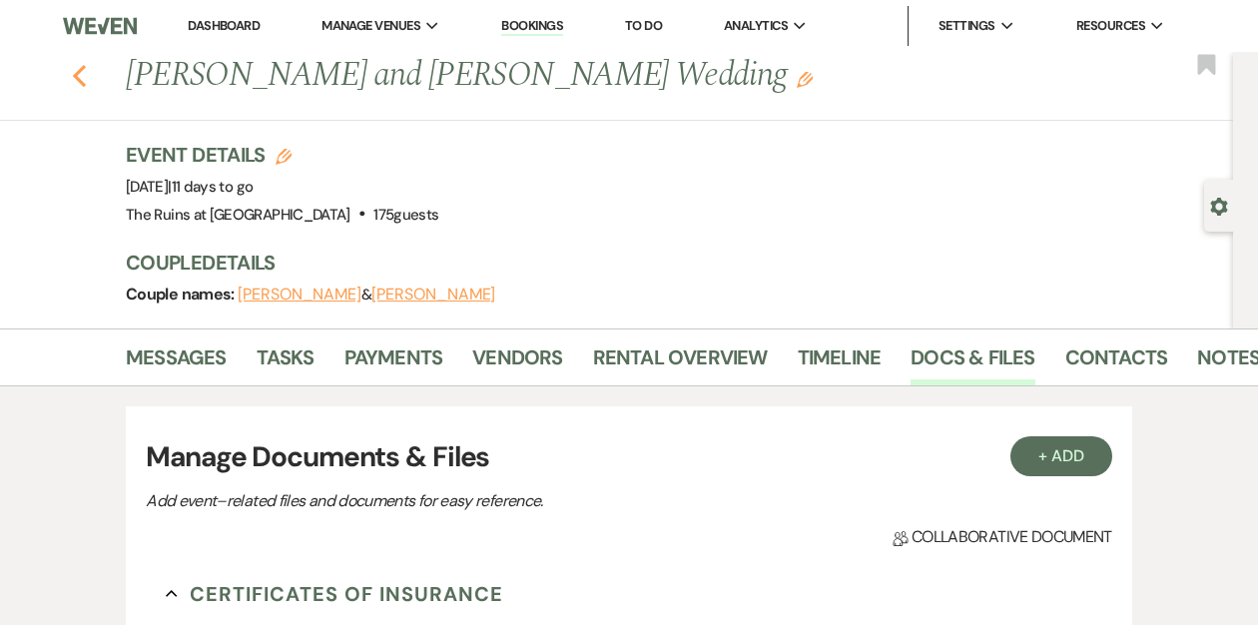
click at [78, 74] on use "button" at bounding box center [79, 76] width 13 height 22
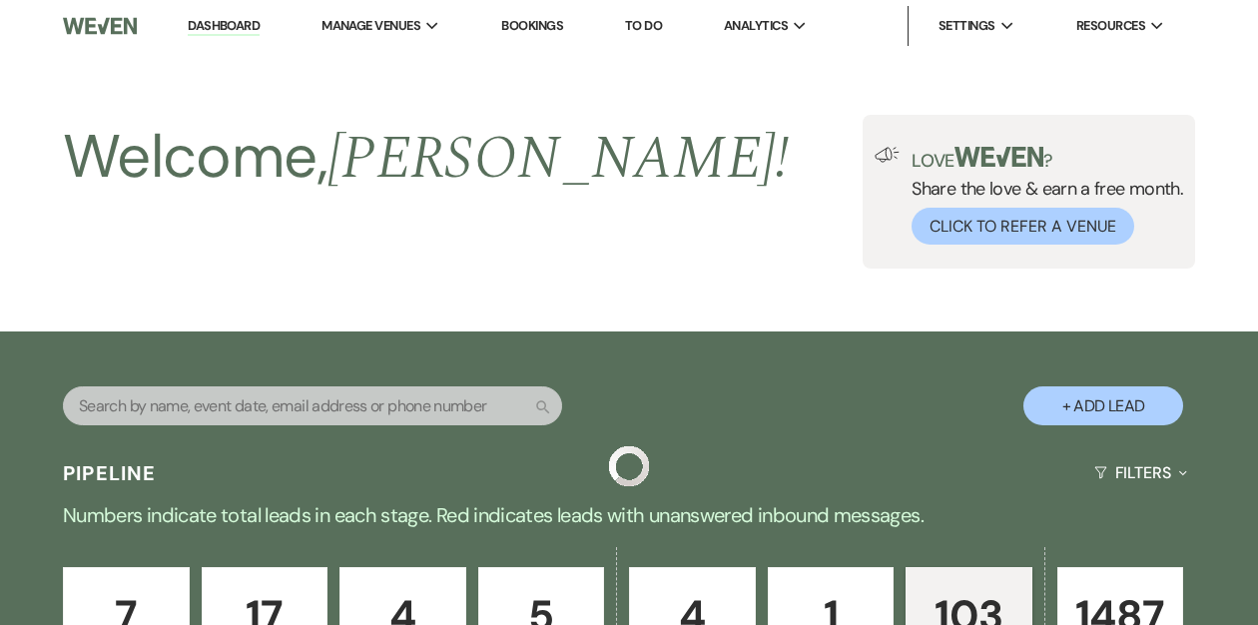
scroll to position [976, 0]
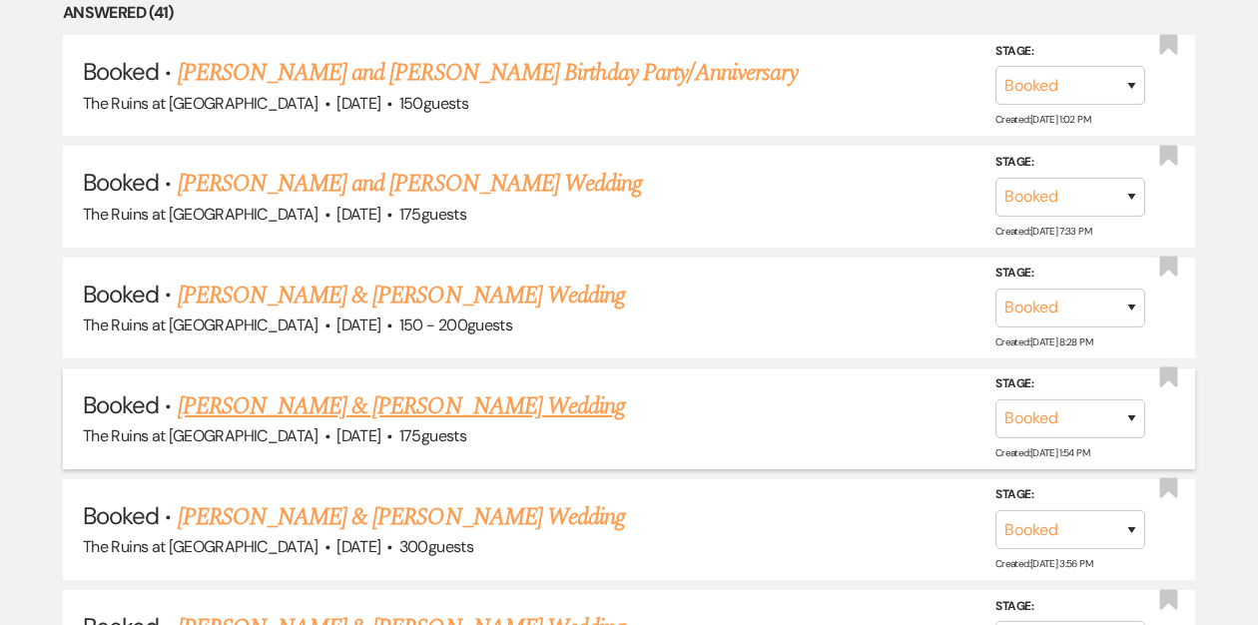
click at [305, 402] on link "[PERSON_NAME] & [PERSON_NAME] Wedding" at bounding box center [401, 406] width 447 height 36
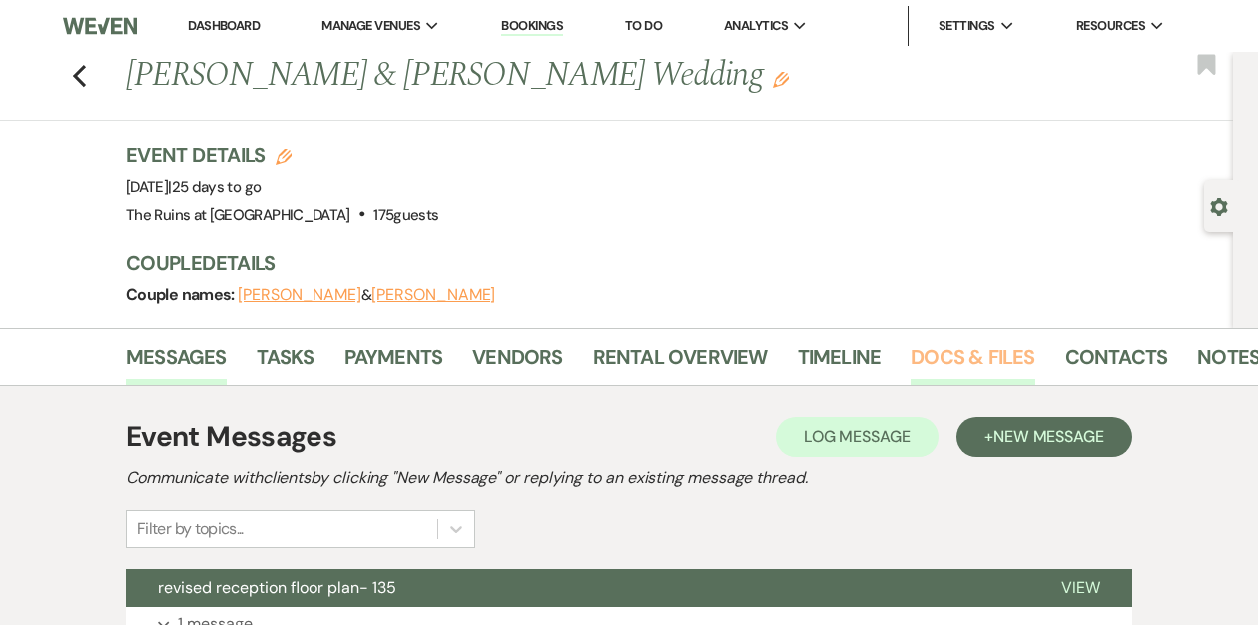
click at [962, 354] on link "Docs & Files" at bounding box center [973, 364] width 124 height 44
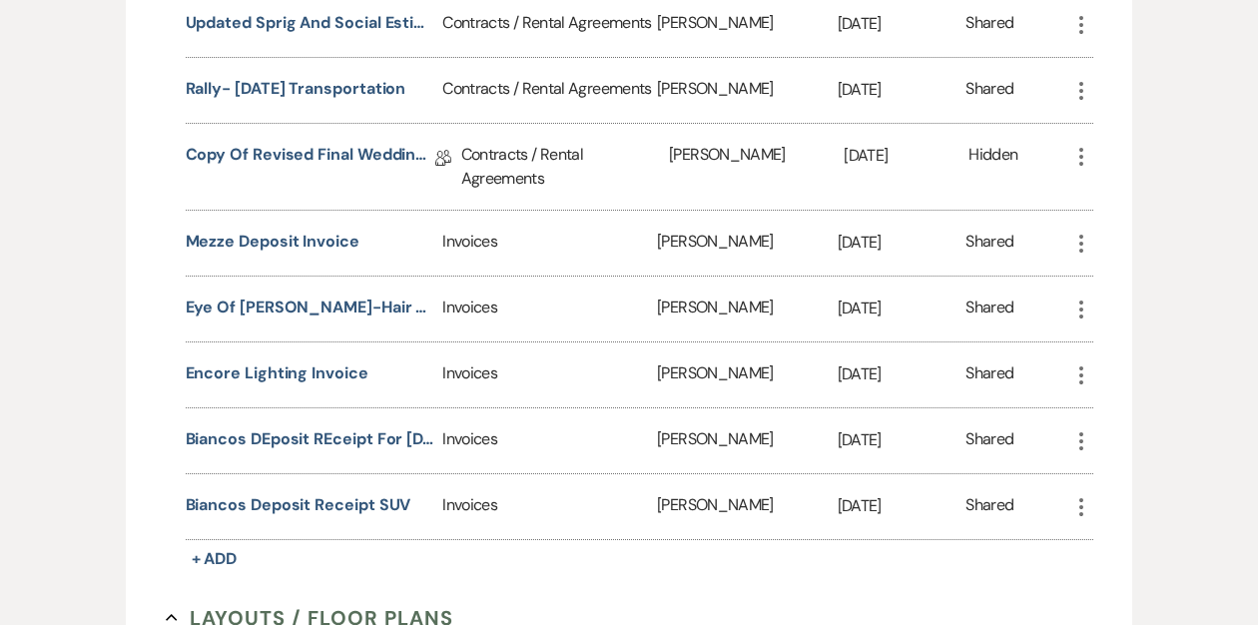
scroll to position [2635, 0]
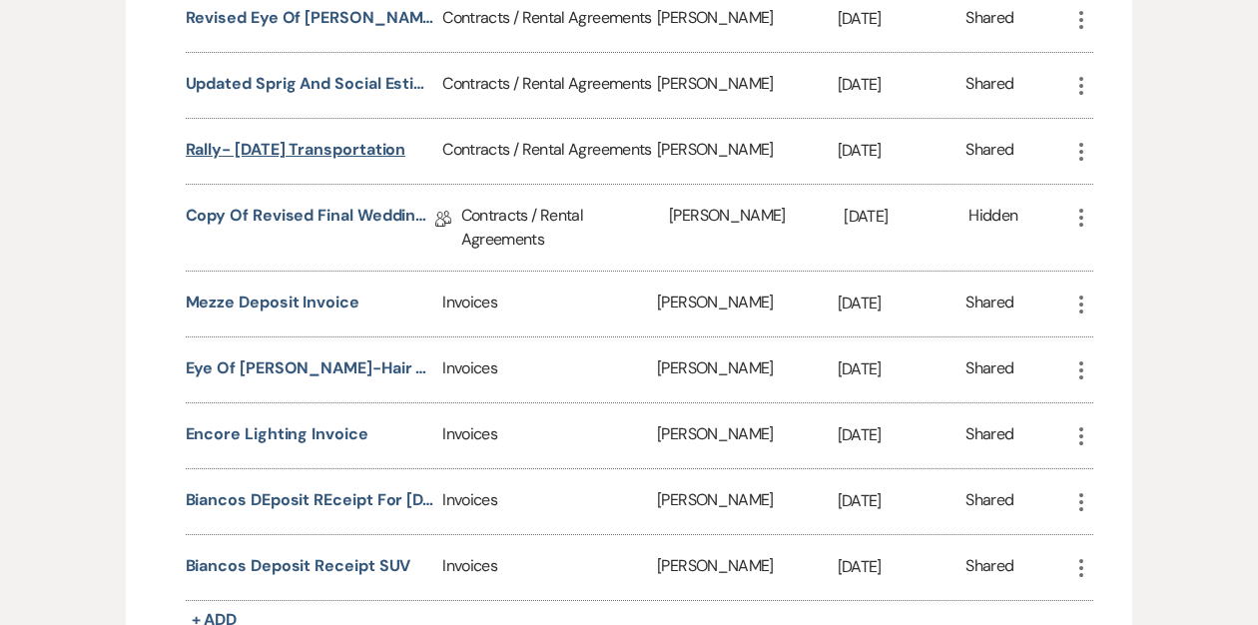
click at [364, 139] on button "Rally- [DATE] Transportation" at bounding box center [296, 150] width 221 height 24
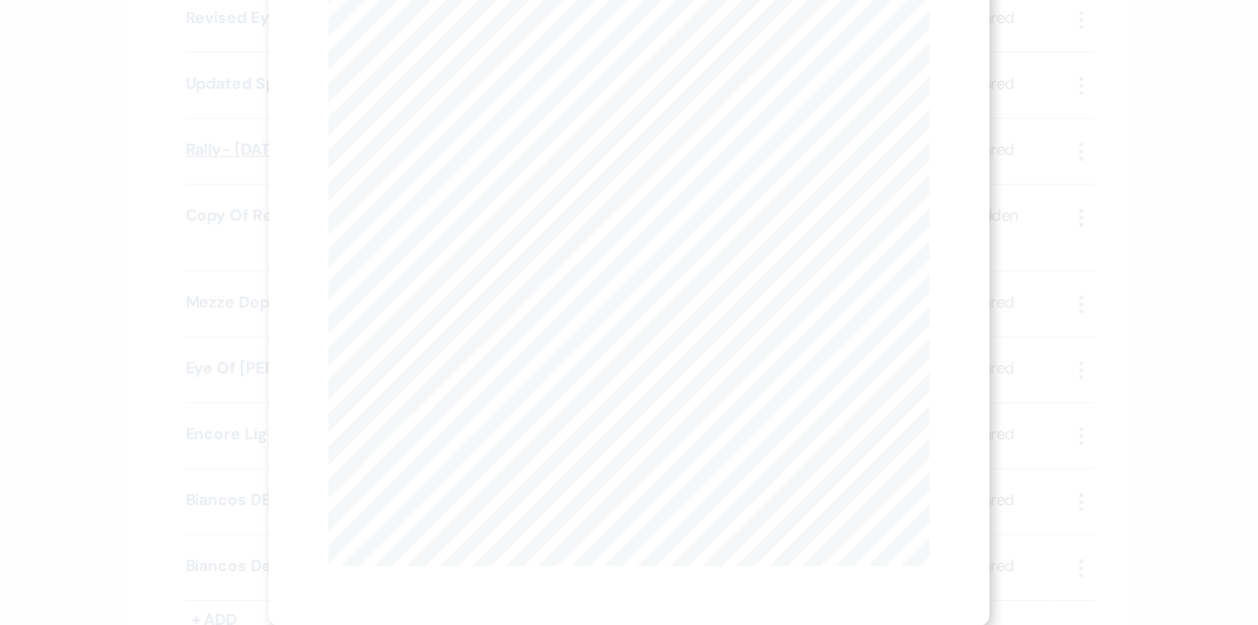
scroll to position [0, 0]
click at [523, 67] on button "Next Next" at bounding box center [525, 73] width 52 height 16
click at [517, 69] on button "Next Next" at bounding box center [524, 73] width 52 height 16
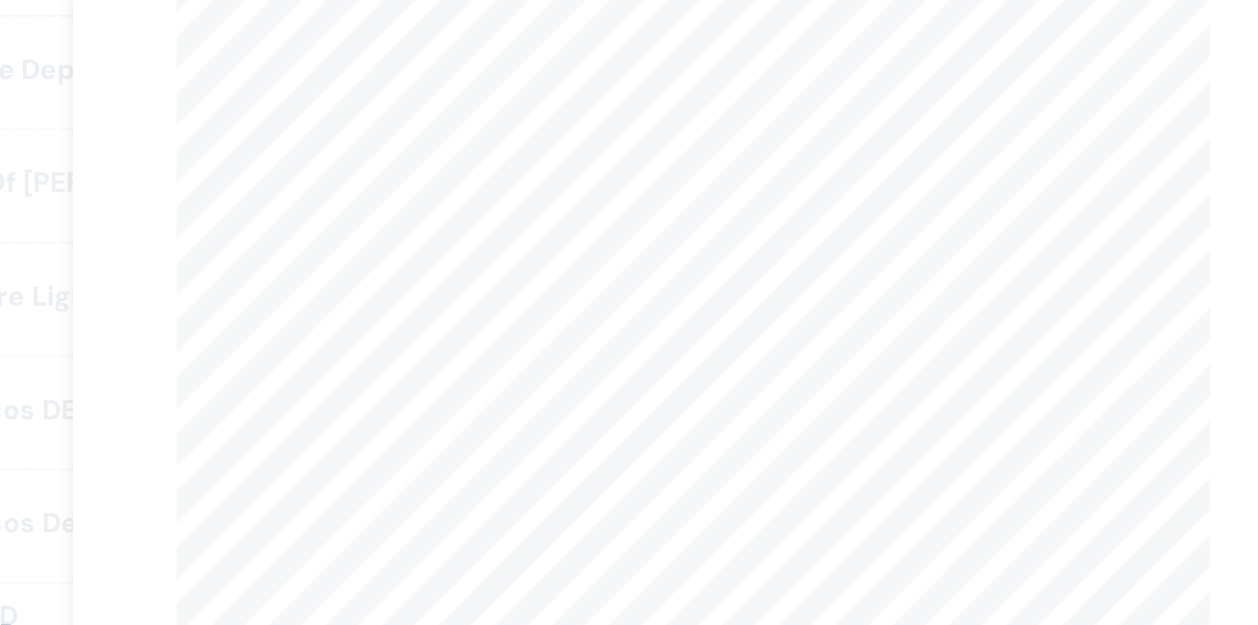
scroll to position [2635, 0]
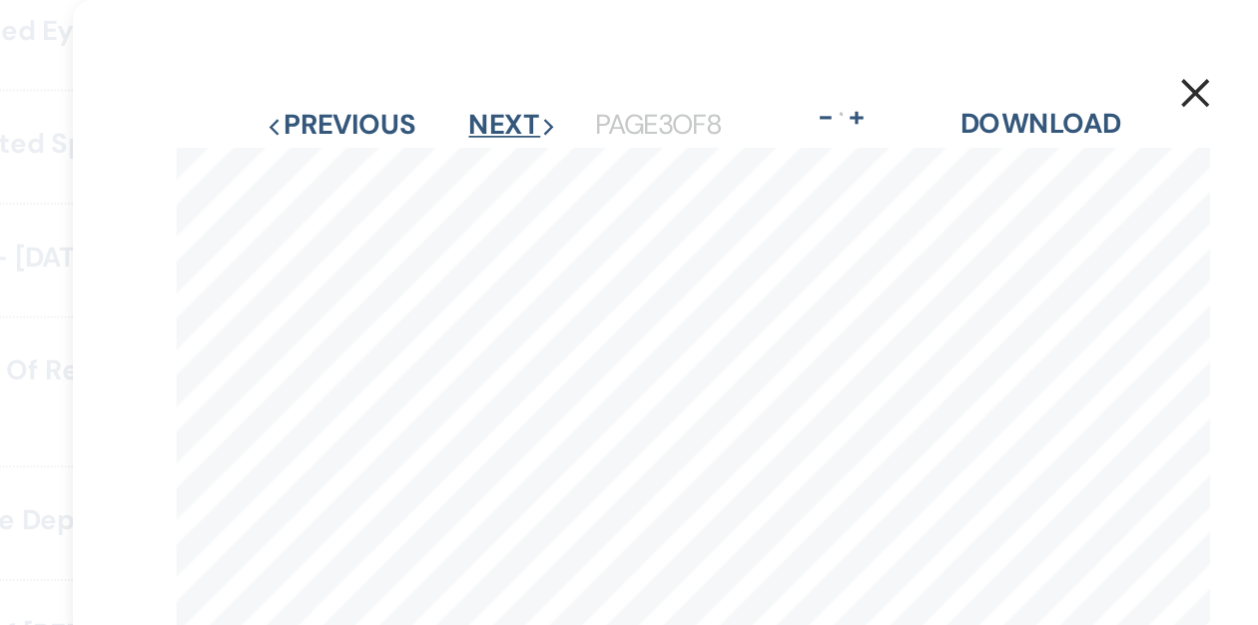
click at [524, 70] on button "Next Next" at bounding box center [524, 73] width 52 height 16
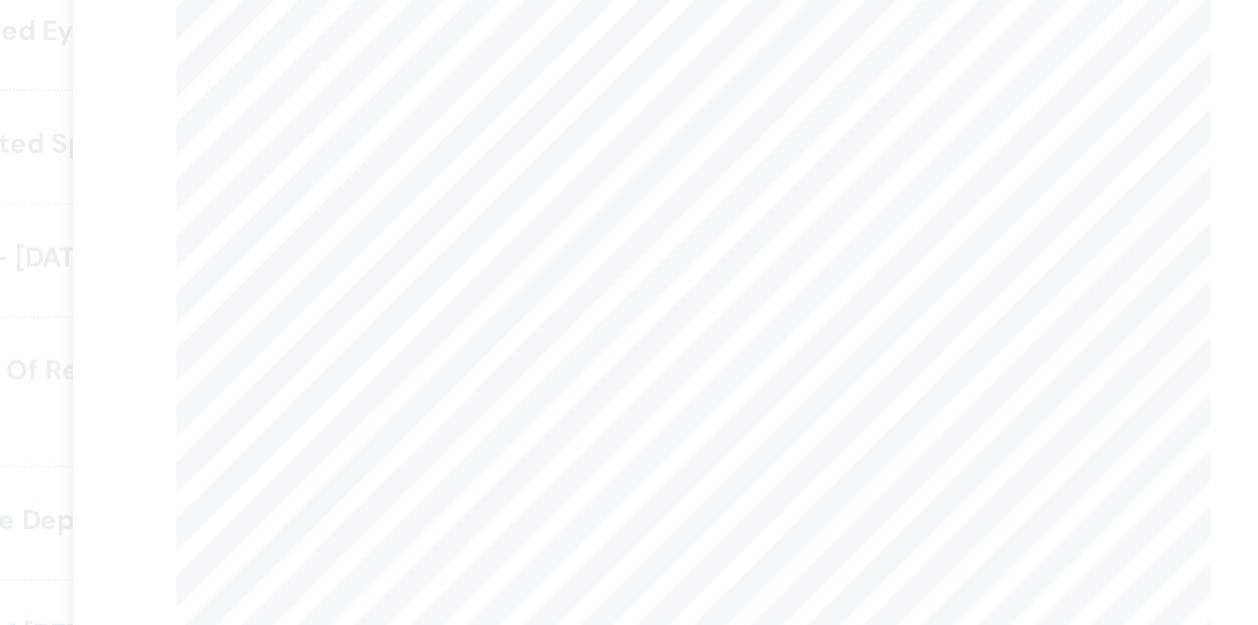
scroll to position [0, 0]
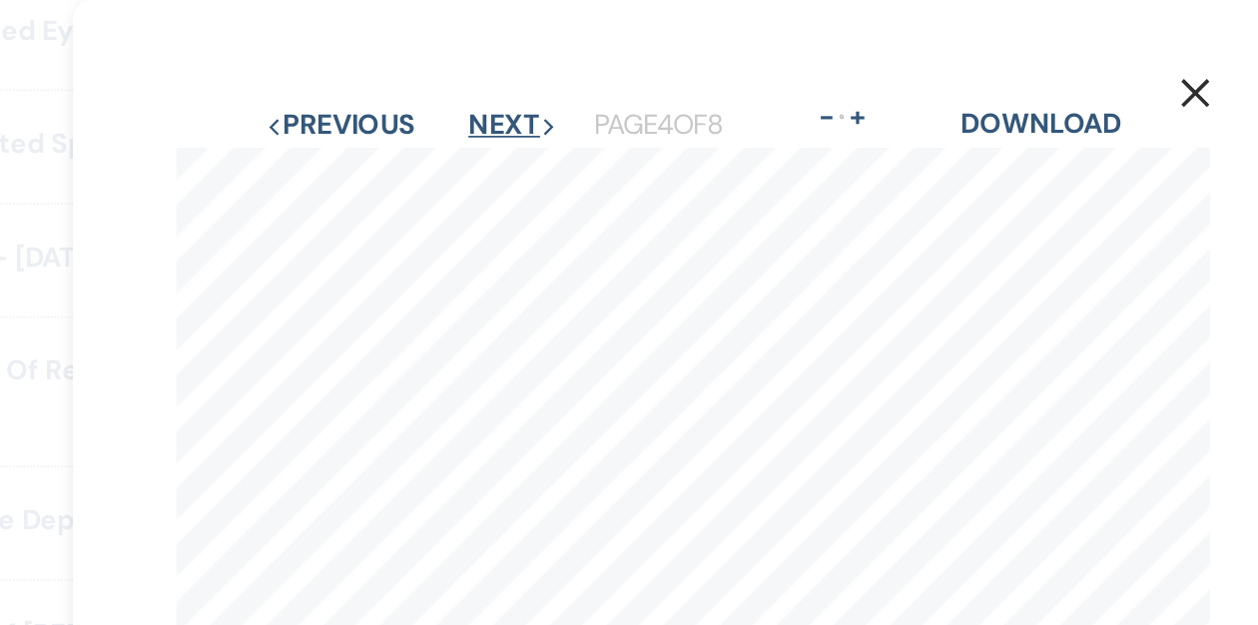
click at [525, 68] on button "Next Next" at bounding box center [524, 73] width 52 height 16
click at [524, 67] on button "Next Next" at bounding box center [524, 73] width 52 height 16
click at [415, 65] on button "Previous Previous" at bounding box center [423, 73] width 87 height 16
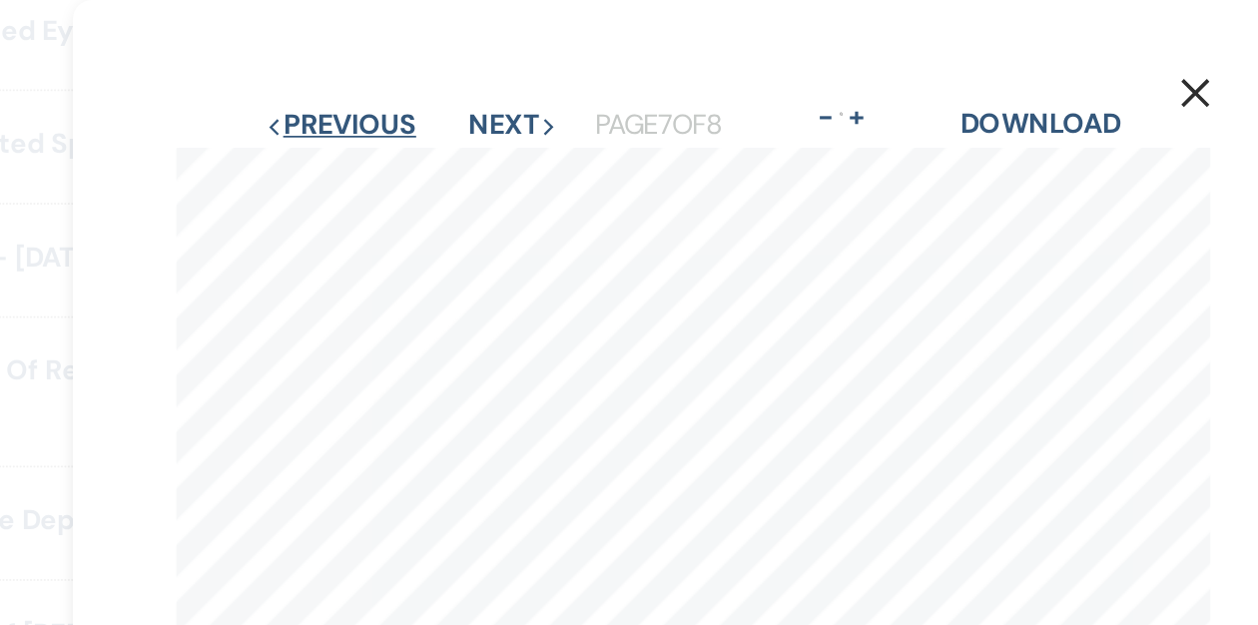
click at [415, 65] on button "Previous Previous" at bounding box center [423, 73] width 87 height 16
click at [415, 67] on button "Previous Previous" at bounding box center [423, 73] width 87 height 16
click at [431, 68] on button "Previous Previous" at bounding box center [423, 73] width 87 height 16
click at [395, 68] on button "Previous Previous" at bounding box center [423, 73] width 87 height 16
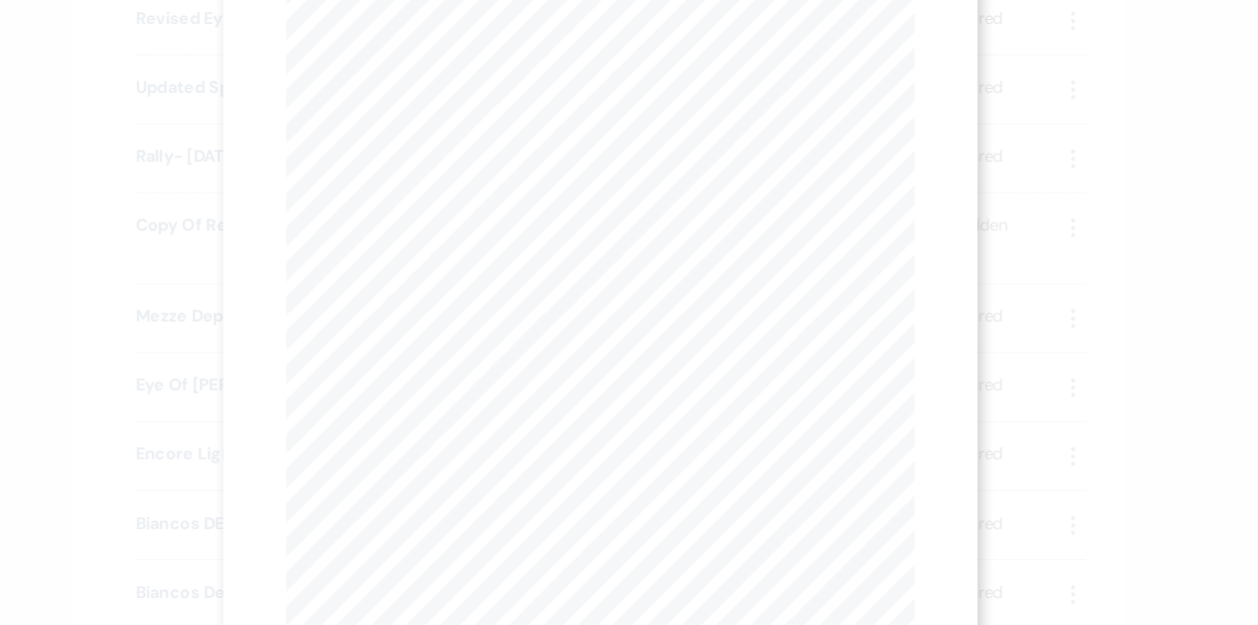
scroll to position [2635, 0]
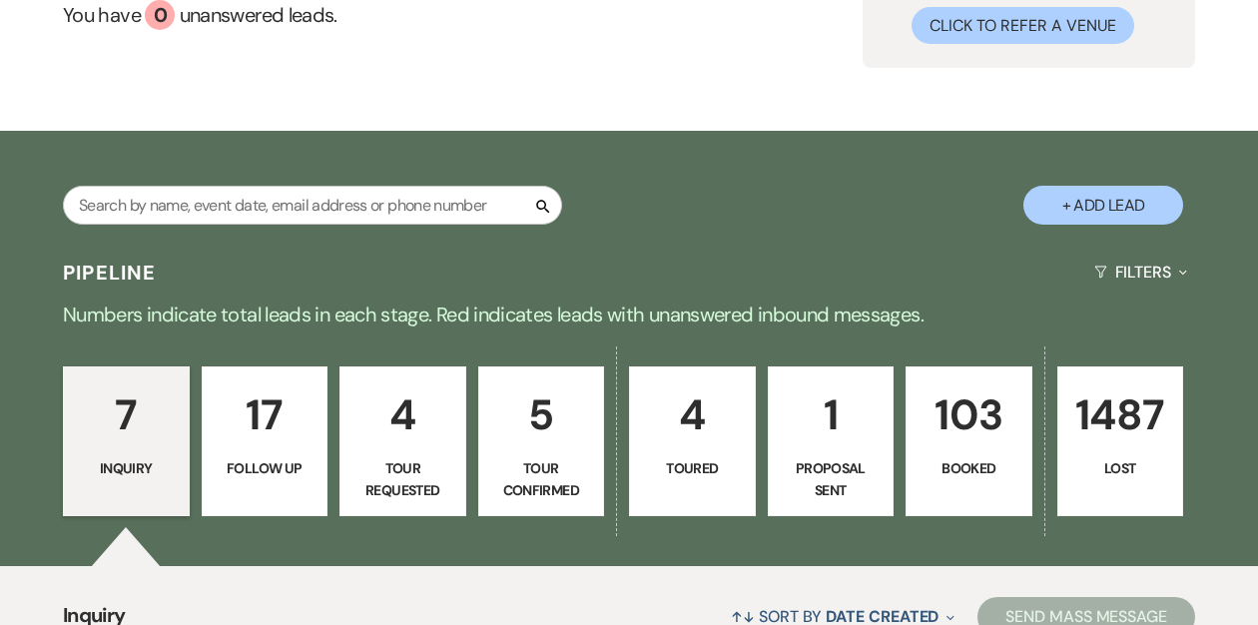
scroll to position [212, 0]
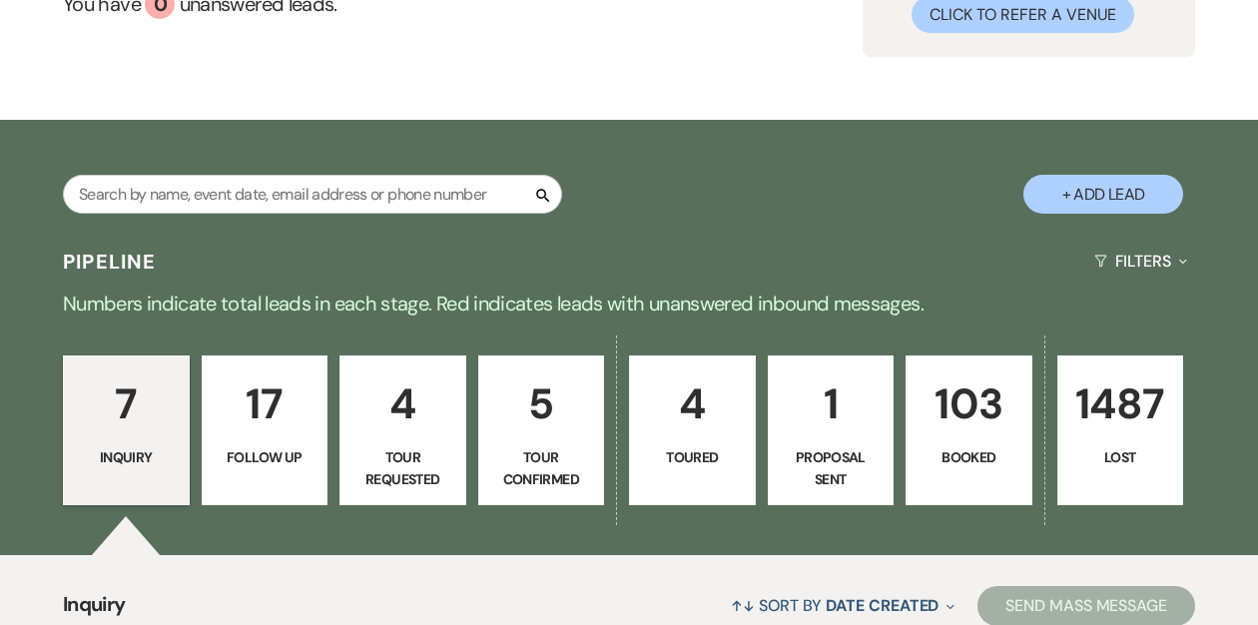
click at [951, 391] on p "103" at bounding box center [969, 403] width 101 height 67
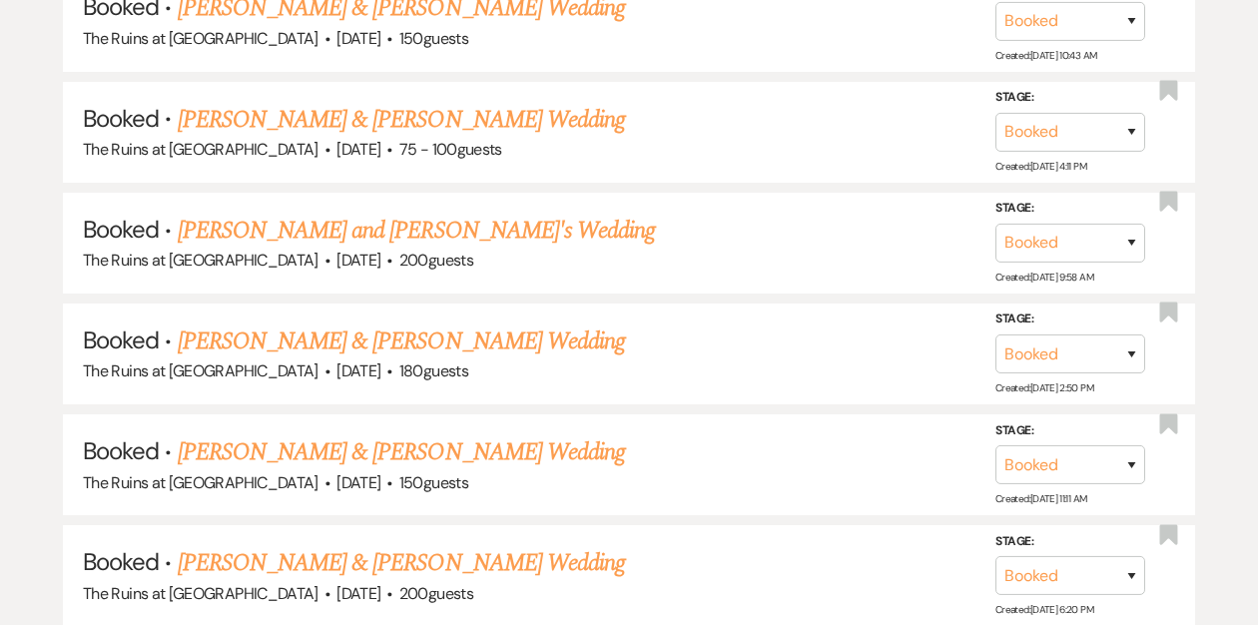
scroll to position [2923, 0]
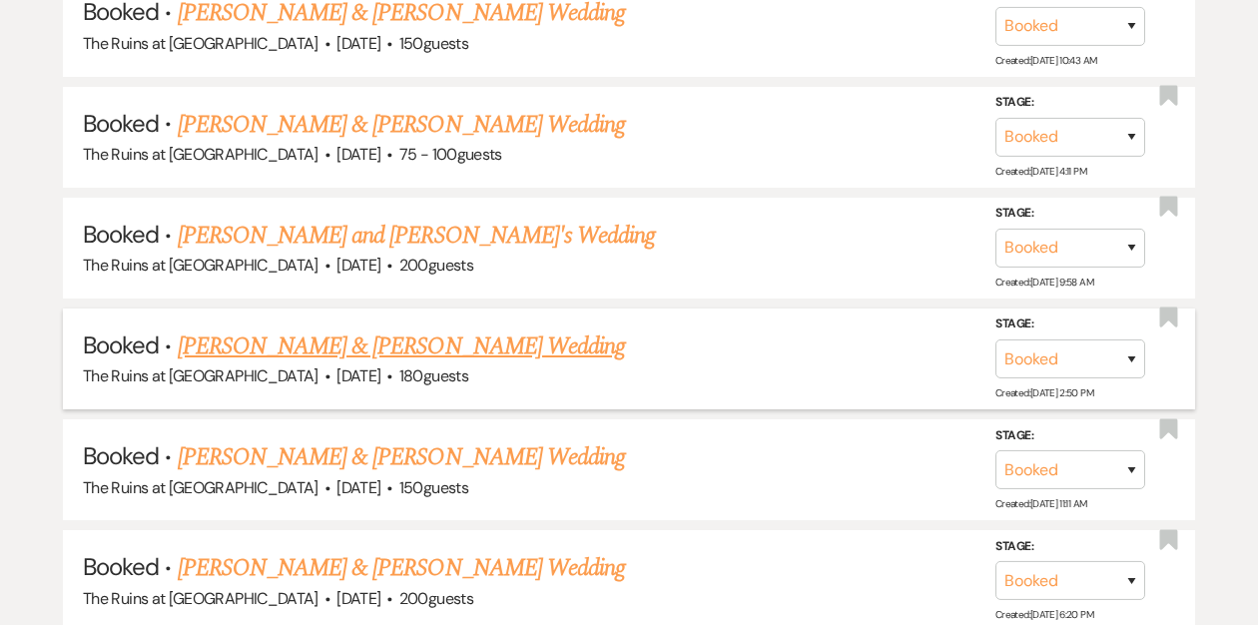
click at [365, 329] on link "[PERSON_NAME] & [PERSON_NAME] Wedding" at bounding box center [401, 347] width 447 height 36
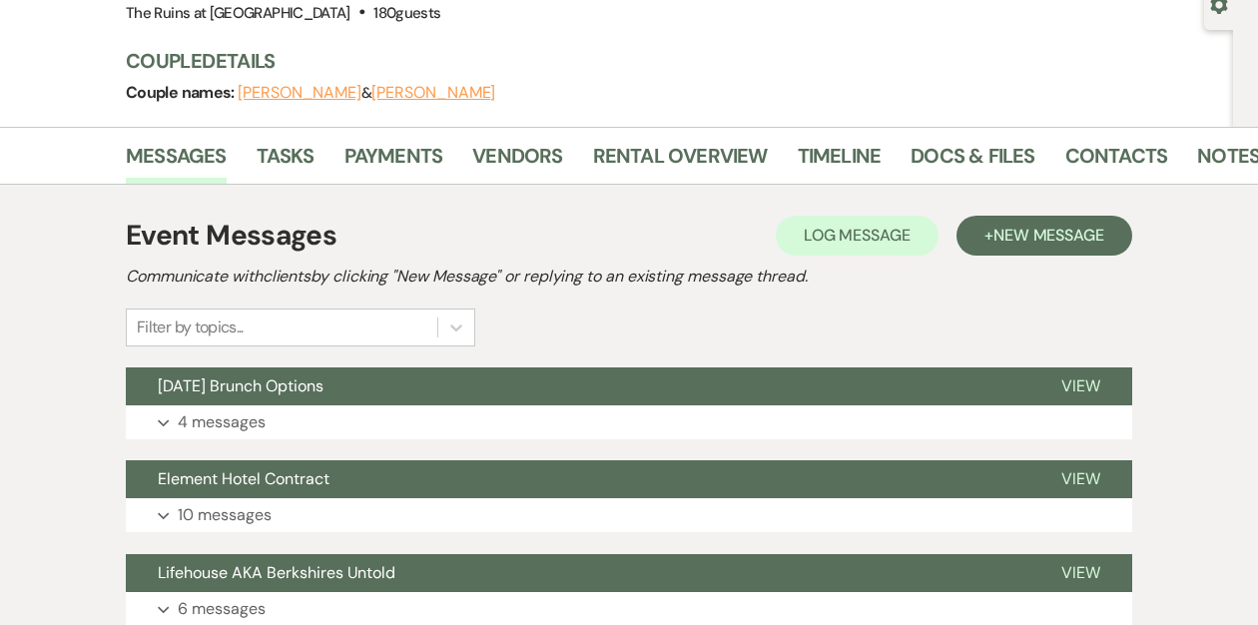
scroll to position [211, 0]
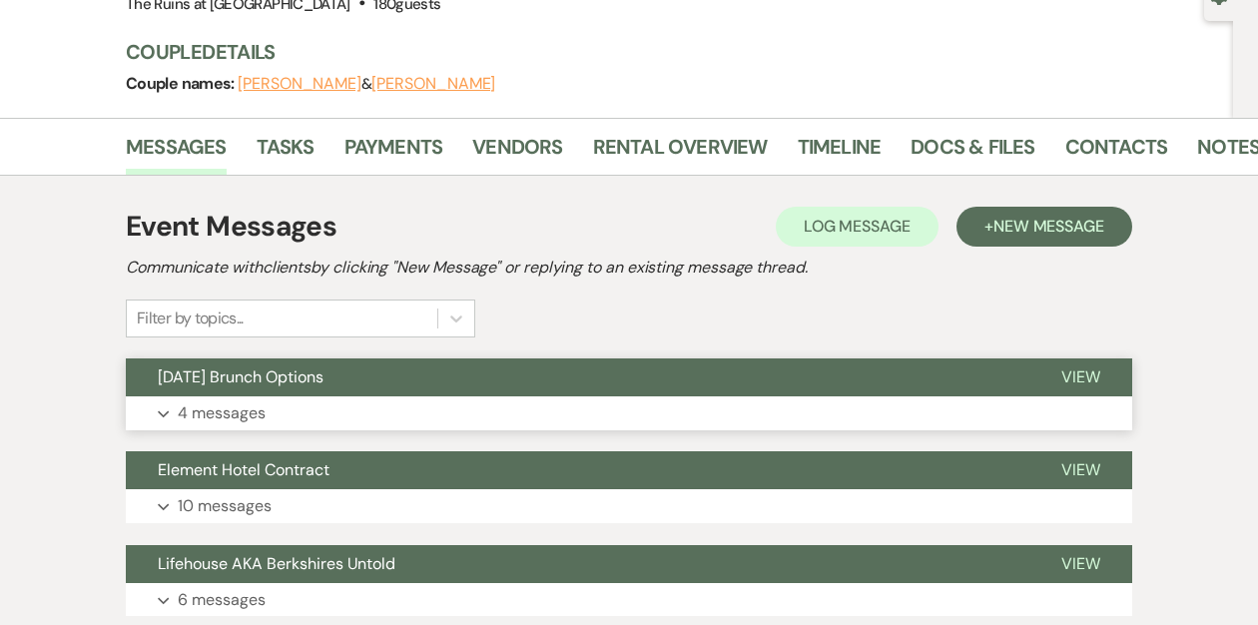
click at [361, 372] on button "Sunday Brunch Options" at bounding box center [578, 378] width 904 height 38
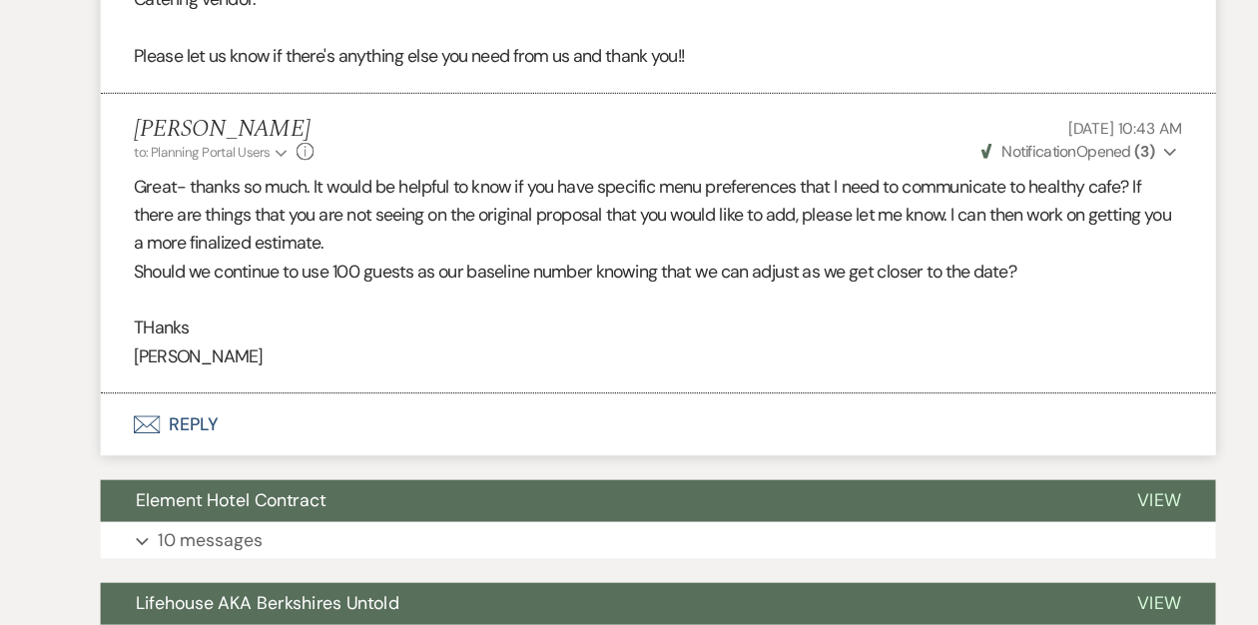
scroll to position [1286, 0]
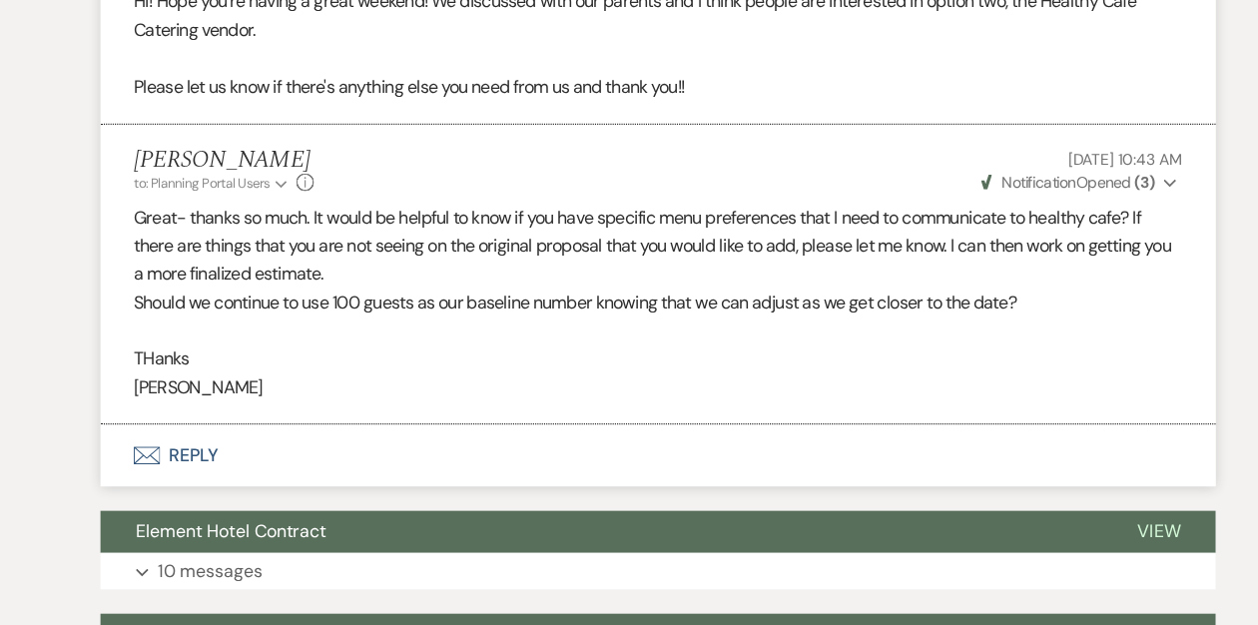
click at [1091, 200] on use "button" at bounding box center [1091, 199] width 11 height 7
click at [1029, 355] on p "THanks" at bounding box center [629, 358] width 947 height 26
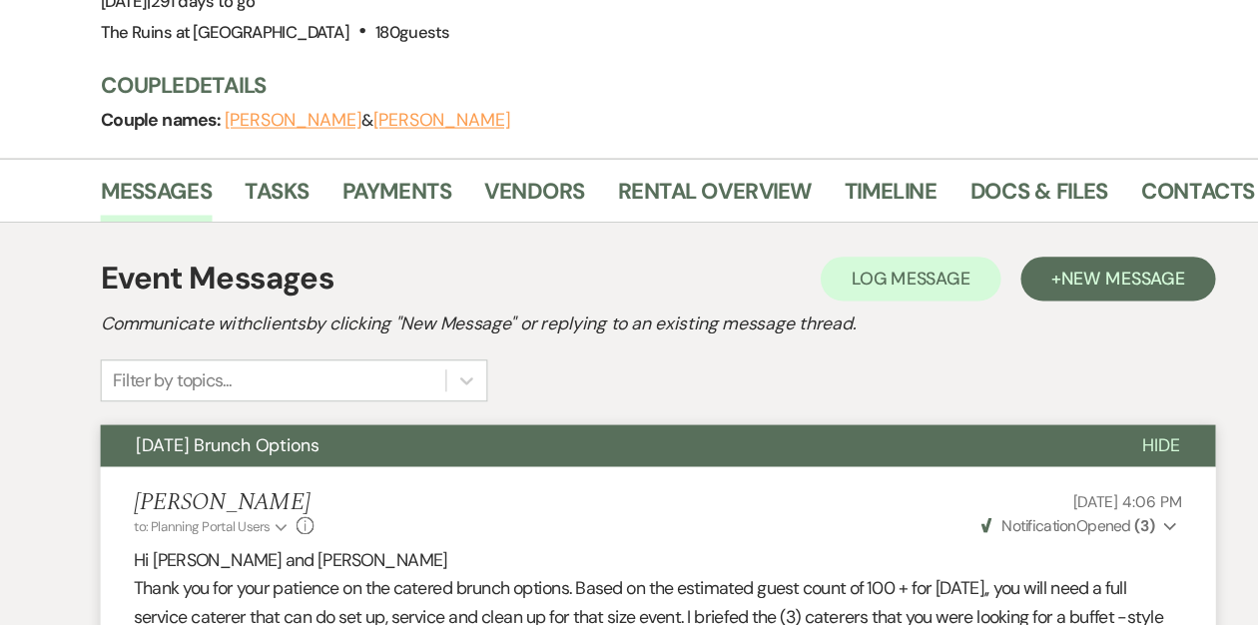
scroll to position [0, 0]
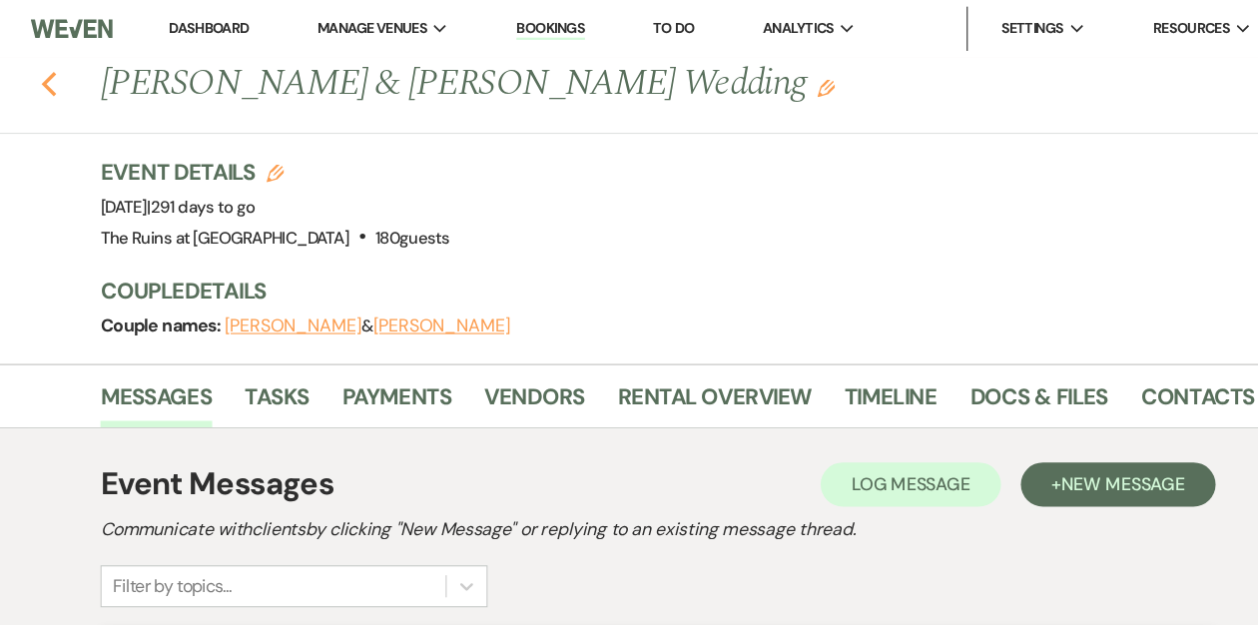
click at [82, 83] on use "button" at bounding box center [79, 76] width 13 height 22
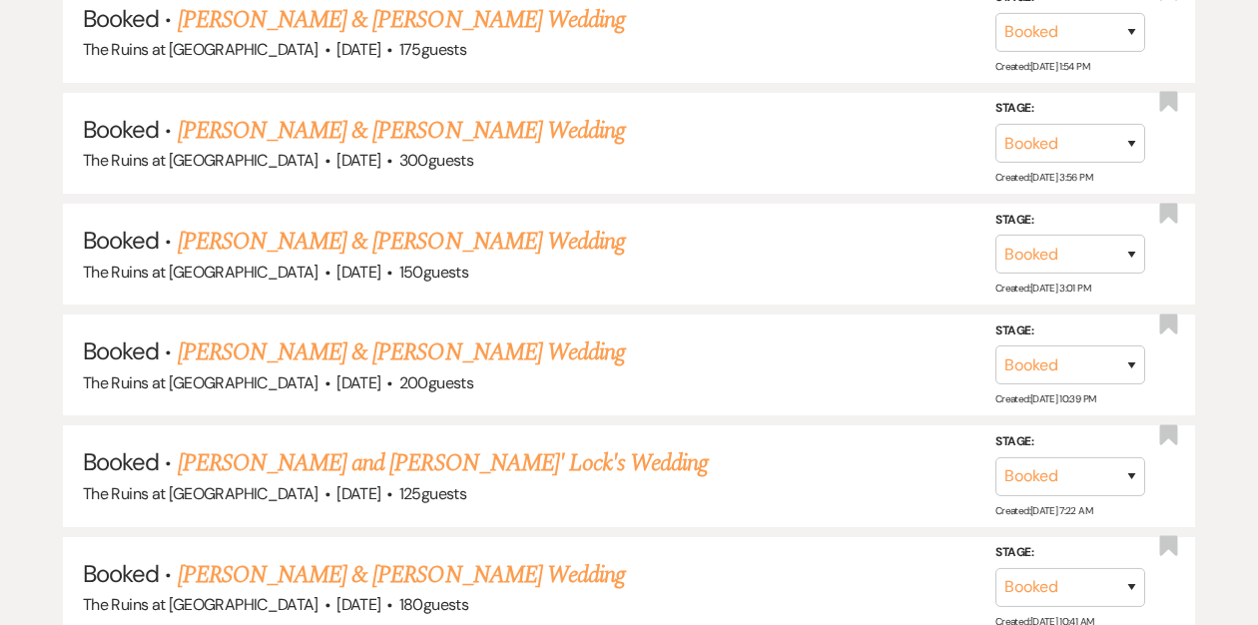
scroll to position [1353, 0]
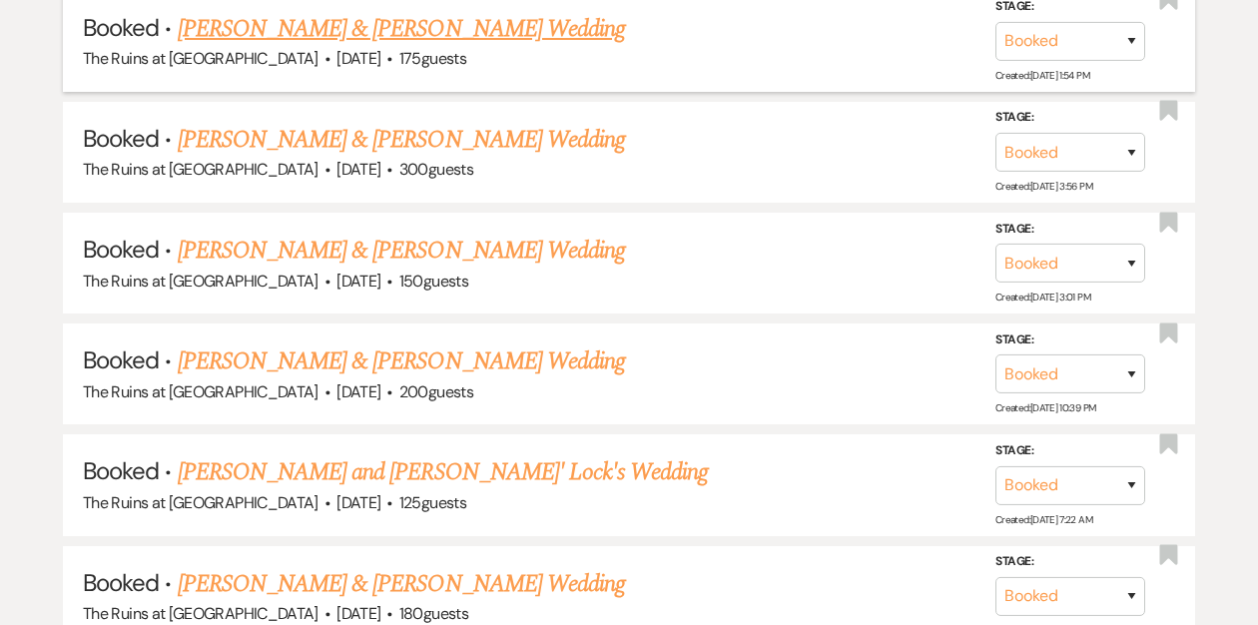
click at [344, 32] on link "[PERSON_NAME] & [PERSON_NAME] Wedding" at bounding box center [401, 29] width 447 height 36
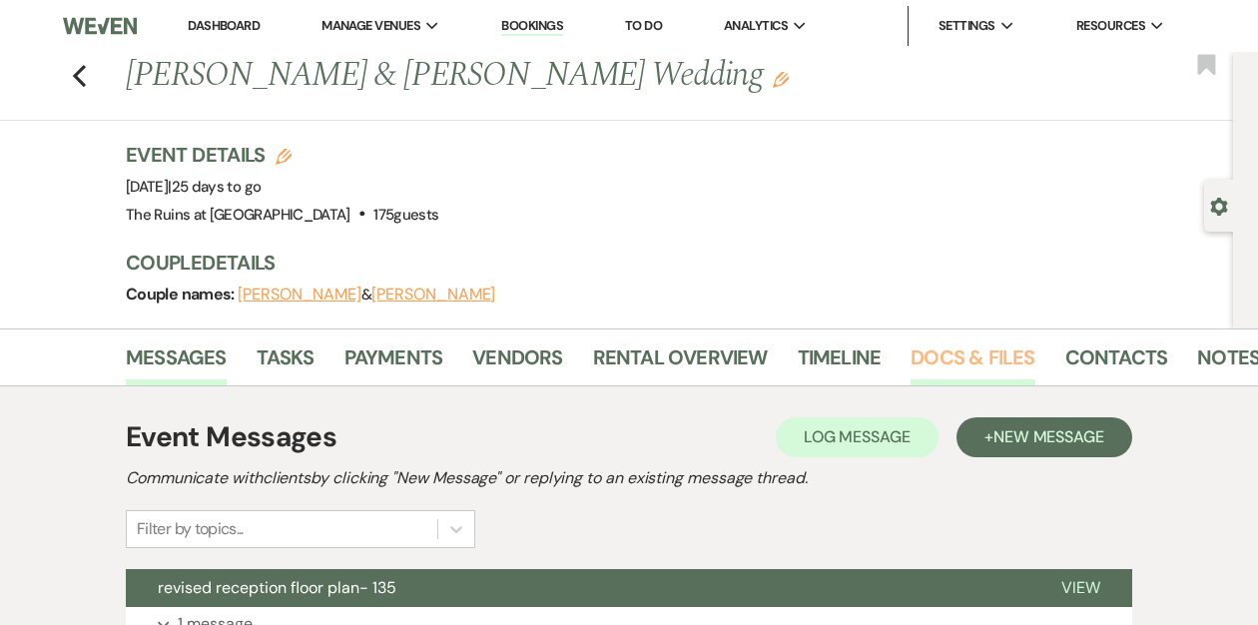
click at [982, 362] on link "Docs & Files" at bounding box center [973, 364] width 124 height 44
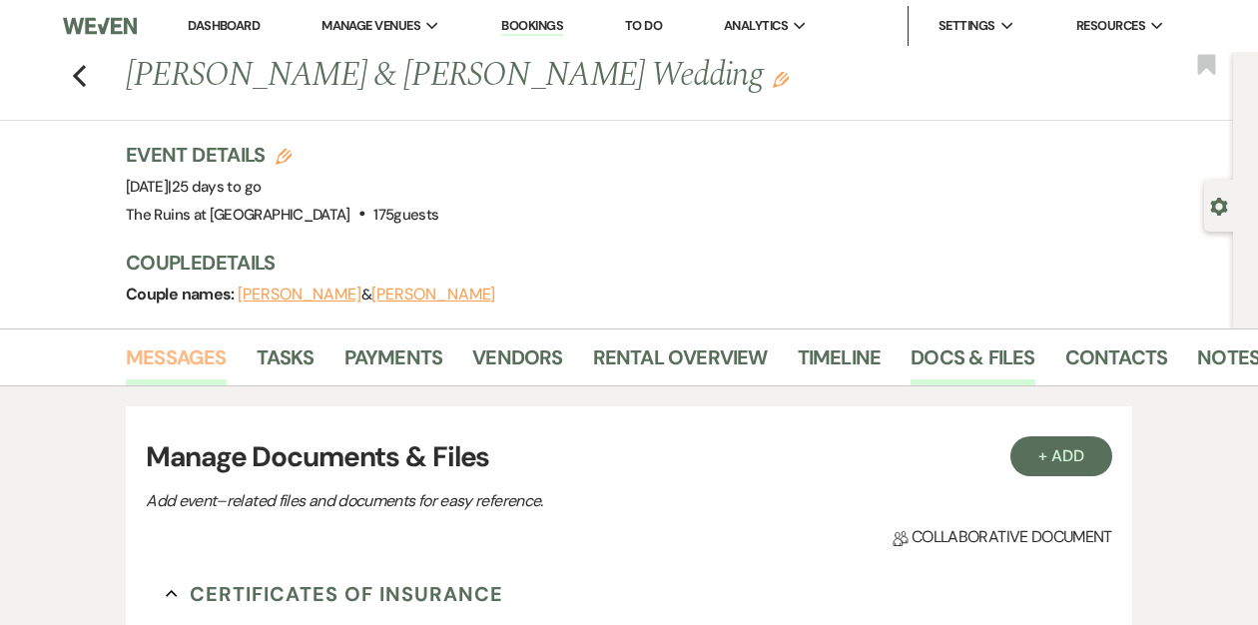
click at [208, 350] on link "Messages" at bounding box center [176, 364] width 101 height 44
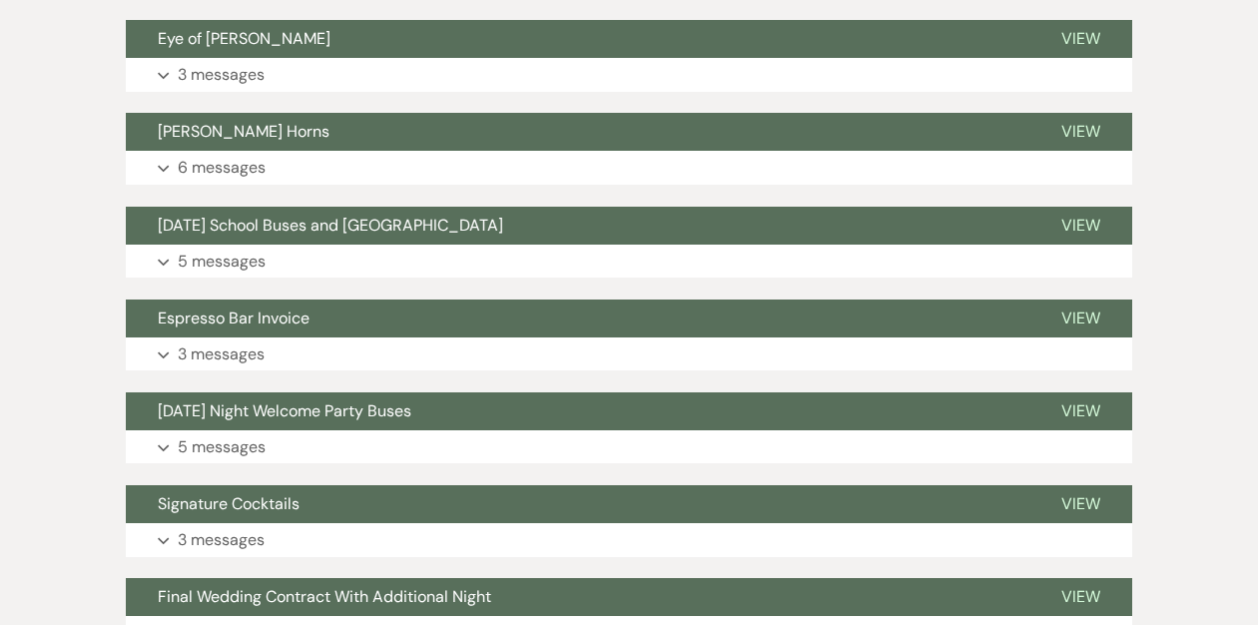
scroll to position [2505, 0]
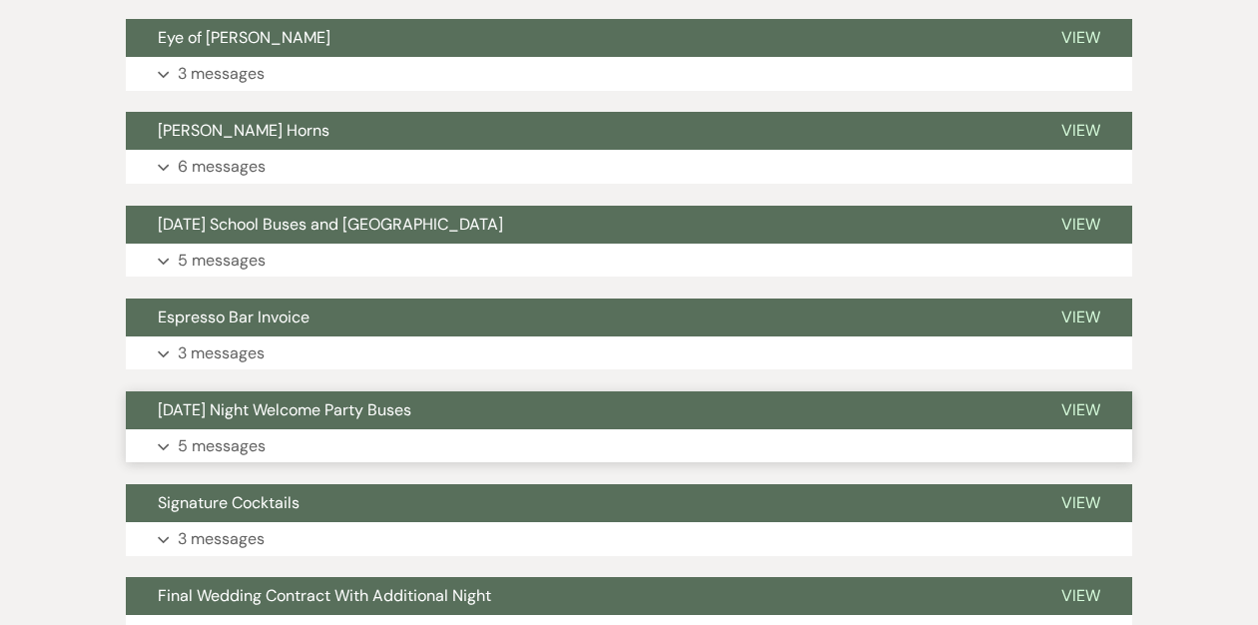
click at [277, 412] on span "[DATE] Night Welcome Party Buses" at bounding box center [285, 409] width 254 height 21
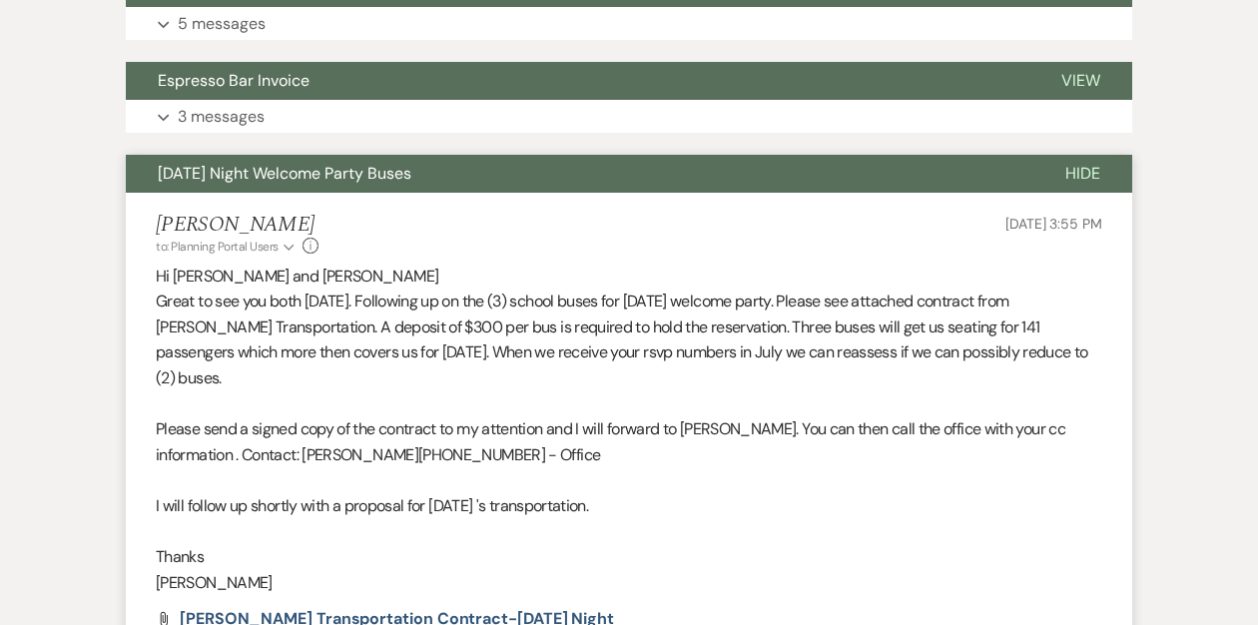
scroll to position [2864, 0]
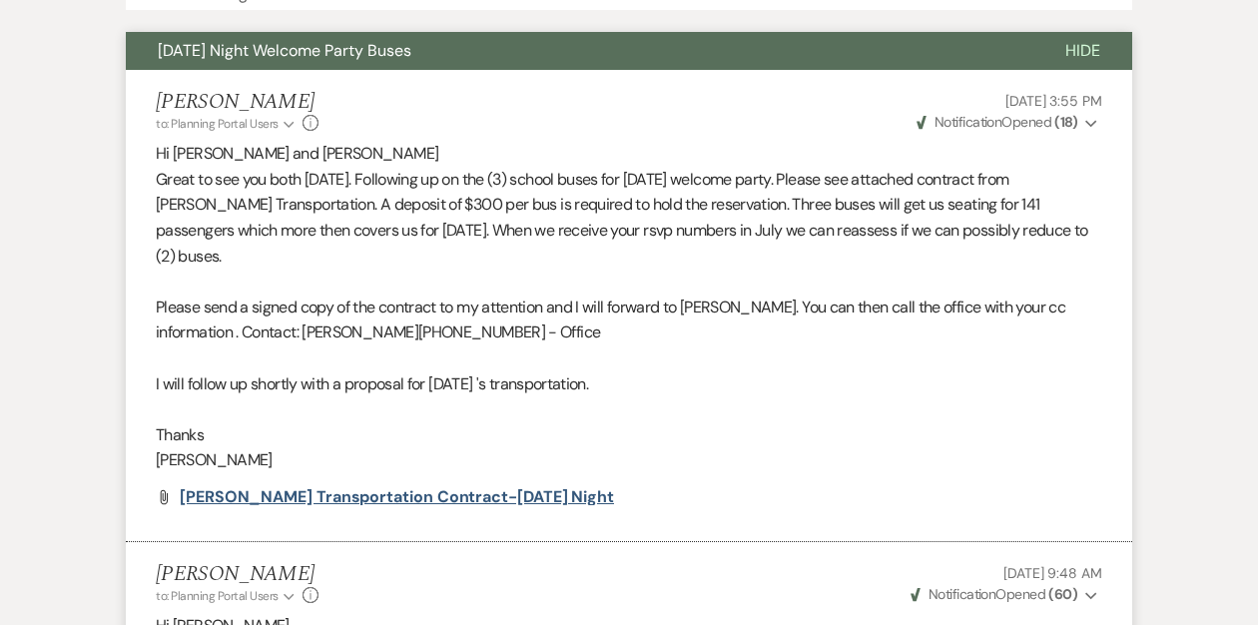
click at [232, 486] on span "Dufour Transportation Contract-Friday night" at bounding box center [397, 496] width 434 height 21
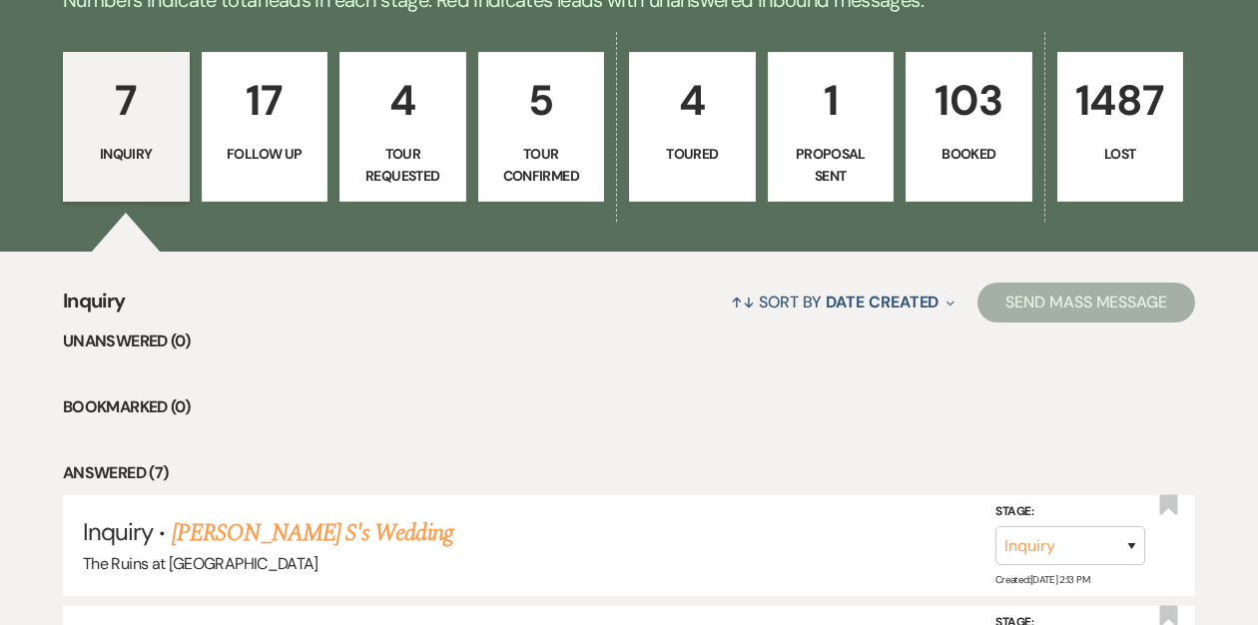
click at [968, 127] on p "103" at bounding box center [969, 100] width 101 height 67
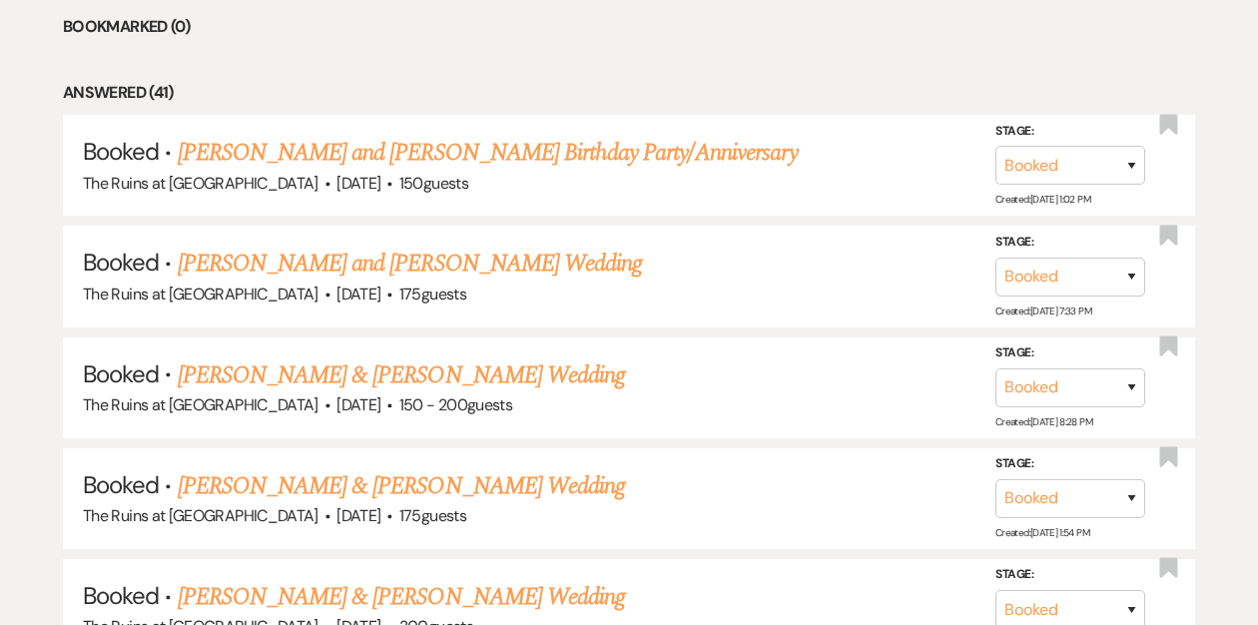
scroll to position [906, 0]
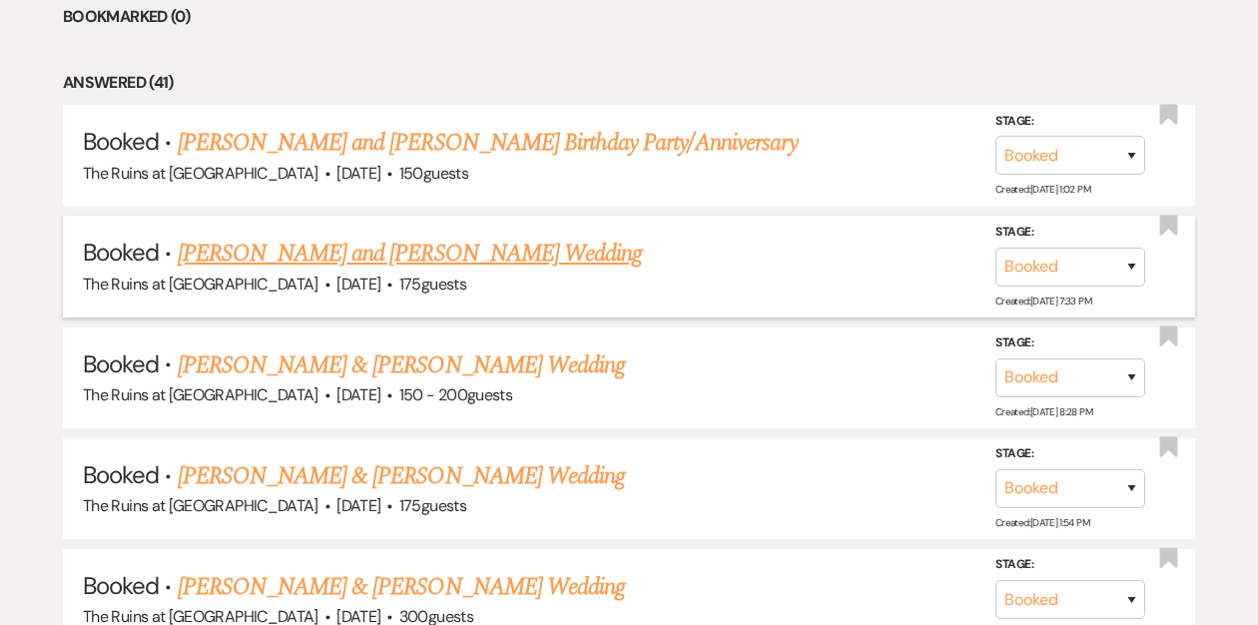
click at [435, 256] on link "[PERSON_NAME] and [PERSON_NAME] Wedding" at bounding box center [410, 254] width 465 height 36
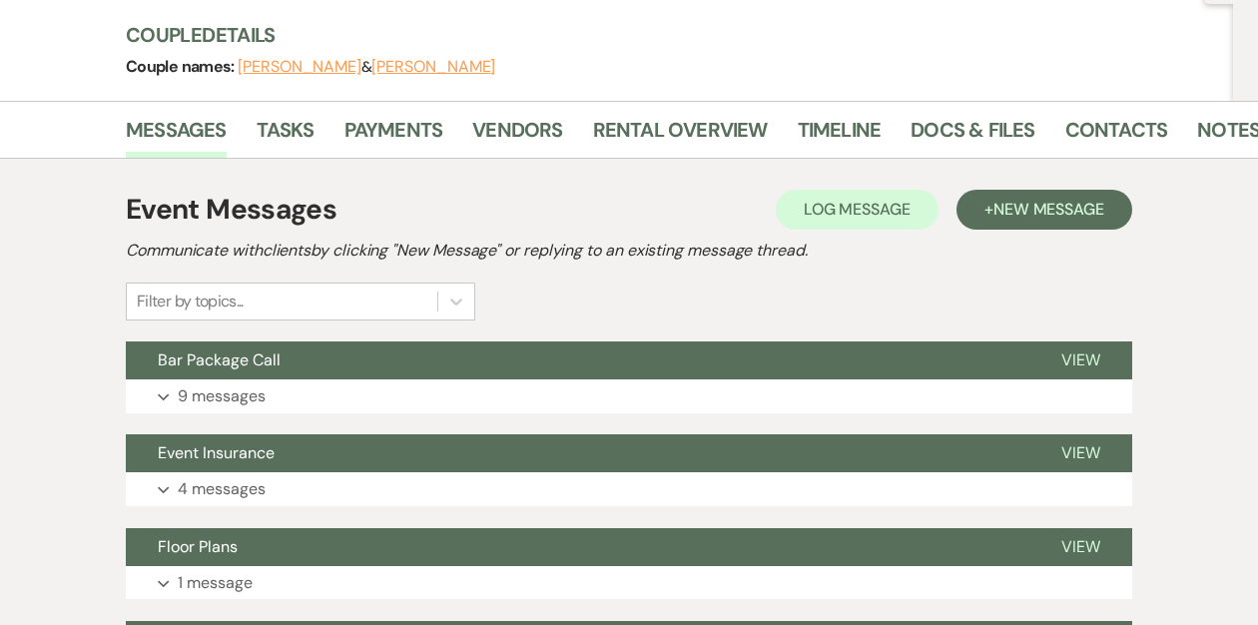
scroll to position [230, 0]
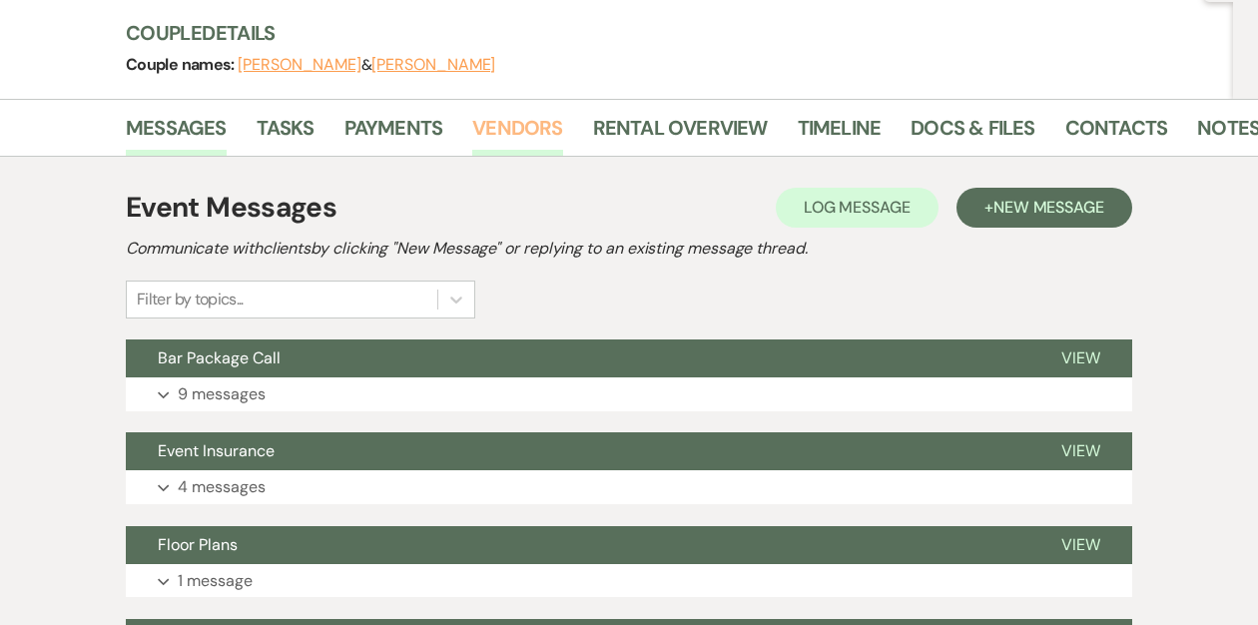
click at [504, 132] on link "Vendors" at bounding box center [517, 134] width 90 height 44
